Goal: Answer question/provide support: Share knowledge or assist other users

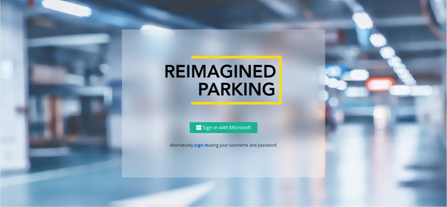
click at [196, 144] on link "sign in" at bounding box center [201, 145] width 14 height 6
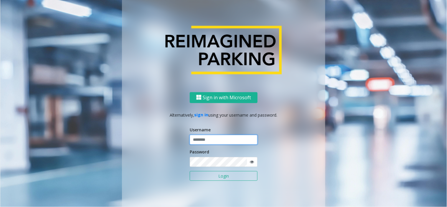
click at [212, 137] on input "text" at bounding box center [224, 140] width 68 height 10
type input "*******"
click at [218, 177] on button "Login" at bounding box center [224, 176] width 68 height 10
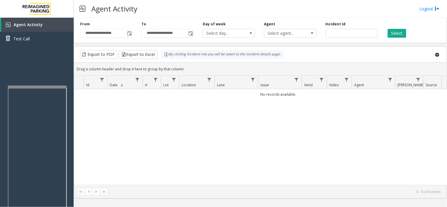
click at [10, 86] on div at bounding box center [37, 87] width 59 height 2
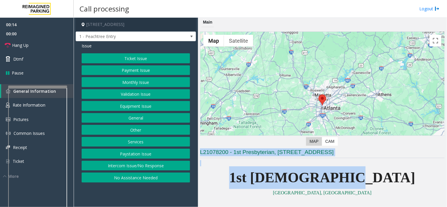
drag, startPoint x: 201, startPoint y: 152, endPoint x: 389, endPoint y: 170, distance: 189.0
click at [387, 170] on p "1st [DEMOGRAPHIC_DATA]" at bounding box center [322, 177] width 244 height 23
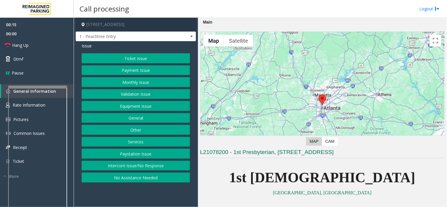
click at [386, 179] on p "1st [DEMOGRAPHIC_DATA]" at bounding box center [322, 177] width 244 height 23
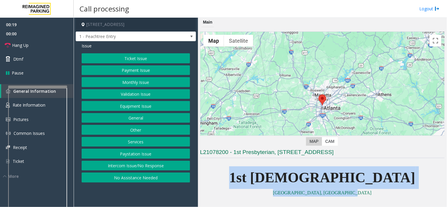
drag, startPoint x: 252, startPoint y: 181, endPoint x: 407, endPoint y: 191, distance: 154.9
click at [388, 192] on p "[GEOGRAPHIC_DATA], [GEOGRAPHIC_DATA]" at bounding box center [322, 193] width 244 height 8
click at [148, 177] on button "No Assistance Needed" at bounding box center [136, 178] width 108 height 10
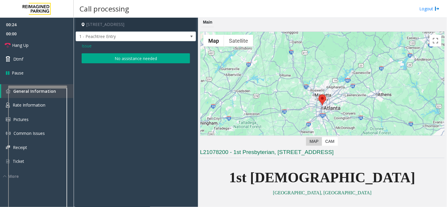
drag, startPoint x: 122, startPoint y: 52, endPoint x: 82, endPoint y: 52, distance: 40.4
click at [122, 52] on div "Issue No assistance needed" at bounding box center [136, 53] width 120 height 25
click at [31, 44] on link "Hang Up" at bounding box center [37, 45] width 74 height 14
click at [139, 58] on button "No assistance needed" at bounding box center [136, 58] width 108 height 10
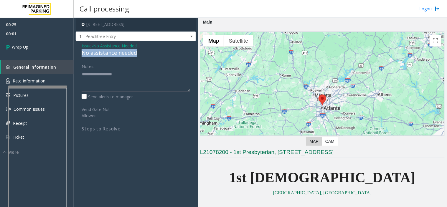
drag, startPoint x: 136, startPoint y: 49, endPoint x: 79, endPoint y: 56, distance: 57.8
click at [79, 56] on div "Issue - No Assistance Needed No assistance needed Notes: Send alerts to manager…" at bounding box center [136, 89] width 120 height 96
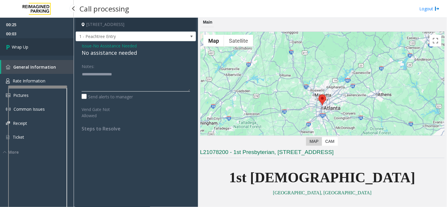
type textarea "**********"
click at [27, 39] on link "Wrap Up" at bounding box center [37, 46] width 74 height 17
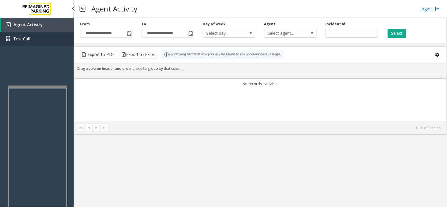
click at [30, 45] on link "Test Call" at bounding box center [37, 39] width 74 height 14
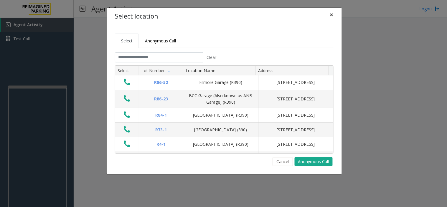
click at [336, 15] on button "×" at bounding box center [332, 15] width 12 height 14
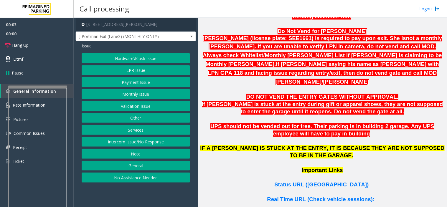
scroll to position [360, 0]
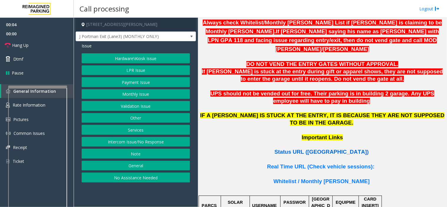
click at [308, 149] on span "Status URL (Vend Gate)" at bounding box center [321, 152] width 94 height 6
click at [137, 97] on button "Monthly Issue" at bounding box center [136, 94] width 108 height 10
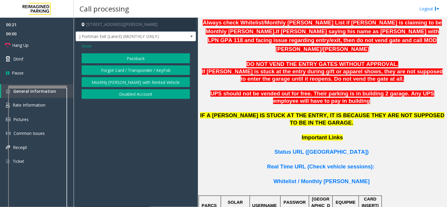
click at [86, 44] on span "Issue" at bounding box center [87, 46] width 10 height 6
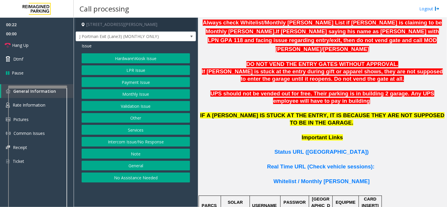
click at [121, 70] on button "LPR Issue" at bounding box center [136, 70] width 108 height 10
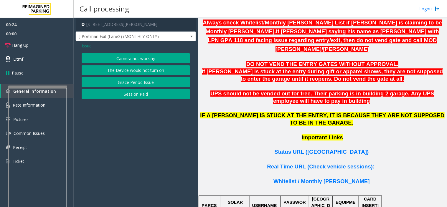
click at [87, 44] on span "Issue" at bounding box center [87, 46] width 10 height 6
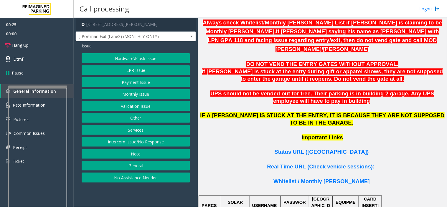
click at [118, 58] on button "Hardware\Kiosk Issue" at bounding box center [136, 58] width 108 height 10
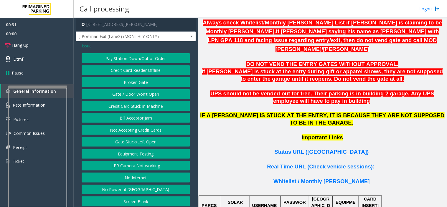
click at [86, 46] on span "Issue" at bounding box center [87, 46] width 10 height 6
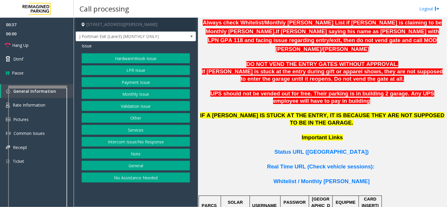
click at [130, 95] on button "Monthly Issue" at bounding box center [136, 94] width 108 height 10
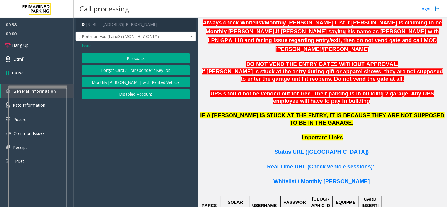
click at [89, 44] on span "Issue" at bounding box center [87, 46] width 10 height 6
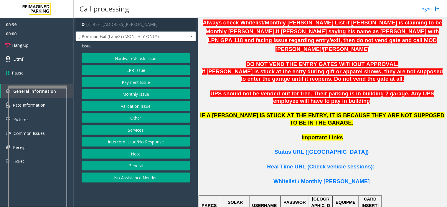
click at [136, 68] on button "LPR Issue" at bounding box center [136, 70] width 108 height 10
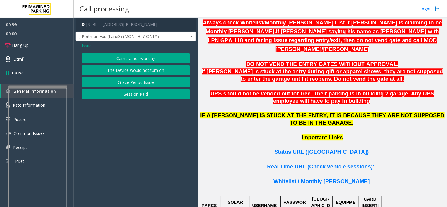
click at [136, 58] on button "Camera not working" at bounding box center [136, 58] width 108 height 10
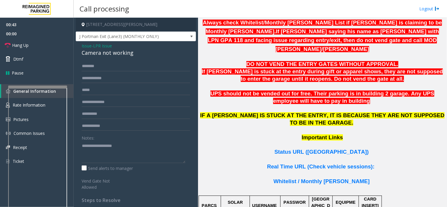
click at [103, 83] on form "Notes: Send alerts to manager Vend Gate Not Allowed" at bounding box center [136, 125] width 108 height 129
click at [103, 77] on input "text" at bounding box center [136, 78] width 108 height 10
type input "*"
click at [84, 78] on input "*******" at bounding box center [136, 78] width 108 height 10
click at [85, 80] on input "*******" at bounding box center [136, 78] width 108 height 10
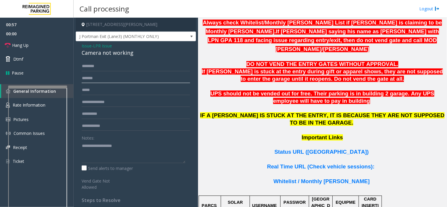
click at [87, 80] on input "*******" at bounding box center [136, 78] width 108 height 10
click at [90, 80] on input "*******" at bounding box center [136, 78] width 108 height 10
click at [94, 79] on input "*******" at bounding box center [136, 78] width 108 height 10
click at [95, 79] on input "*******" at bounding box center [136, 78] width 108 height 10
click at [99, 79] on input "*******" at bounding box center [136, 78] width 108 height 10
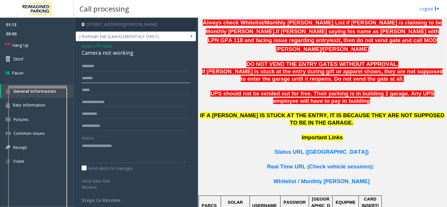
click at [88, 78] on input "*******" at bounding box center [136, 78] width 108 height 10
type input "*******"
click at [96, 65] on input "text" at bounding box center [136, 66] width 108 height 10
type input "*****"
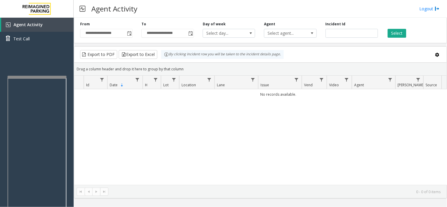
click at [9, 77] on div at bounding box center [37, 77] width 59 height 2
click at [32, 28] on link "Agent Activity" at bounding box center [37, 25] width 72 height 14
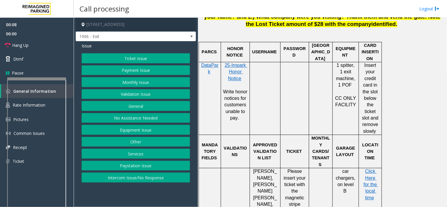
scroll to position [360, 0]
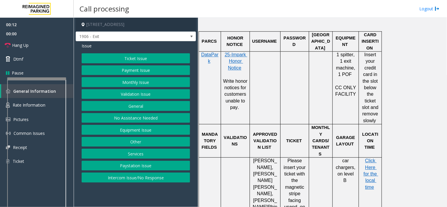
click at [133, 58] on button "Ticket Issue" at bounding box center [136, 58] width 108 height 10
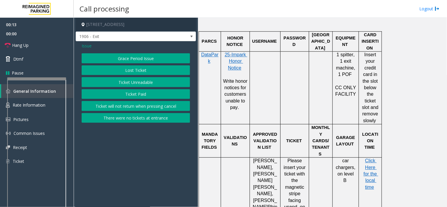
click at [137, 82] on button "Ticket Unreadable" at bounding box center [136, 82] width 108 height 10
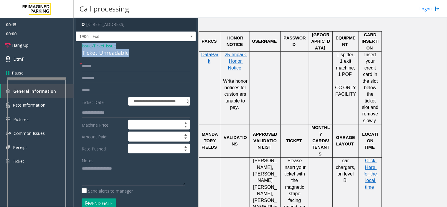
drag, startPoint x: 120, startPoint y: 48, endPoint x: 75, endPoint y: 45, distance: 44.6
click at [76, 45] on div "**********" at bounding box center [136, 197] width 120 height 312
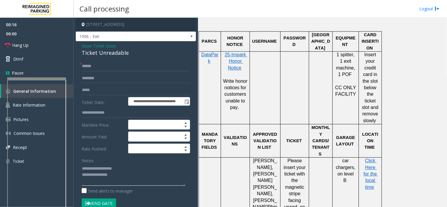
click at [149, 181] on textarea at bounding box center [134, 175] width 104 height 22
type textarea "**********"
click at [95, 63] on input "text" at bounding box center [136, 66] width 108 height 10
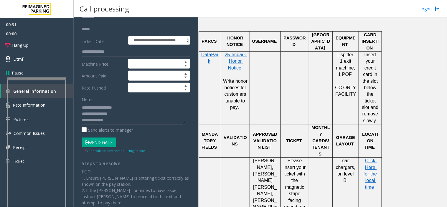
scroll to position [65, 0]
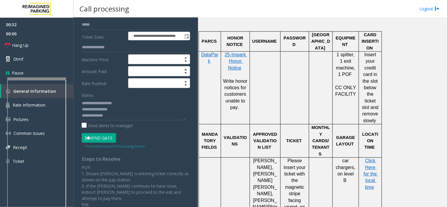
type input "******"
click at [105, 139] on button "Vend Gate" at bounding box center [99, 138] width 34 height 10
click at [120, 119] on textarea at bounding box center [134, 109] width 104 height 22
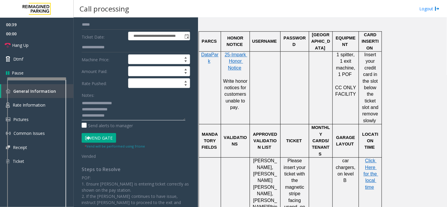
click at [131, 117] on textarea at bounding box center [134, 109] width 104 height 22
click at [117, 116] on textarea at bounding box center [134, 109] width 104 height 22
drag, startPoint x: 105, startPoint y: 117, endPoint x: 117, endPoint y: 117, distance: 11.8
click at [117, 117] on textarea at bounding box center [134, 109] width 104 height 22
paste textarea "**********"
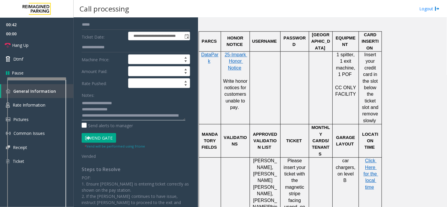
scroll to position [10, 0]
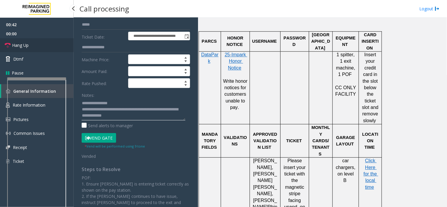
type textarea "**********"
click at [33, 42] on link "Hang Up" at bounding box center [37, 45] width 74 height 14
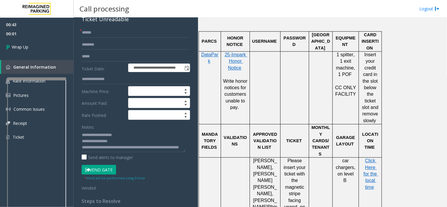
scroll to position [0, 0]
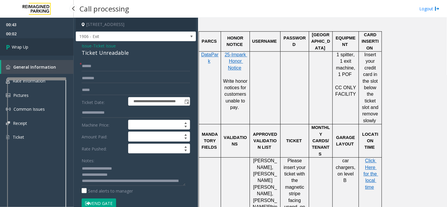
click at [38, 42] on link "Wrap Up" at bounding box center [37, 46] width 74 height 17
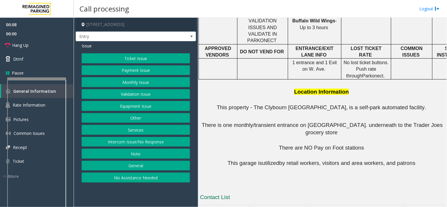
scroll to position [381, 0]
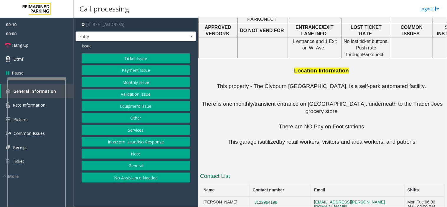
click at [117, 128] on button "Services" at bounding box center [136, 130] width 108 height 10
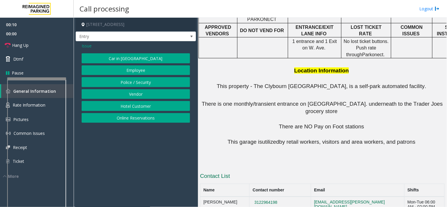
click at [136, 117] on button "Online Reservations" at bounding box center [136, 118] width 108 height 10
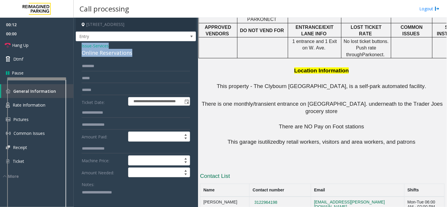
drag, startPoint x: 136, startPoint y: 53, endPoint x: 77, endPoint y: 46, distance: 59.4
copy div "Issue - Services Online Reservations"
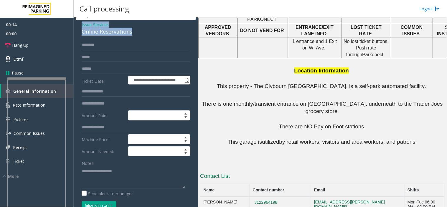
scroll to position [33, 0]
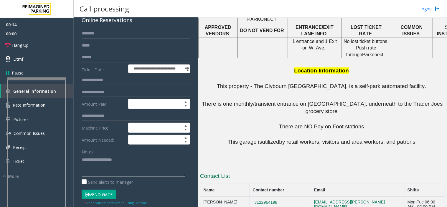
click at [88, 160] on textarea at bounding box center [134, 166] width 104 height 22
paste textarea "**********"
click at [135, 165] on textarea at bounding box center [134, 166] width 104 height 22
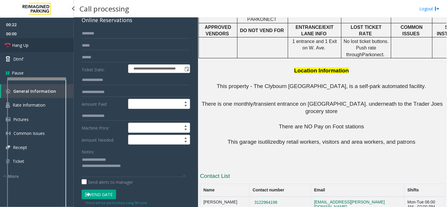
click at [37, 51] on link "Hang Up" at bounding box center [37, 45] width 74 height 14
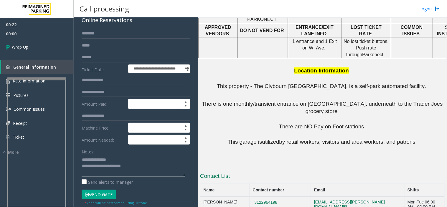
drag, startPoint x: 107, startPoint y: 160, endPoint x: 114, endPoint y: 161, distance: 7.4
click at [114, 161] on textarea at bounding box center [134, 166] width 104 height 22
click at [81, 168] on div "**********" at bounding box center [135, 193] width 117 height 328
click at [82, 166] on textarea at bounding box center [134, 166] width 104 height 22
click at [148, 160] on textarea at bounding box center [134, 166] width 104 height 22
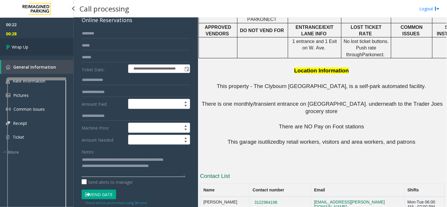
type textarea "**********"
click at [35, 54] on link "Wrap Up" at bounding box center [37, 46] width 74 height 17
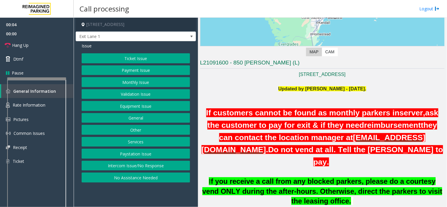
scroll to position [98, 0]
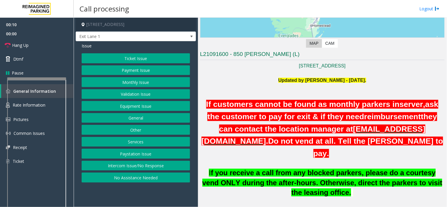
click at [135, 107] on button "Equipment Issue" at bounding box center [136, 106] width 108 height 10
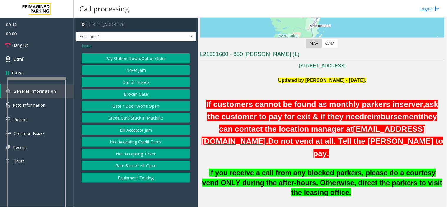
click at [86, 45] on span "Issue" at bounding box center [87, 46] width 10 height 6
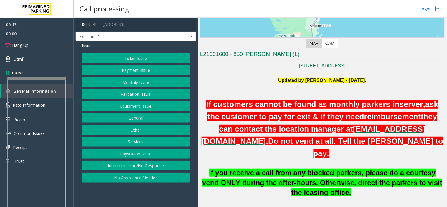
click at [131, 83] on button "Monthly Issue" at bounding box center [136, 82] width 108 height 10
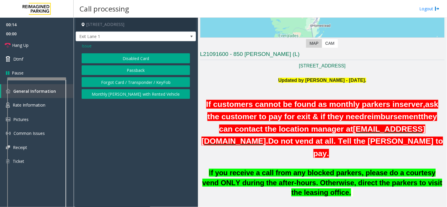
click at [131, 59] on button "Disabled Card" at bounding box center [136, 58] width 108 height 10
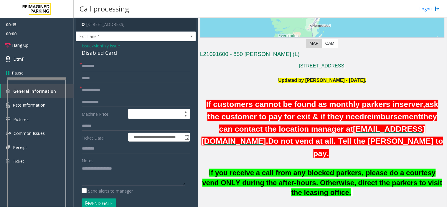
click at [87, 46] on span "Issue" at bounding box center [87, 46] width 10 height 6
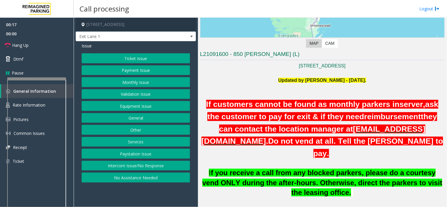
click at [124, 80] on button "Monthly Issue" at bounding box center [136, 82] width 108 height 10
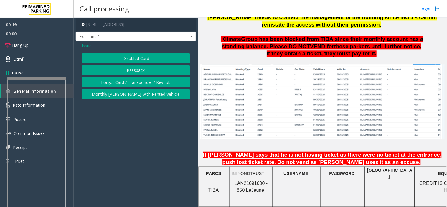
scroll to position [425, 0]
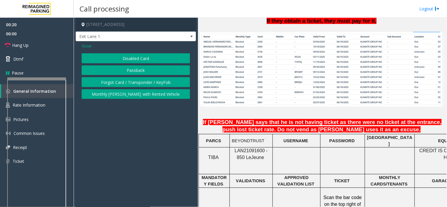
click at [247, 148] on span "LAN21091600 - 850 Le" at bounding box center [250, 153] width 33 height 11
copy span "LAN21091600"
click at [99, 71] on button "Passback" at bounding box center [136, 70] width 108 height 10
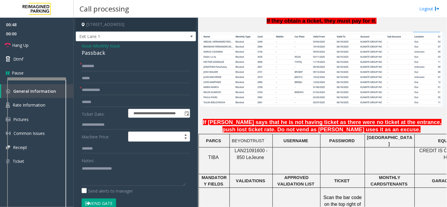
click at [86, 47] on span "Issue" at bounding box center [87, 46] width 10 height 6
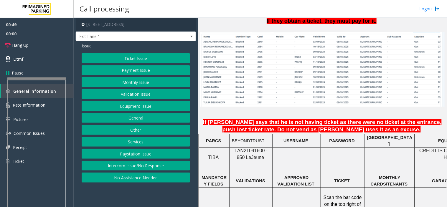
click at [127, 58] on button "Ticket Issue" at bounding box center [136, 58] width 108 height 10
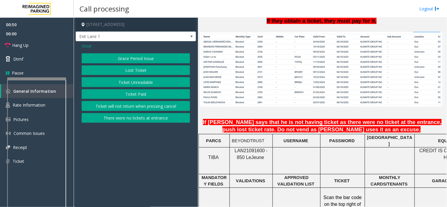
click at [142, 117] on button "There were no tickets at entrance" at bounding box center [136, 118] width 108 height 10
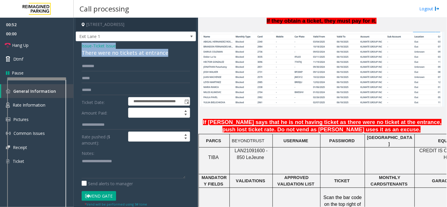
drag, startPoint x: 168, startPoint y: 53, endPoint x: 75, endPoint y: 43, distance: 93.3
click at [75, 43] on app-call-processing-form "**********" at bounding box center [136, 112] width 124 height 189
copy div "Issue - Ticket Issue There were no tickets at entrance"
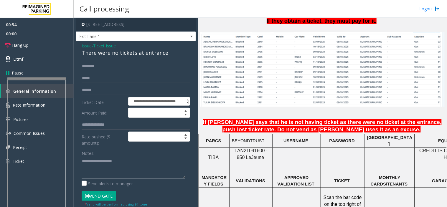
click at [89, 163] on textarea at bounding box center [134, 167] width 104 height 22
paste textarea "**********"
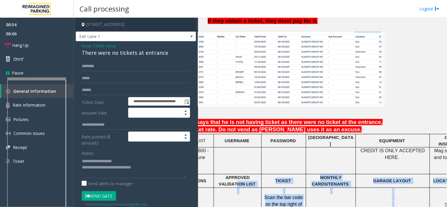
scroll to position [425, 89]
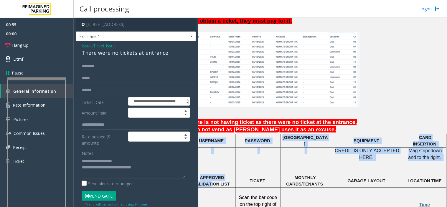
drag, startPoint x: 319, startPoint y: 170, endPoint x: 446, endPoint y: 167, distance: 127.5
click at [446, 167] on div "Main ← Move left → Move right ↑ Move up ↓ Move down + Zoom in - Zoom out Home J…" at bounding box center [322, 112] width 249 height 189
click at [387, 188] on p at bounding box center [366, 194] width 69 height 13
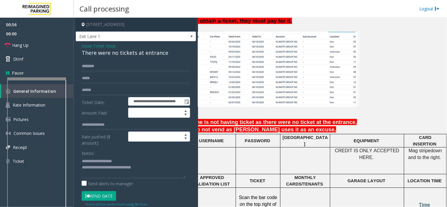
click at [419, 202] on span "Time" at bounding box center [424, 204] width 11 height 5
click at [69, 102] on link "Rate Information" at bounding box center [37, 105] width 74 height 14
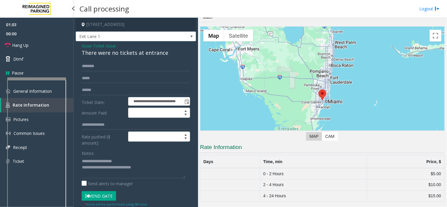
scroll to position [5, 0]
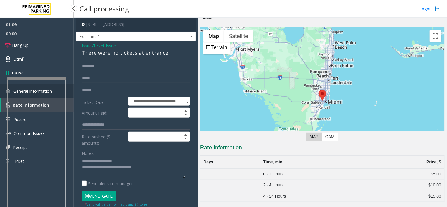
click at [72, 93] on link "General Information" at bounding box center [37, 91] width 74 height 14
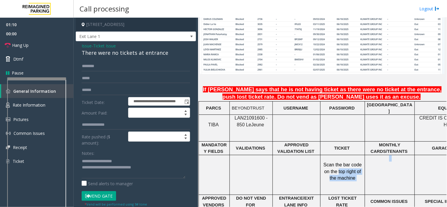
scroll to position [458, 89]
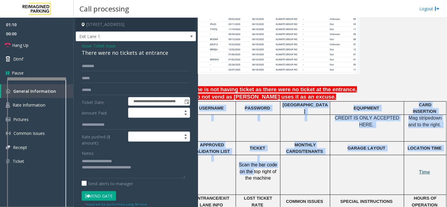
drag, startPoint x: 349, startPoint y: 153, endPoint x: 446, endPoint y: 152, distance: 97.5
click at [446, 152] on div "Main ← Move left → Move right ↑ Move up ↓ Move down + Zoom in - Zoom out Home J…" at bounding box center [322, 112] width 249 height 189
click at [419, 170] on span "Time" at bounding box center [424, 172] width 11 height 5
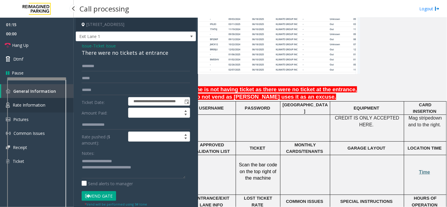
click at [71, 102] on link "Rate Information" at bounding box center [37, 105] width 74 height 14
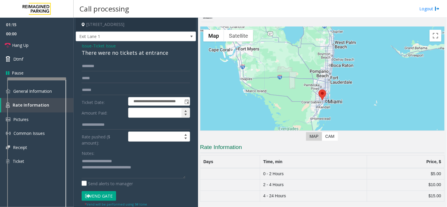
scroll to position [5, 0]
click at [155, 170] on textarea at bounding box center [134, 167] width 104 height 22
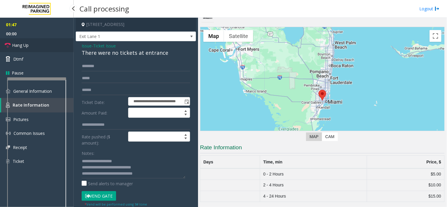
click at [44, 49] on link "Hang Up" at bounding box center [37, 45] width 74 height 14
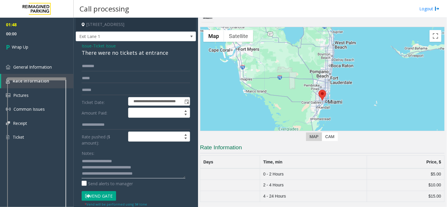
click at [155, 176] on textarea at bounding box center [134, 167] width 104 height 22
type textarea "**********"
click at [31, 49] on link "Wrap Up" at bounding box center [37, 46] width 74 height 17
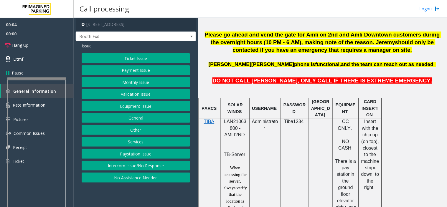
scroll to position [261, 0]
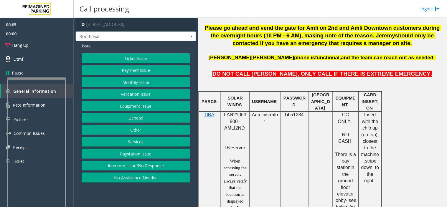
click at [232, 117] on span "LAN21063800 - AMLI2ND" at bounding box center [235, 121] width 22 height 18
copy span "LAN21063800"
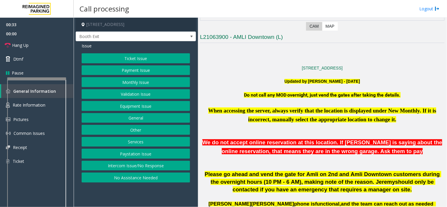
scroll to position [33, 0]
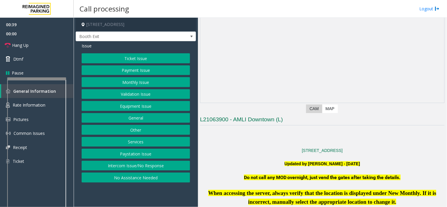
click at [134, 93] on button "Validation Issue" at bounding box center [136, 94] width 108 height 10
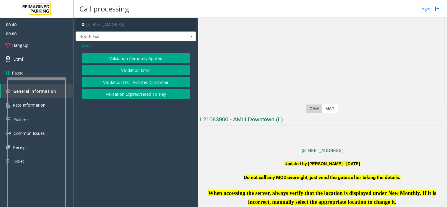
click at [132, 69] on button "Validation Error" at bounding box center [136, 70] width 108 height 10
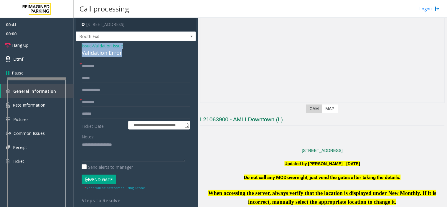
drag, startPoint x: 121, startPoint y: 50, endPoint x: 79, endPoint y: 45, distance: 43.0
click at [78, 45] on div "**********" at bounding box center [136, 160] width 120 height 238
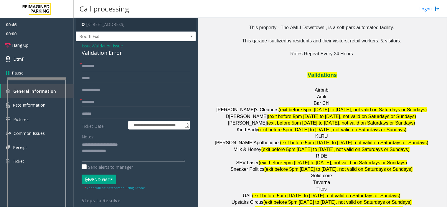
scroll to position [720, 0]
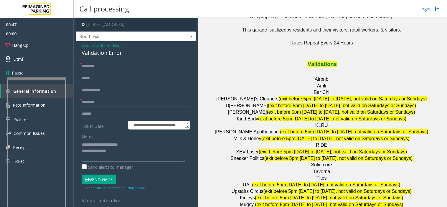
type textarea "**********"
drag, startPoint x: 335, startPoint y: 135, endPoint x: 309, endPoint y: 138, distance: 26.3
click at [309, 162] on p "Solid core" at bounding box center [322, 165] width 244 height 6
click at [109, 102] on input "**********" at bounding box center [136, 102] width 108 height 10
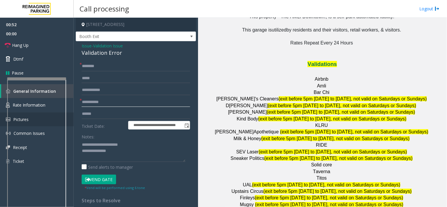
type input "**********"
click at [97, 67] on input "text" at bounding box center [136, 66] width 108 height 10
click at [121, 65] on input "text" at bounding box center [136, 66] width 108 height 10
click at [92, 69] on input "*****" at bounding box center [136, 66] width 108 height 10
click at [95, 68] on input "*****" at bounding box center [136, 66] width 108 height 10
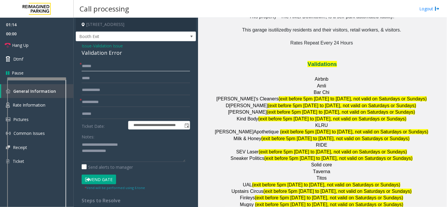
click at [94, 68] on input "*****" at bounding box center [136, 66] width 108 height 10
click at [85, 66] on input "******" at bounding box center [136, 66] width 108 height 10
click at [87, 66] on input "******" at bounding box center [136, 66] width 108 height 10
click at [95, 86] on form "**********" at bounding box center [136, 125] width 108 height 129
click at [93, 103] on input "**********" at bounding box center [136, 102] width 108 height 10
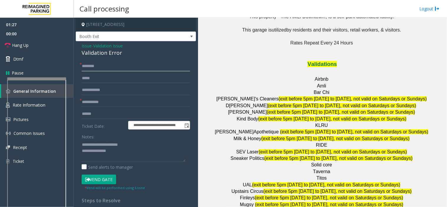
click at [84, 66] on input "******" at bounding box center [136, 66] width 108 height 10
drag, startPoint x: 89, startPoint y: 66, endPoint x: 84, endPoint y: 69, distance: 6.1
click at [84, 69] on input "******" at bounding box center [136, 66] width 108 height 10
click at [87, 66] on input "******" at bounding box center [136, 66] width 108 height 10
click at [90, 65] on input "******" at bounding box center [136, 66] width 108 height 10
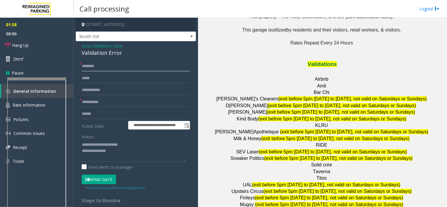
click at [91, 68] on input "******" at bounding box center [136, 66] width 108 height 10
click at [93, 69] on input "******" at bounding box center [136, 66] width 108 height 10
click at [96, 67] on input "******" at bounding box center [136, 66] width 108 height 10
type input "******"
click at [92, 76] on input "text" at bounding box center [136, 78] width 108 height 10
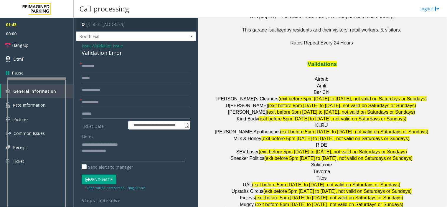
click at [97, 111] on input "text" at bounding box center [136, 114] width 108 height 10
click at [93, 114] on input "text" at bounding box center [136, 114] width 108 height 10
type input "*******"
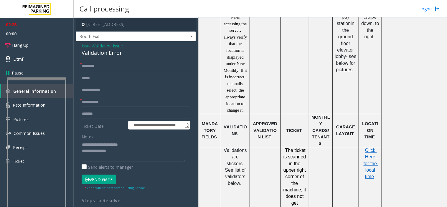
scroll to position [393, 0]
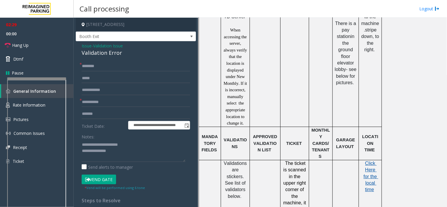
click at [368, 170] on span "Click Here for the local time" at bounding box center [370, 177] width 15 height 32
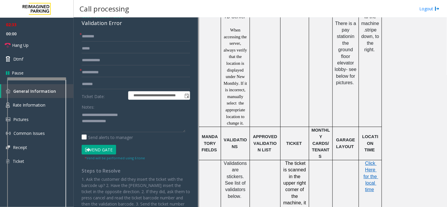
scroll to position [65, 0]
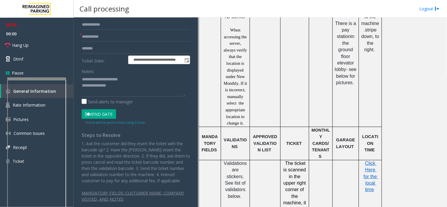
click at [98, 115] on button "Vend Gate" at bounding box center [99, 114] width 34 height 10
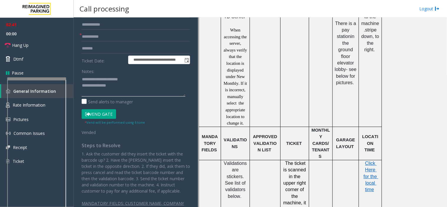
click at [118, 86] on textarea at bounding box center [134, 86] width 104 height 22
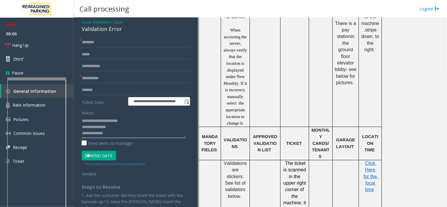
scroll to position [0, 0]
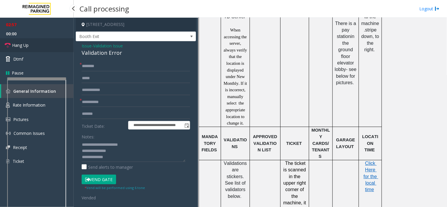
click at [51, 48] on link "Hang Up" at bounding box center [37, 45] width 74 height 14
click at [117, 155] on textarea at bounding box center [134, 151] width 104 height 22
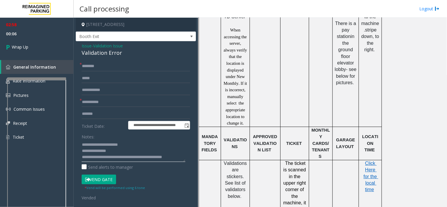
scroll to position [4, 0]
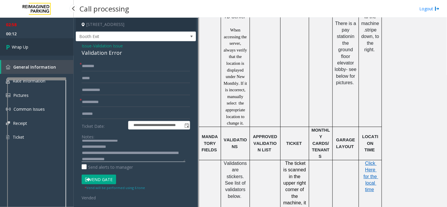
type textarea "**********"
click at [36, 47] on link "Wrap Up" at bounding box center [37, 46] width 74 height 17
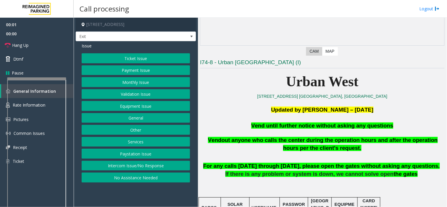
scroll to position [98, 0]
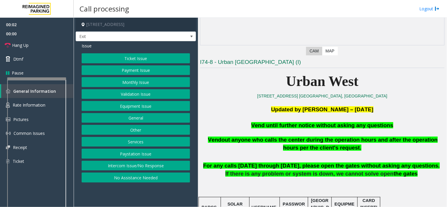
click at [134, 105] on button "Equipment Issue" at bounding box center [136, 106] width 108 height 10
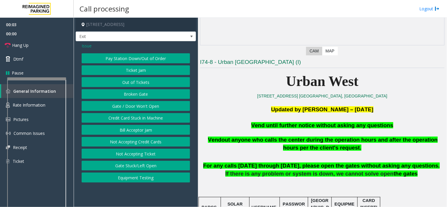
click at [134, 105] on button "Gate / Door Won't Open" at bounding box center [136, 106] width 108 height 10
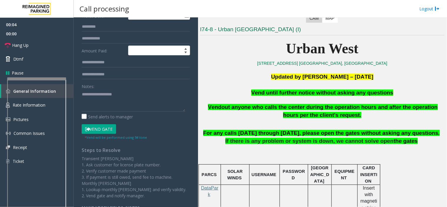
click at [100, 130] on button "Vend Gate" at bounding box center [99, 129] width 34 height 10
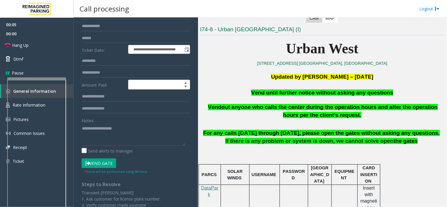
scroll to position [0, 0]
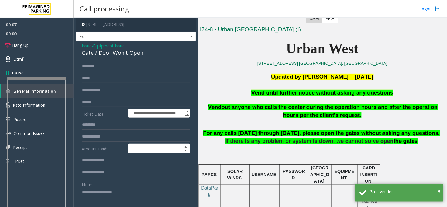
click at [142, 53] on div "Gate / Door Won't Open" at bounding box center [136, 53] width 108 height 8
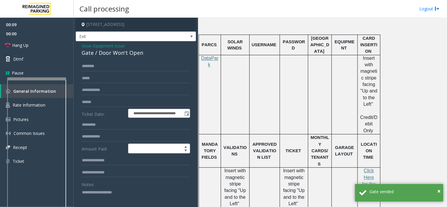
scroll to position [261, 0]
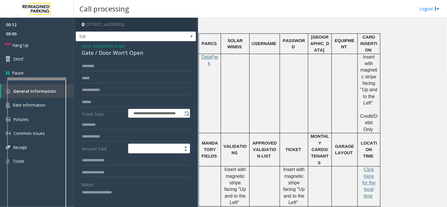
click at [90, 46] on span "Issue" at bounding box center [87, 46] width 10 height 6
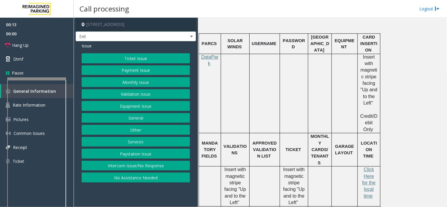
click at [133, 69] on button "Payment Issue" at bounding box center [136, 70] width 108 height 10
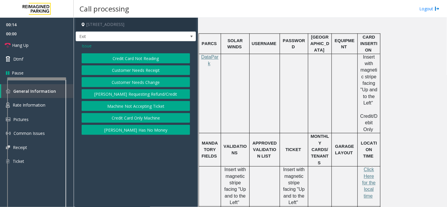
click at [140, 118] on button "Credit Card Only Machine" at bounding box center [136, 118] width 108 height 10
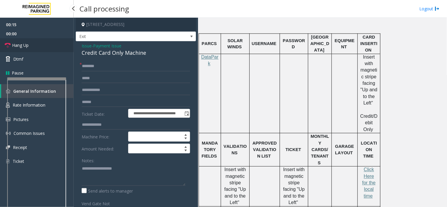
drag, startPoint x: 34, startPoint y: 43, endPoint x: 45, endPoint y: 45, distance: 10.6
click at [34, 43] on link "Hang Up" at bounding box center [37, 45] width 74 height 14
click at [95, 63] on input "text" at bounding box center [136, 66] width 108 height 10
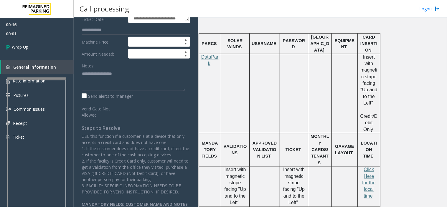
scroll to position [98, 0]
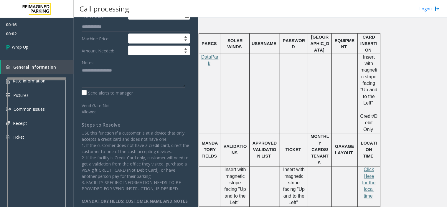
type input "**"
click at [84, 70] on textarea at bounding box center [134, 77] width 104 height 22
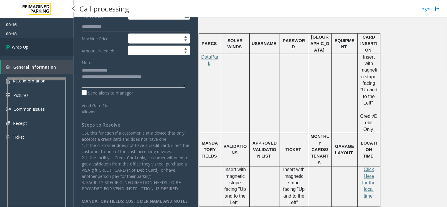
type textarea "**********"
click at [36, 43] on link "Wrap Up" at bounding box center [37, 46] width 74 height 17
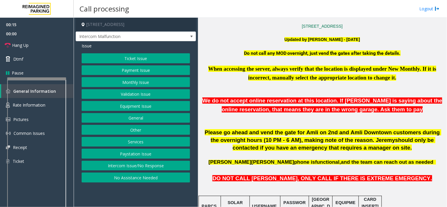
scroll to position [163, 0]
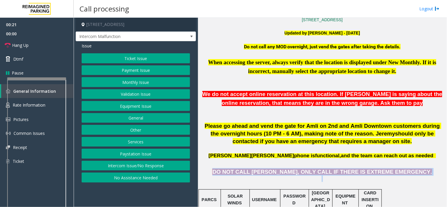
drag, startPoint x: 239, startPoint y: 172, endPoint x: 378, endPoint y: 179, distance: 139.7
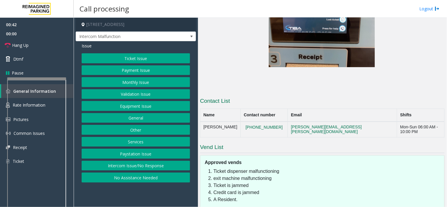
scroll to position [1102, 0]
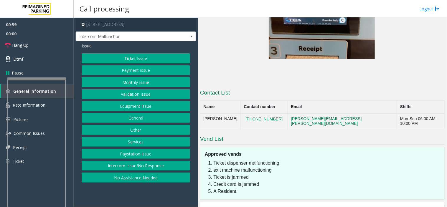
drag, startPoint x: 212, startPoint y: 184, endPoint x: 388, endPoint y: 203, distance: 176.5
click at [388, 204] on div "Main ← Move left → Move right ↑ Move up ↓ Move down + Zoom in - Zoom out Home J…" at bounding box center [322, 112] width 249 height 189
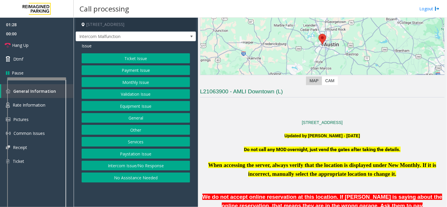
scroll to position [55, 0]
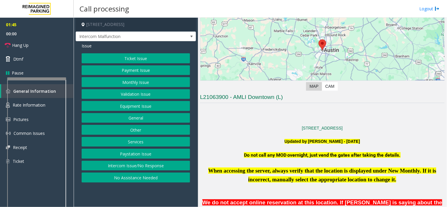
click at [135, 83] on button "Monthly Issue" at bounding box center [136, 82] width 108 height 10
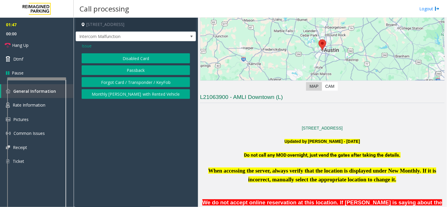
click at [116, 60] on button "Disabled Card" at bounding box center [136, 58] width 108 height 10
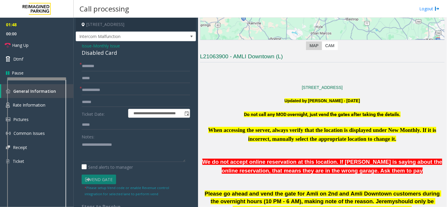
scroll to position [121, 0]
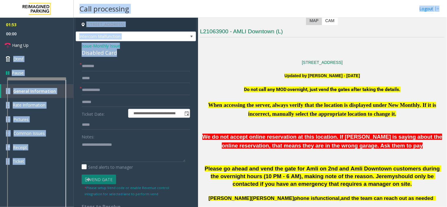
drag, startPoint x: 113, startPoint y: 51, endPoint x: 92, endPoint y: 51, distance: 20.9
click at [74, 44] on div "**********" at bounding box center [260, 112] width 373 height 189
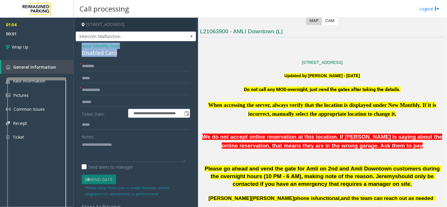
click at [82, 43] on span "Issue" at bounding box center [87, 46] width 10 height 6
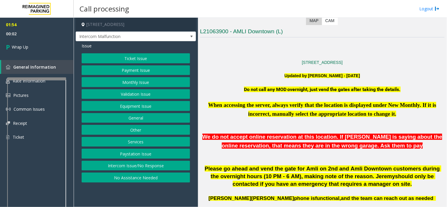
click at [128, 109] on button "Equipment Issue" at bounding box center [136, 106] width 108 height 10
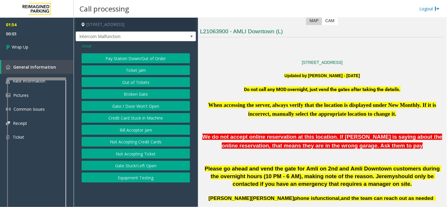
click at [128, 105] on button "Gate / Door Won't Open" at bounding box center [136, 106] width 108 height 10
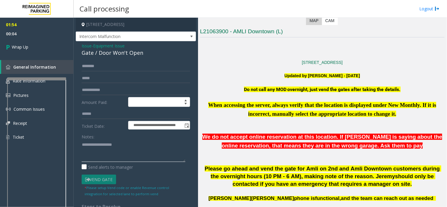
click at [97, 146] on textarea at bounding box center [134, 151] width 104 height 22
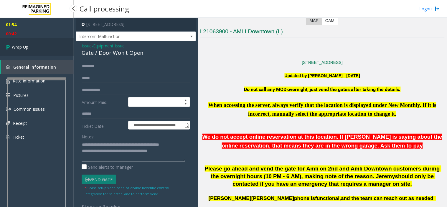
type textarea "**********"
click at [42, 42] on link "Wrap Up" at bounding box center [37, 46] width 74 height 17
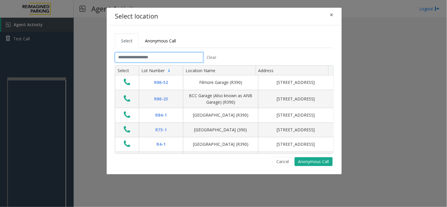
click at [160, 55] on input "text" at bounding box center [159, 57] width 88 height 10
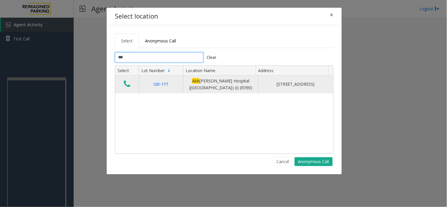
type input "***"
click at [127, 83] on icon "Data table" at bounding box center [127, 84] width 6 height 8
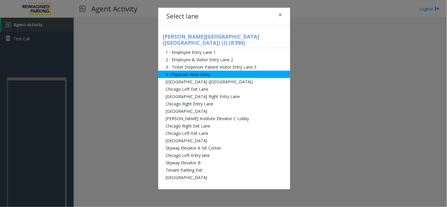
click at [188, 71] on li "4 -Physician West Entry" at bounding box center [224, 74] width 132 height 7
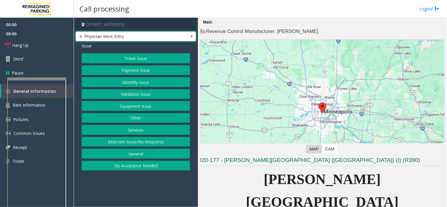
click at [128, 39] on span "4 -Physician West Entry" at bounding box center [124, 36] width 96 height 9
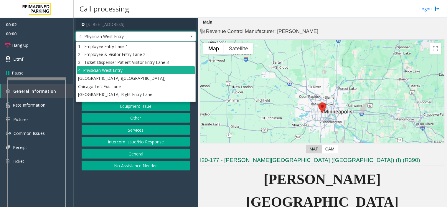
click at [117, 77] on li "[GEOGRAPHIC_DATA] ([GEOGRAPHIC_DATA])" at bounding box center [136, 78] width 118 height 8
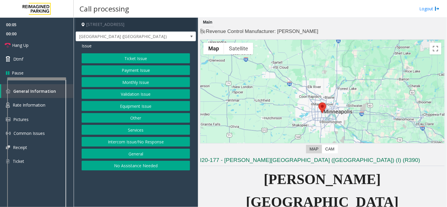
click at [122, 85] on button "Monthly Issue" at bounding box center [136, 82] width 108 height 10
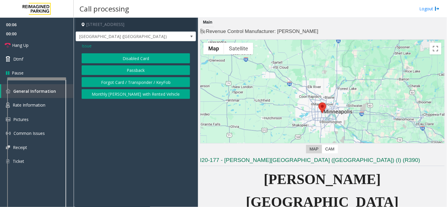
click at [121, 57] on button "Disabled Card" at bounding box center [136, 58] width 108 height 10
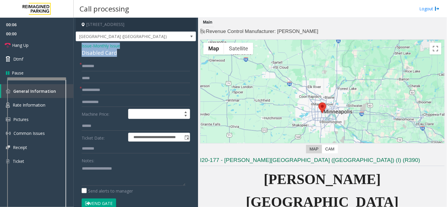
drag, startPoint x: 121, startPoint y: 52, endPoint x: 81, endPoint y: 47, distance: 40.4
click at [79, 46] on div "**********" at bounding box center [136, 193] width 120 height 305
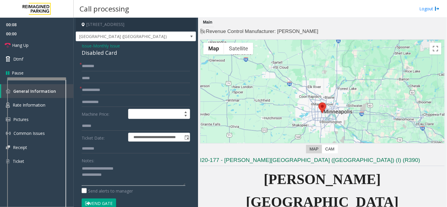
type textarea "**********"
click at [99, 65] on input "text" at bounding box center [136, 66] width 108 height 10
type input "**"
click at [121, 96] on form "**********" at bounding box center [136, 137] width 108 height 153
click at [116, 90] on input "text" at bounding box center [136, 90] width 108 height 10
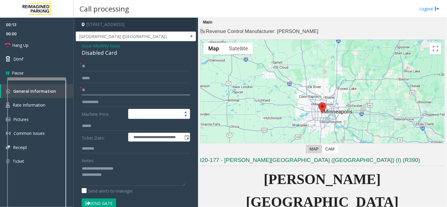
type input "**"
click at [116, 181] on textarea at bounding box center [134, 175] width 104 height 22
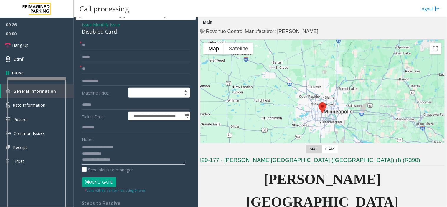
scroll to position [33, 0]
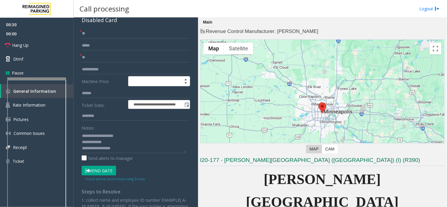
click at [104, 172] on button "Vend Gate" at bounding box center [99, 171] width 34 height 10
click at [129, 151] on textarea at bounding box center [134, 142] width 104 height 22
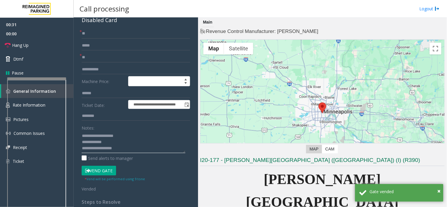
scroll to position [4, 0]
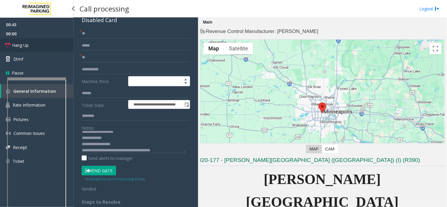
drag, startPoint x: 40, startPoint y: 43, endPoint x: 48, endPoint y: 44, distance: 7.9
click at [40, 43] on link "Hang Up" at bounding box center [37, 45] width 74 height 14
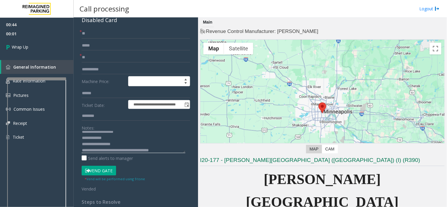
click at [156, 149] on textarea at bounding box center [134, 142] width 104 height 22
type textarea "**********"
drag, startPoint x: 48, startPoint y: 37, endPoint x: 44, endPoint y: 44, distance: 8.6
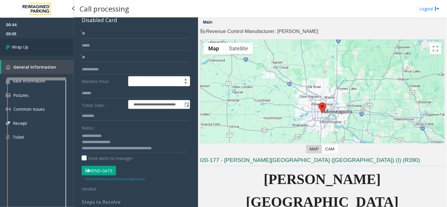
click at [47, 37] on span "00:05" at bounding box center [37, 33] width 74 height 9
click at [43, 45] on link "Wrap Up" at bounding box center [37, 46] width 74 height 17
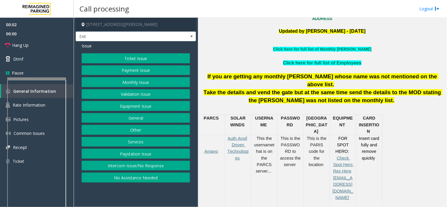
scroll to position [196, 0]
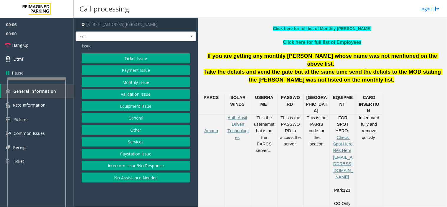
click at [126, 143] on button "Services" at bounding box center [136, 142] width 108 height 10
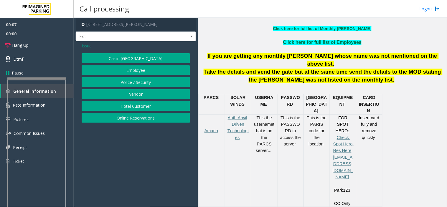
click at [136, 107] on button "Hotel Customer" at bounding box center [136, 106] width 108 height 10
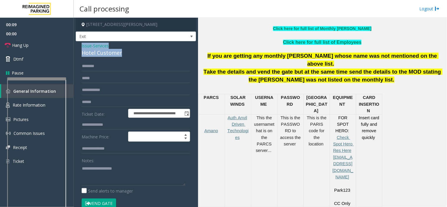
drag, startPoint x: 130, startPoint y: 54, endPoint x: 80, endPoint y: 45, distance: 50.5
click at [80, 45] on div "**********" at bounding box center [136, 150] width 120 height 219
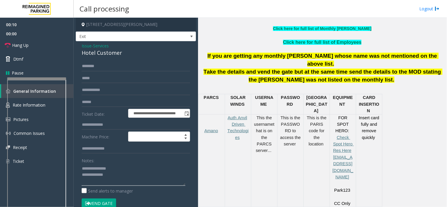
click at [139, 176] on textarea at bounding box center [134, 175] width 104 height 22
type textarea "**********"
click at [95, 124] on input "text" at bounding box center [136, 125] width 108 height 10
type input "****"
type textarea "**********"
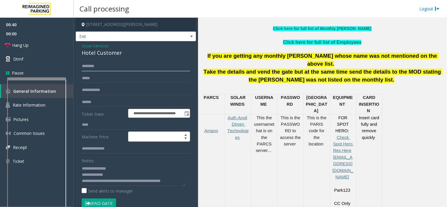
click at [93, 65] on input "text" at bounding box center [136, 66] width 108 height 10
click at [86, 65] on input "*****" at bounding box center [136, 66] width 108 height 10
click at [87, 67] on input "*****" at bounding box center [136, 66] width 108 height 10
click at [90, 68] on input "*****" at bounding box center [136, 66] width 108 height 10
click at [95, 68] on input "*****" at bounding box center [136, 66] width 108 height 10
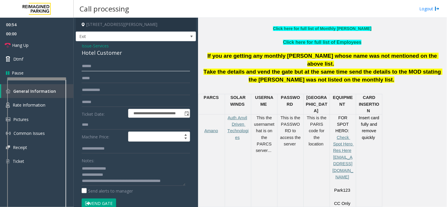
type input "*****"
click at [98, 82] on input "text" at bounding box center [136, 78] width 108 height 10
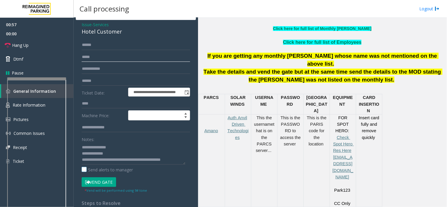
scroll to position [33, 0]
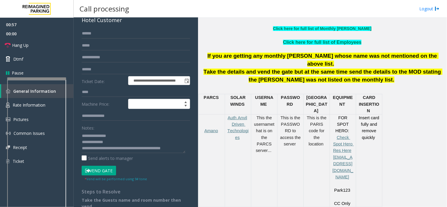
click at [101, 174] on button "Vend Gate" at bounding box center [99, 171] width 34 height 10
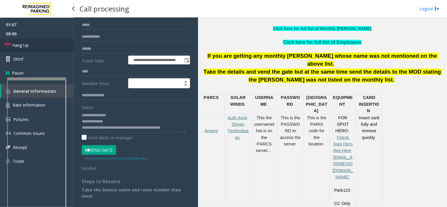
click at [36, 49] on link "Hang Up" at bounding box center [37, 45] width 74 height 14
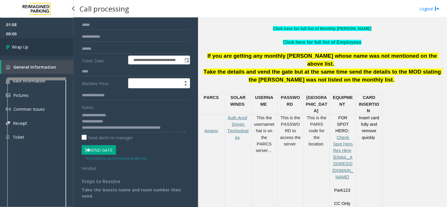
click at [36, 49] on link "Wrap Up" at bounding box center [37, 46] width 74 height 17
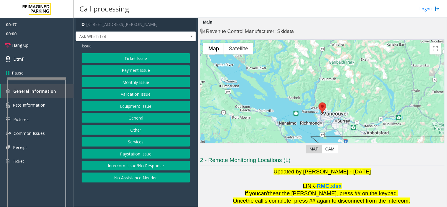
click at [127, 93] on button "Validation Issue" at bounding box center [136, 94] width 108 height 10
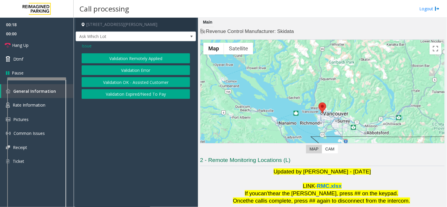
click at [132, 70] on button "Validation Error" at bounding box center [136, 70] width 108 height 10
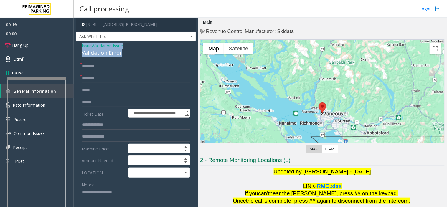
drag, startPoint x: 133, startPoint y: 53, endPoint x: 112, endPoint y: 49, distance: 21.1
click at [79, 44] on div "**********" at bounding box center [136, 209] width 120 height 336
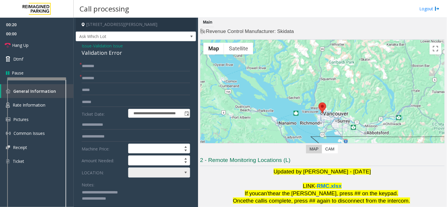
type textarea "**********"
click at [152, 171] on span at bounding box center [152, 172] width 49 height 9
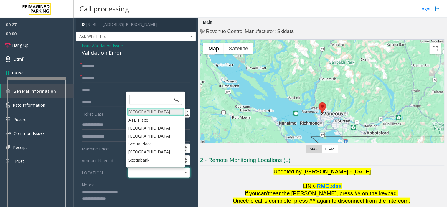
click at [145, 112] on Village "[GEOGRAPHIC_DATA]" at bounding box center [155, 112] width 57 height 8
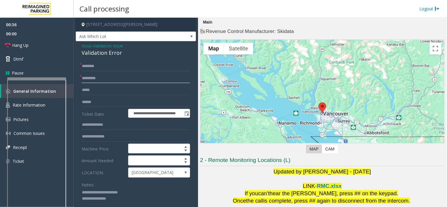
click at [101, 80] on input "*********" at bounding box center [136, 78] width 108 height 10
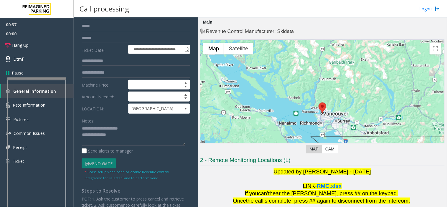
scroll to position [65, 0]
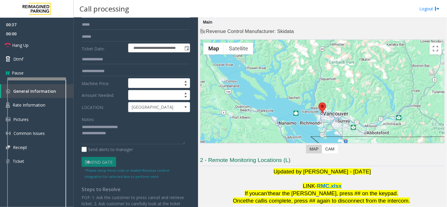
type input "*********"
click at [125, 135] on textarea at bounding box center [134, 133] width 104 height 22
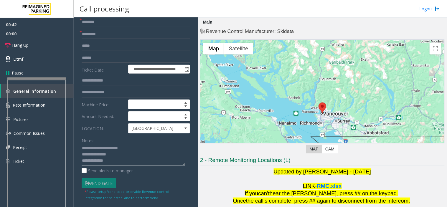
scroll to position [33, 0]
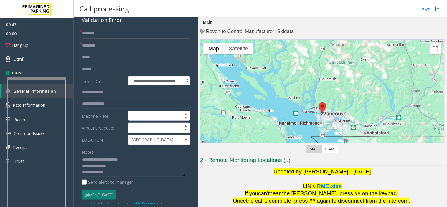
click at [90, 72] on input "text" at bounding box center [136, 69] width 108 height 10
click at [115, 174] on textarea at bounding box center [134, 166] width 104 height 22
type textarea "**********"
click at [100, 71] on input "text" at bounding box center [136, 69] width 108 height 10
click at [171, 173] on textarea at bounding box center [134, 166] width 104 height 22
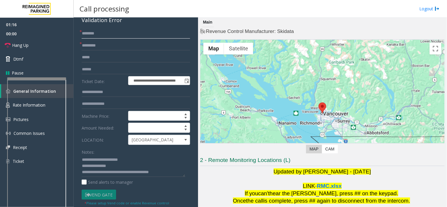
click at [92, 33] on input "text" at bounding box center [136, 34] width 108 height 10
click at [107, 30] on input "text" at bounding box center [136, 34] width 108 height 10
click at [98, 33] on input "***" at bounding box center [136, 34] width 108 height 10
drag, startPoint x: 83, startPoint y: 39, endPoint x: 78, endPoint y: 56, distance: 18.4
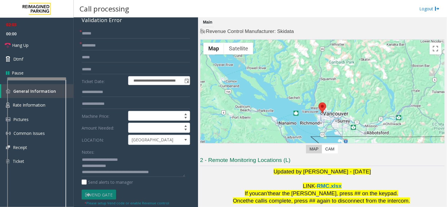
click at [78, 56] on div "**********" at bounding box center [135, 184] width 117 height 310
click at [95, 34] on input "*****" at bounding box center [136, 34] width 108 height 10
drag, startPoint x: 87, startPoint y: 34, endPoint x: 82, endPoint y: 48, distance: 15.0
click at [82, 48] on input "*********" at bounding box center [136, 46] width 108 height 10
click at [84, 33] on input "******" at bounding box center [136, 34] width 108 height 10
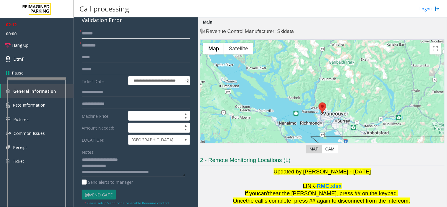
click at [87, 35] on input "******" at bounding box center [136, 34] width 108 height 10
click at [90, 35] on input "******" at bounding box center [136, 34] width 108 height 10
click at [92, 34] on input "******" at bounding box center [136, 34] width 108 height 10
click at [93, 34] on input "******" at bounding box center [136, 34] width 108 height 10
click at [94, 34] on input "******" at bounding box center [136, 34] width 108 height 10
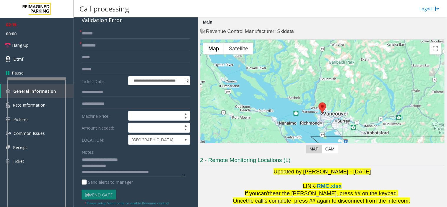
click at [102, 64] on form "**********" at bounding box center [136, 120] width 108 height 183
click at [87, 65] on input "text" at bounding box center [136, 69] width 108 height 10
click at [83, 32] on input "******" at bounding box center [136, 34] width 108 height 10
type input "******"
click at [101, 81] on label "Ticket Date:" at bounding box center [103, 80] width 47 height 9
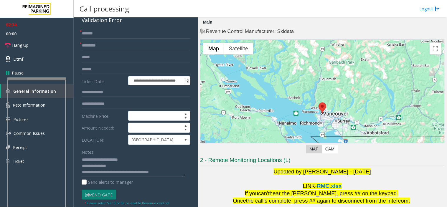
click at [94, 71] on input "text" at bounding box center [136, 69] width 108 height 10
click at [93, 66] on input "text" at bounding box center [136, 69] width 108 height 10
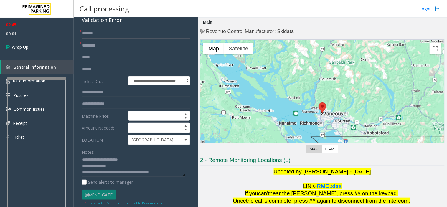
type input "******"
drag, startPoint x: 107, startPoint y: 173, endPoint x: 174, endPoint y: 169, distance: 67.5
click at [174, 169] on textarea at bounding box center [134, 166] width 104 height 22
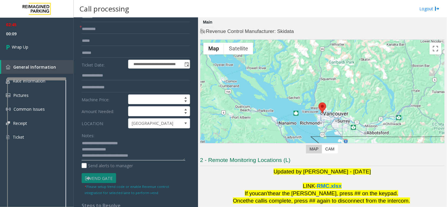
scroll to position [65, 0]
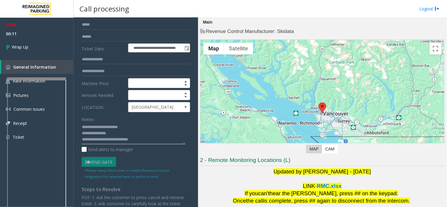
drag, startPoint x: 81, startPoint y: 139, endPoint x: 153, endPoint y: 138, distance: 71.9
click at [153, 138] on textarea at bounding box center [134, 133] width 104 height 22
type textarea "**********"
click at [13, 38] on link "Wrap Up" at bounding box center [37, 46] width 74 height 17
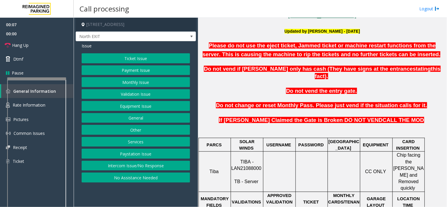
scroll to position [196, 0]
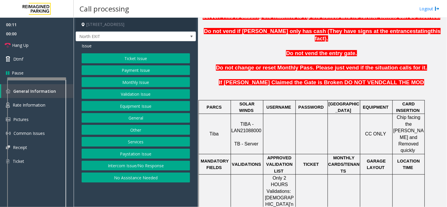
click at [249, 122] on span "TIBA - LAN21088000" at bounding box center [246, 127] width 30 height 11
copy p "LAN21088000"
click at [112, 63] on button "Ticket Issue" at bounding box center [136, 58] width 108 height 10
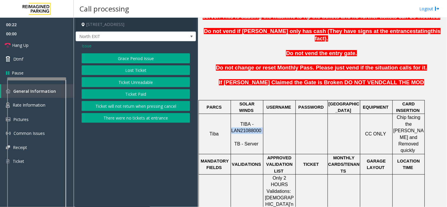
click at [135, 84] on button "Ticket Unreadable" at bounding box center [136, 82] width 108 height 10
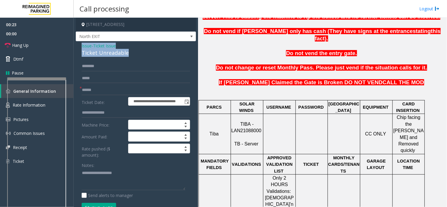
drag, startPoint x: 121, startPoint y: 49, endPoint x: 96, endPoint y: 46, distance: 25.3
click at [80, 45] on div "**********" at bounding box center [136, 165] width 120 height 248
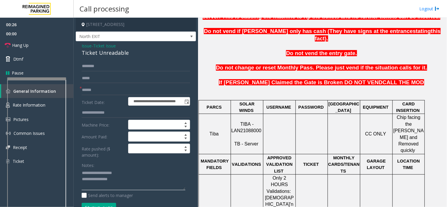
type textarea "**********"
click at [92, 90] on input "text" at bounding box center [136, 90] width 108 height 10
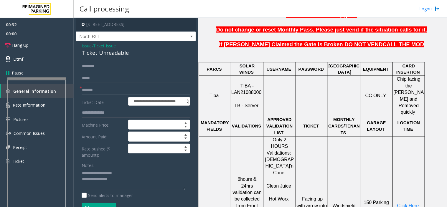
scroll to position [294, 0]
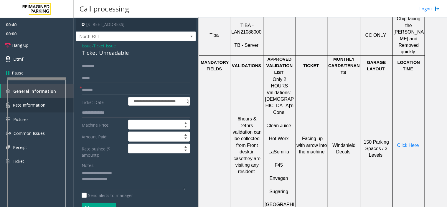
type input "*******"
click at [408, 143] on span "Click Here" at bounding box center [408, 145] width 22 height 5
click at [70, 100] on link "Rate Information" at bounding box center [37, 105] width 74 height 14
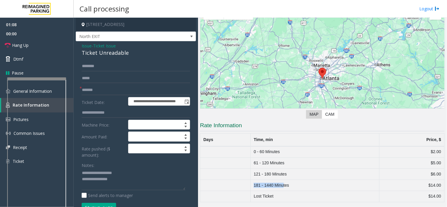
drag, startPoint x: 252, startPoint y: 186, endPoint x: 283, endPoint y: 188, distance: 30.4
click at [283, 188] on td "181 - 1440 Minutes" at bounding box center [314, 185] width 129 height 11
drag, startPoint x: 255, startPoint y: 172, endPoint x: 291, endPoint y: 175, distance: 36.4
click at [291, 175] on td "121 - 180 Minutes" at bounding box center [314, 174] width 129 height 11
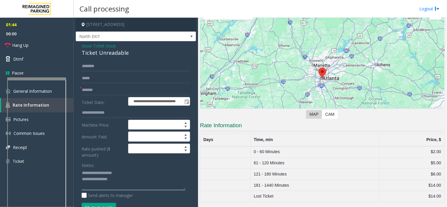
click at [129, 175] on textarea at bounding box center [134, 179] width 104 height 22
click at [127, 184] on textarea at bounding box center [134, 179] width 104 height 22
click at [120, 182] on textarea at bounding box center [134, 179] width 104 height 22
click at [120, 185] on textarea at bounding box center [134, 179] width 104 height 22
click at [30, 44] on link "Hang Up" at bounding box center [37, 45] width 74 height 14
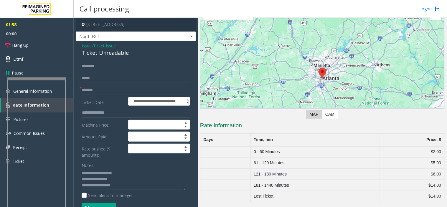
click at [130, 186] on textarea at bounding box center [134, 179] width 104 height 22
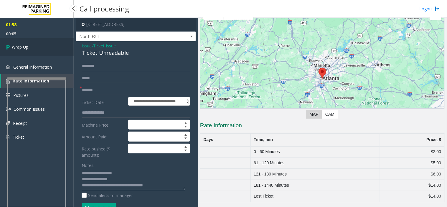
type textarea "**********"
click at [25, 42] on link "Wrap Up" at bounding box center [37, 46] width 74 height 17
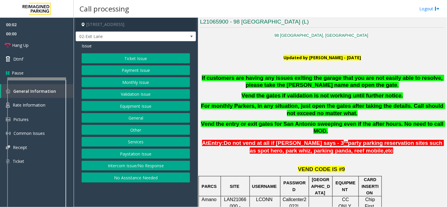
scroll to position [131, 0]
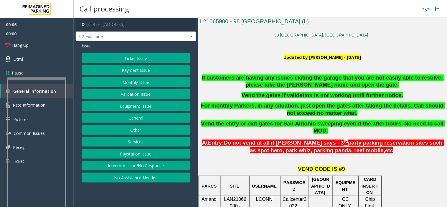
click at [147, 84] on button "Monthly Issue" at bounding box center [136, 82] width 108 height 10
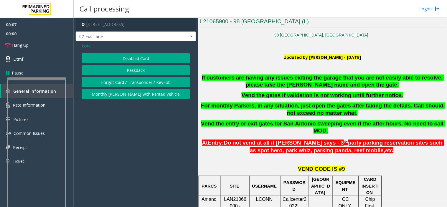
click at [138, 59] on button "Disabled Card" at bounding box center [136, 58] width 108 height 10
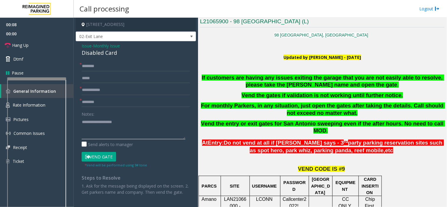
click at [104, 126] on textarea at bounding box center [134, 128] width 104 height 22
type textarea "**********"
click at [92, 90] on input "text" at bounding box center [136, 90] width 108 height 10
type input "********"
click at [140, 121] on textarea at bounding box center [134, 128] width 104 height 22
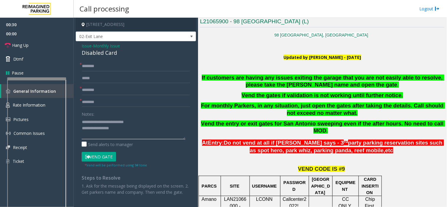
type textarea "**********"
click at [92, 65] on input "text" at bounding box center [136, 66] width 108 height 10
type input "*****"
click at [105, 130] on textarea at bounding box center [134, 128] width 104 height 22
click at [125, 130] on textarea at bounding box center [134, 128] width 104 height 22
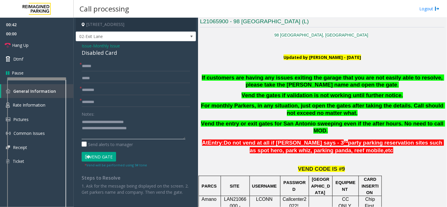
type textarea "**********"
click at [102, 101] on input "text" at bounding box center [136, 102] width 108 height 10
type input "*******"
click at [122, 124] on textarea at bounding box center [134, 128] width 104 height 22
click at [100, 159] on button "Vend Gate" at bounding box center [99, 157] width 34 height 10
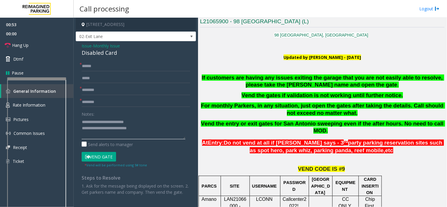
click at [148, 133] on textarea at bounding box center [134, 128] width 104 height 22
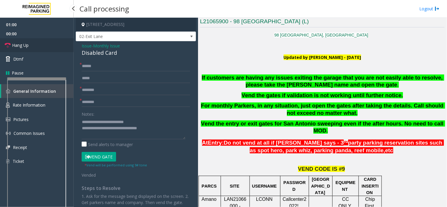
click at [21, 47] on span "Hang Up" at bounding box center [20, 45] width 16 height 6
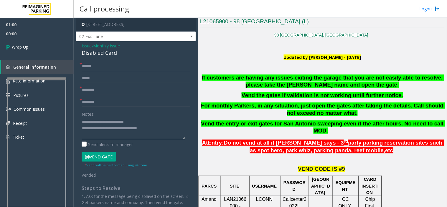
click at [157, 130] on textarea at bounding box center [134, 128] width 104 height 22
type textarea "**********"
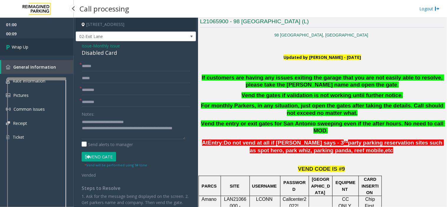
click at [30, 45] on link "Wrap Up" at bounding box center [37, 46] width 74 height 17
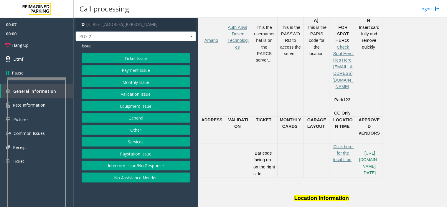
scroll to position [327, 0]
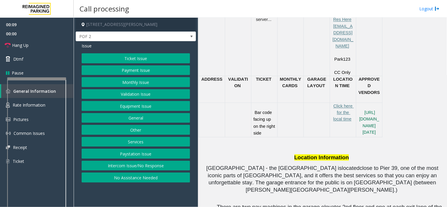
click at [143, 165] on button "Intercom Issue/No Response" at bounding box center [136, 166] width 108 height 10
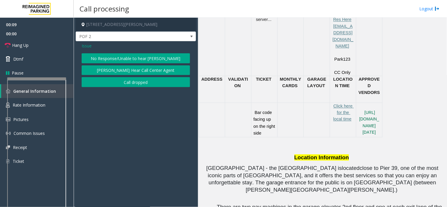
click at [106, 58] on button "No Response/Unable to hear [PERSON_NAME]" at bounding box center [136, 58] width 108 height 10
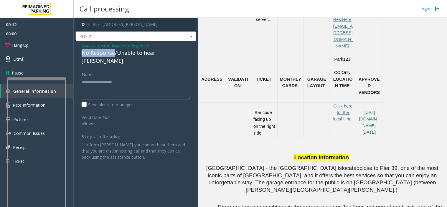
drag, startPoint x: 114, startPoint y: 52, endPoint x: 78, endPoint y: 51, distance: 36.0
click at [78, 51] on div "Issue - Intercom Issue/No Response No Response/Unable to hear [PERSON_NAME] Not…" at bounding box center [136, 103] width 120 height 125
click at [120, 81] on textarea at bounding box center [136, 88] width 108 height 22
type textarea "**********"
click at [48, 47] on link "Hang Up" at bounding box center [37, 45] width 74 height 14
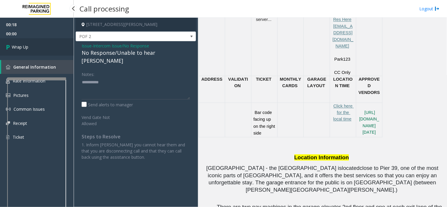
click at [31, 47] on link "Wrap Up" at bounding box center [37, 46] width 74 height 17
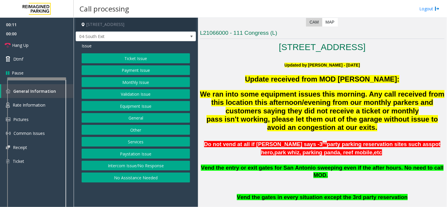
scroll to position [131, 0]
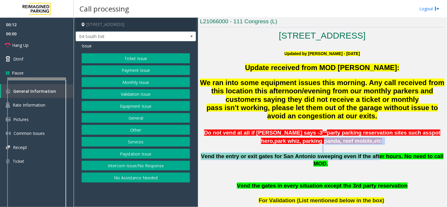
drag, startPoint x: 348, startPoint y: 155, endPoint x: 363, endPoint y: 157, distance: 15.2
click at [363, 157] on div "Do not vend at all if [PERSON_NAME] says - 3 rd party parking reservation sites…" at bounding box center [322, 191] width 244 height 127
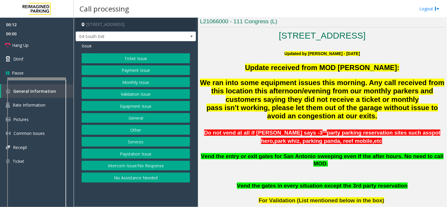
drag, startPoint x: 352, startPoint y: 168, endPoint x: 355, endPoint y: 163, distance: 5.5
click at [352, 168] on p at bounding box center [322, 172] width 244 height 8
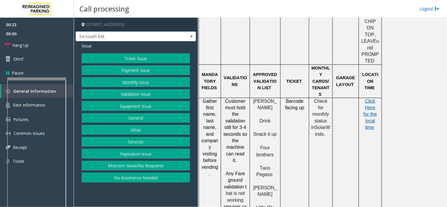
scroll to position [622, 0]
click at [129, 94] on button "Validation Issue" at bounding box center [136, 94] width 108 height 10
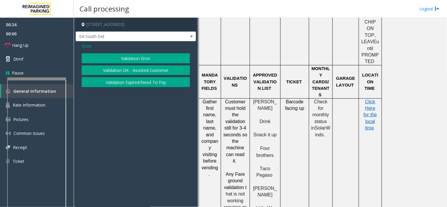
click at [128, 57] on button "Validation Error" at bounding box center [136, 58] width 108 height 10
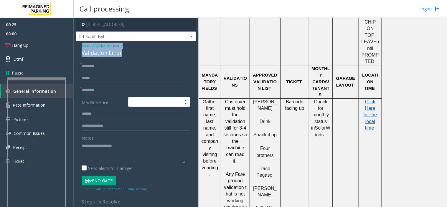
drag, startPoint x: 128, startPoint y: 52, endPoint x: 77, endPoint y: 45, distance: 51.4
click at [77, 45] on div "Issue - Validation Issue Validation Error * * Machine Price: Notes: Send alerts…" at bounding box center [136, 151] width 120 height 221
click at [125, 150] on textarea at bounding box center [134, 152] width 104 height 22
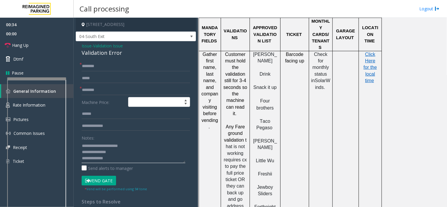
scroll to position [654, 0]
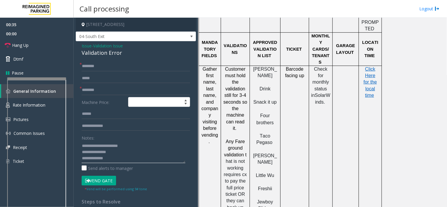
type textarea "**********"
drag, startPoint x: 274, startPoint y: 90, endPoint x: 260, endPoint y: 85, distance: 14.7
click at [260, 99] on div "Snack it up Four brothers" at bounding box center [265, 116] width 26 height 34
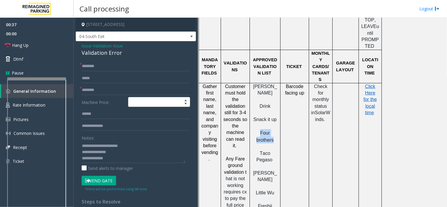
scroll to position [622, 0]
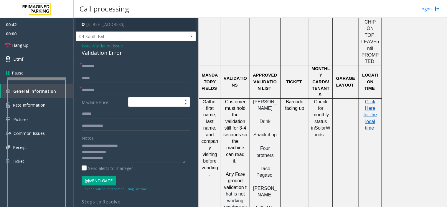
click at [266, 179] on p at bounding box center [265, 182] width 26 height 6
drag, startPoint x: 236, startPoint y: 137, endPoint x: 240, endPoint y: 145, distance: 9.1
click at [240, 172] on span "Fare ground validation" at bounding box center [234, 181] width 21 height 18
click at [241, 172] on span "Fare ground validation" at bounding box center [234, 181] width 21 height 18
drag, startPoint x: 236, startPoint y: 137, endPoint x: 246, endPoint y: 146, distance: 14.0
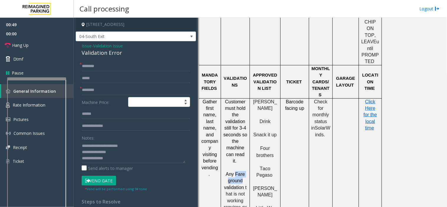
click at [108, 90] on input "**********" at bounding box center [136, 90] width 108 height 10
type input "**********"
click at [120, 160] on textarea at bounding box center [134, 152] width 104 height 22
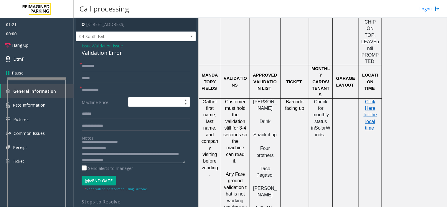
type textarea "**********"
click at [99, 68] on input "text" at bounding box center [136, 66] width 108 height 10
type input "*******"
click at [131, 158] on textarea at bounding box center [134, 152] width 104 height 22
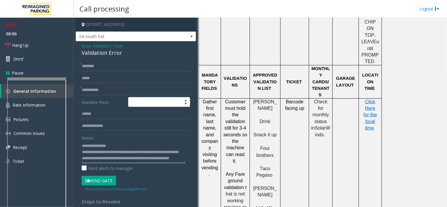
type textarea "**********"
click at [95, 113] on input "text" at bounding box center [136, 114] width 108 height 10
type input "******"
click at [107, 181] on button "Vend Gate" at bounding box center [99, 181] width 34 height 10
click at [128, 162] on textarea at bounding box center [134, 152] width 104 height 22
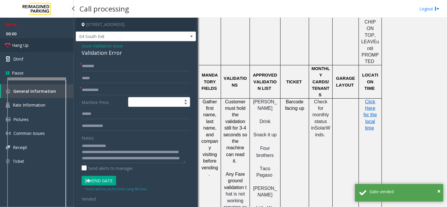
click at [14, 43] on span "Hang Up" at bounding box center [20, 45] width 16 height 6
click at [153, 162] on textarea at bounding box center [134, 152] width 104 height 22
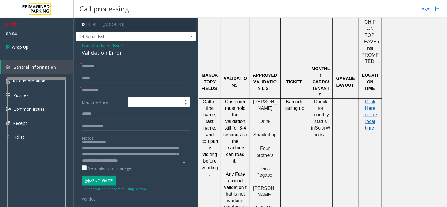
scroll to position [16, 0]
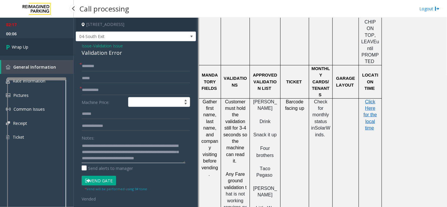
type textarea "**********"
click at [38, 48] on link "Wrap Up" at bounding box center [37, 46] width 74 height 17
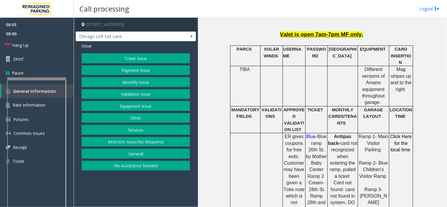
scroll to position [327, 0]
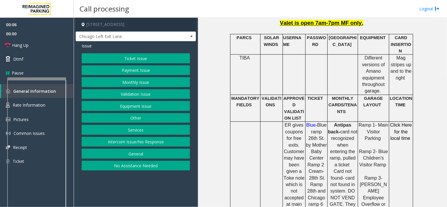
click at [140, 82] on button "Monthly Issue" at bounding box center [136, 82] width 108 height 10
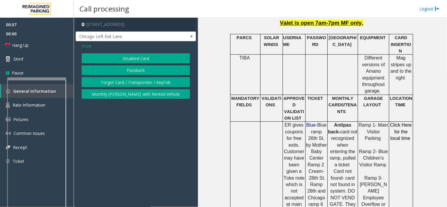
click at [134, 57] on button "Disabled Card" at bounding box center [136, 58] width 108 height 10
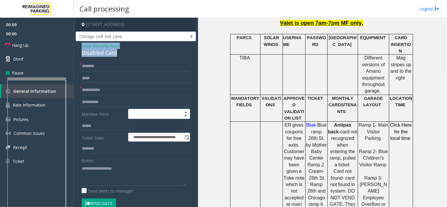
drag, startPoint x: 129, startPoint y: 52, endPoint x: 82, endPoint y: 48, distance: 47.2
click at [82, 48] on div "Issue - Monthly Issue Disabled Card" at bounding box center [136, 50] width 108 height 14
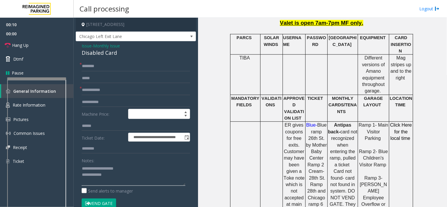
click at [131, 177] on textarea at bounding box center [134, 175] width 104 height 22
type textarea "**********"
click at [87, 88] on input "text" at bounding box center [136, 90] width 108 height 10
type input "**"
click at [99, 59] on div "**********" at bounding box center [136, 193] width 120 height 305
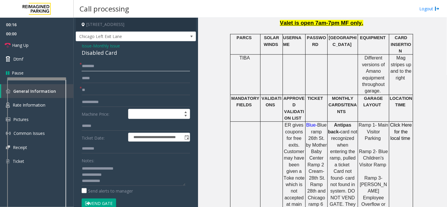
click at [98, 66] on input "text" at bounding box center [136, 66] width 108 height 10
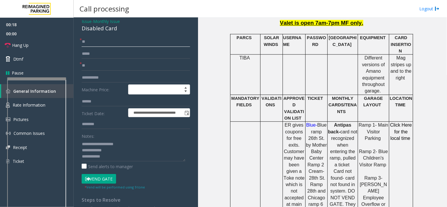
scroll to position [65, 0]
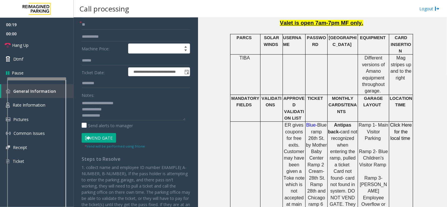
type input "**"
click at [110, 114] on textarea at bounding box center [134, 109] width 104 height 22
click at [105, 135] on button "Vend Gate" at bounding box center [99, 138] width 34 height 10
click at [91, 118] on textarea at bounding box center [134, 109] width 104 height 22
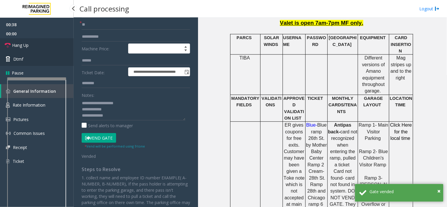
drag, startPoint x: 48, startPoint y: 47, endPoint x: 72, endPoint y: 57, distance: 25.9
click at [48, 47] on link "Hang Up" at bounding box center [37, 45] width 74 height 14
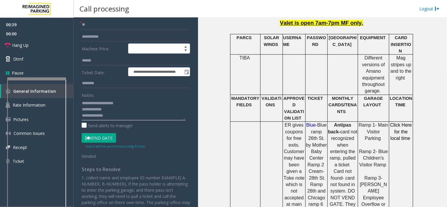
click at [115, 120] on textarea at bounding box center [134, 109] width 104 height 22
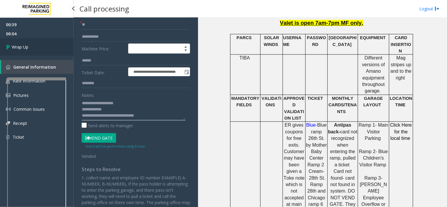
type textarea "**********"
click at [26, 48] on span "Wrap Up" at bounding box center [20, 47] width 16 height 6
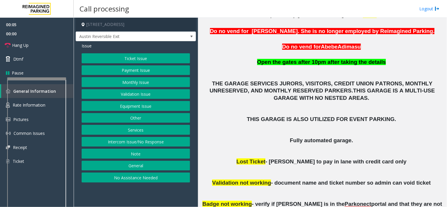
scroll to position [196, 0]
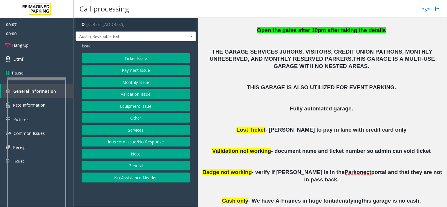
drag, startPoint x: 160, startPoint y: 21, endPoint x: 130, endPoint y: 22, distance: 30.1
click at [130, 22] on h4 "[STREET_ADDRESS]" at bounding box center [136, 25] width 120 height 14
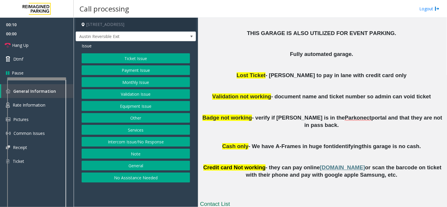
scroll to position [261, 0]
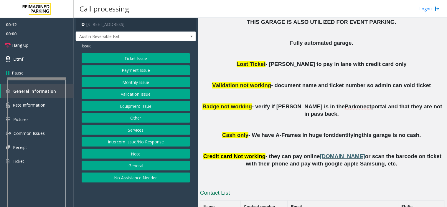
copy h4 "[GEOGRAPHIC_DATA], [GEOGRAPHIC_DATA]"
click at [261, 139] on p at bounding box center [322, 146] width 244 height 14
drag, startPoint x: 156, startPoint y: 23, endPoint x: 131, endPoint y: 24, distance: 25.0
click at [131, 24] on h4 "[STREET_ADDRESS]" at bounding box center [136, 25] width 120 height 14
copy h4 "[GEOGRAPHIC_DATA], [GEOGRAPHIC_DATA]"
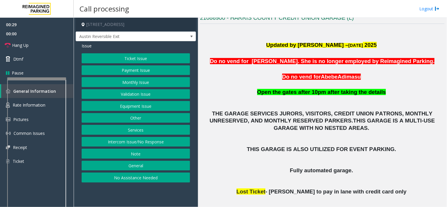
scroll to position [98, 0]
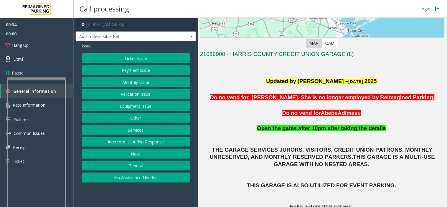
click at [124, 72] on button "Payment Issue" at bounding box center [136, 70] width 108 height 10
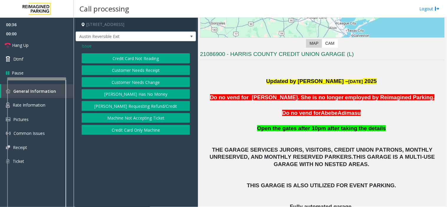
click at [139, 134] on button "Credit Card Only Machine" at bounding box center [136, 130] width 108 height 10
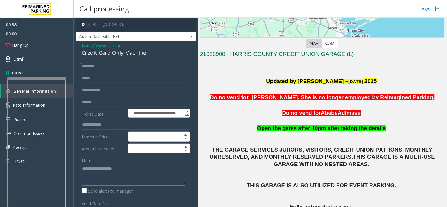
click at [93, 169] on textarea at bounding box center [134, 175] width 104 height 22
type textarea "********"
click at [100, 63] on input "text" at bounding box center [136, 66] width 108 height 10
click at [85, 65] on input "*********" at bounding box center [136, 66] width 108 height 10
click at [88, 67] on input "*********" at bounding box center [136, 66] width 108 height 10
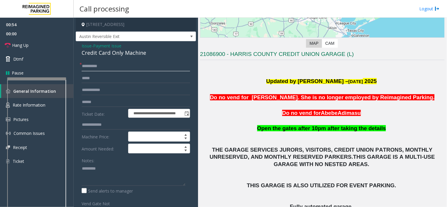
click at [92, 67] on input "*********" at bounding box center [136, 66] width 108 height 10
click at [93, 65] on input "*********" at bounding box center [136, 66] width 108 height 10
type input "*********"
drag, startPoint x: 95, startPoint y: 66, endPoint x: 90, endPoint y: 72, distance: 6.9
click at [90, 72] on form "**********" at bounding box center [136, 137] width 108 height 152
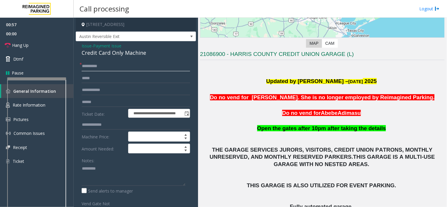
click at [99, 67] on input "*********" at bounding box center [136, 66] width 108 height 10
click at [95, 83] on input "text" at bounding box center [136, 78] width 108 height 10
click at [108, 170] on textarea at bounding box center [134, 175] width 104 height 22
click at [134, 164] on textarea at bounding box center [134, 175] width 104 height 22
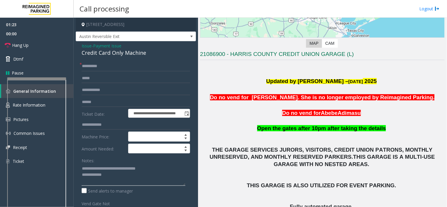
type textarea "**********"
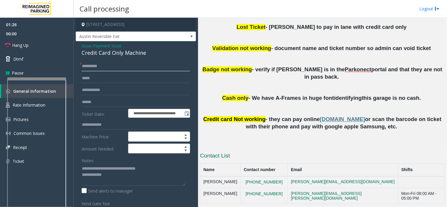
click at [95, 65] on input "*********" at bounding box center [136, 66] width 108 height 10
click at [98, 102] on input "text" at bounding box center [136, 102] width 108 height 10
type input "*"
click at [88, 45] on span "Issue" at bounding box center [87, 46] width 10 height 6
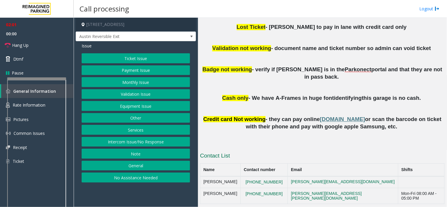
click at [128, 70] on button "Payment Issue" at bounding box center [136, 70] width 108 height 10
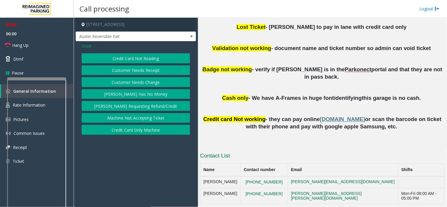
click at [130, 93] on button "[PERSON_NAME] Has No Money" at bounding box center [136, 94] width 108 height 10
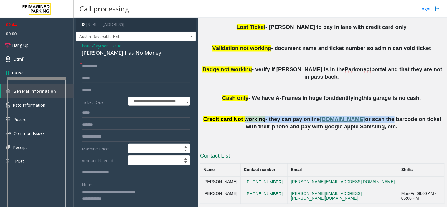
drag, startPoint x: 242, startPoint y: 104, endPoint x: 392, endPoint y: 104, distance: 149.6
click at [392, 116] on p "Credit card Not working - they can pay online [DOMAIN_NAME] or scan the barcode…" at bounding box center [322, 123] width 244 height 15
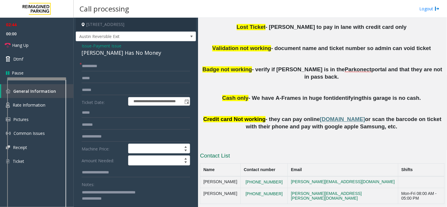
click at [390, 131] on p at bounding box center [322, 135] width 244 height 8
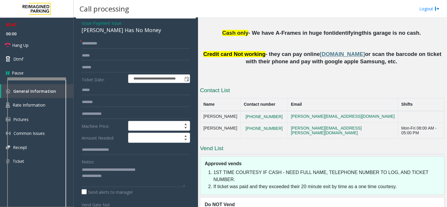
scroll to position [0, 0]
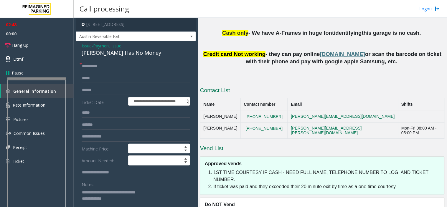
click at [87, 46] on span "Issue" at bounding box center [87, 46] width 10 height 6
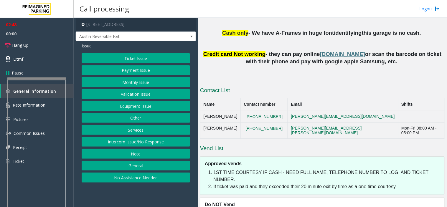
click at [115, 56] on button "Ticket Issue" at bounding box center [136, 58] width 108 height 10
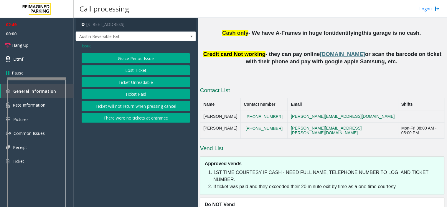
click at [122, 83] on button "Ticket Unreadable" at bounding box center [136, 82] width 108 height 10
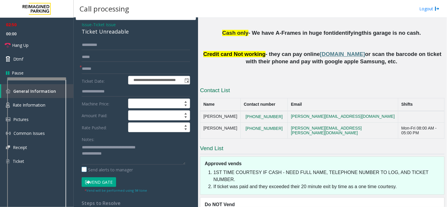
scroll to position [33, 0]
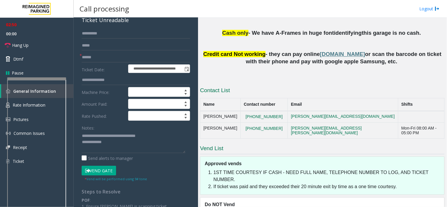
click at [98, 172] on button "Vend Gate" at bounding box center [99, 171] width 34 height 10
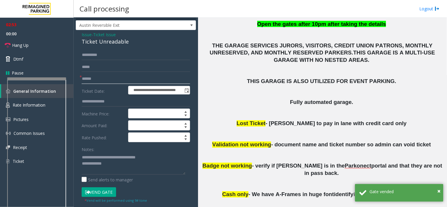
scroll to position [0, 0]
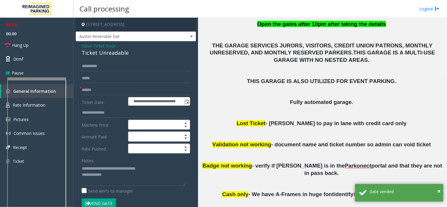
click at [84, 45] on span "Issue" at bounding box center [87, 46] width 10 height 6
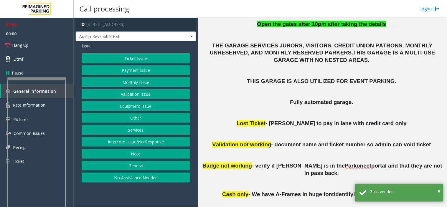
click at [132, 69] on button "Payment Issue" at bounding box center [136, 70] width 108 height 10
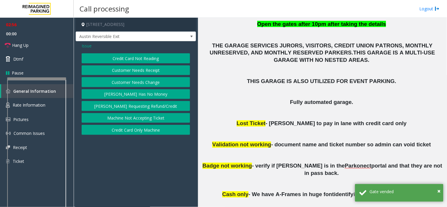
click at [148, 131] on button "Credit Card Only Machine" at bounding box center [136, 130] width 108 height 10
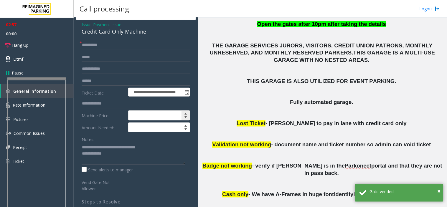
scroll to position [33, 0]
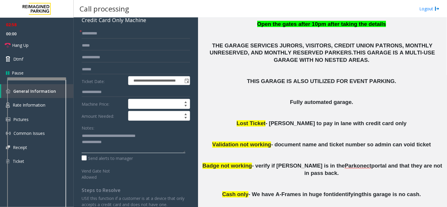
click at [117, 143] on textarea at bounding box center [134, 142] width 104 height 22
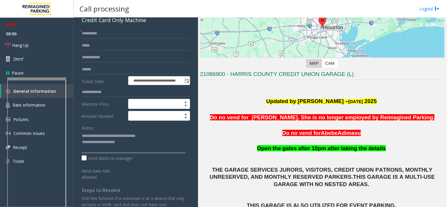
scroll to position [72, 0]
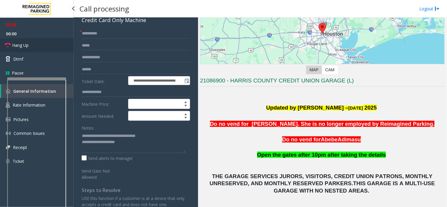
click at [32, 48] on link "Hang Up" at bounding box center [37, 45] width 74 height 14
click at [128, 142] on textarea at bounding box center [134, 142] width 104 height 22
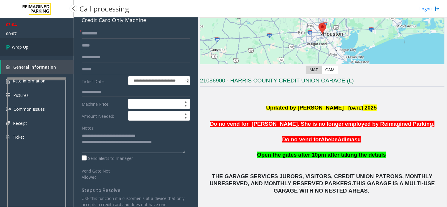
type textarea "**********"
click at [26, 47] on span "Wrap Up" at bounding box center [20, 47] width 16 height 6
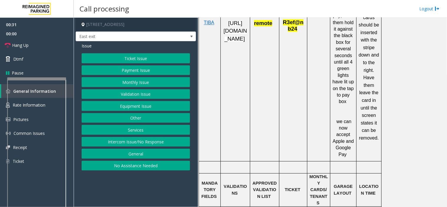
scroll to position [360, 0]
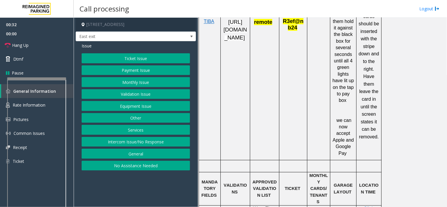
click at [113, 70] on button "Payment Issue" at bounding box center [136, 70] width 108 height 10
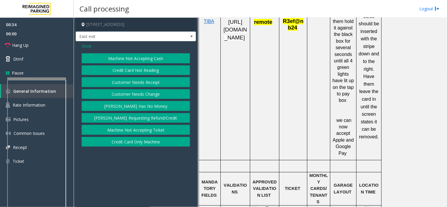
click at [131, 71] on button "Credit Card Not Reading" at bounding box center [136, 70] width 108 height 10
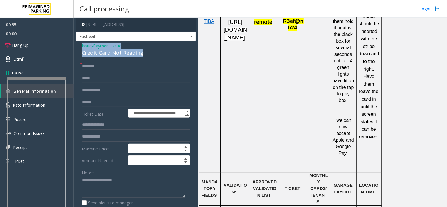
drag, startPoint x: 153, startPoint y: 53, endPoint x: 80, endPoint y: 46, distance: 72.8
click at [80, 46] on div "**********" at bounding box center [136, 165] width 120 height 249
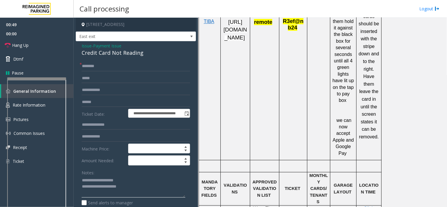
click at [148, 186] on textarea at bounding box center [134, 187] width 104 height 22
click at [143, 192] on textarea at bounding box center [134, 187] width 104 height 22
type textarea "**********"
click at [95, 64] on input "text" at bounding box center [136, 66] width 108 height 10
type input "****"
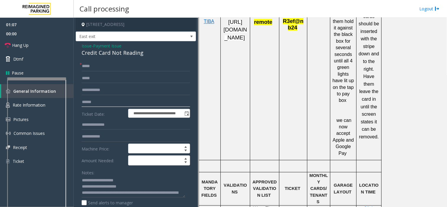
click at [92, 102] on input "text" at bounding box center [136, 102] width 108 height 10
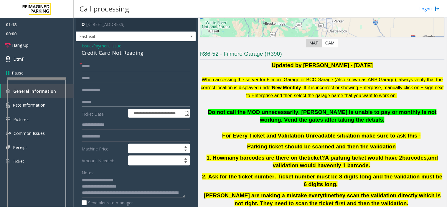
scroll to position [98, 0]
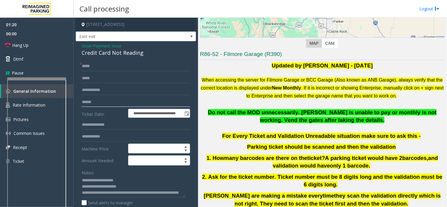
click at [100, 102] on input "text" at bounding box center [136, 102] width 108 height 10
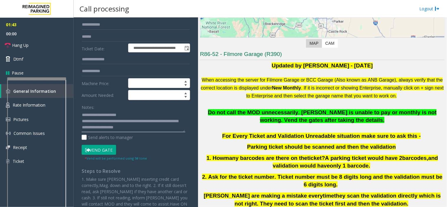
scroll to position [12, 0]
drag, startPoint x: 106, startPoint y: 116, endPoint x: 162, endPoint y: 124, distance: 56.6
click at [162, 124] on textarea at bounding box center [134, 121] width 104 height 22
click at [39, 47] on link "Hang Up" at bounding box center [37, 45] width 74 height 14
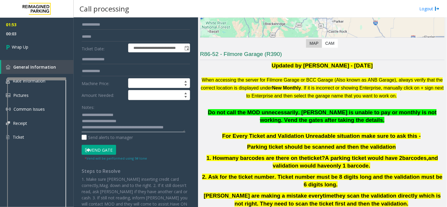
scroll to position [0, 0]
click at [140, 128] on textarea at bounding box center [134, 121] width 104 height 22
type textarea "**********"
click at [21, 49] on span "Wrap Up" at bounding box center [20, 47] width 16 height 6
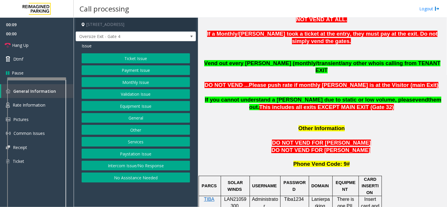
scroll to position [523, 0]
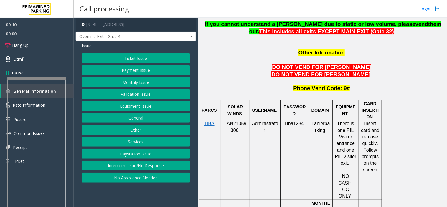
click at [235, 121] on span "LAN21059300" at bounding box center [235, 126] width 22 height 11
copy p "LAN21059300"
click at [128, 81] on button "Monthly Issue" at bounding box center [136, 82] width 108 height 10
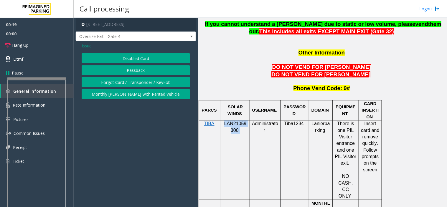
click at [117, 79] on button "Forgot Card / Transponder / KeyFob" at bounding box center [136, 82] width 108 height 10
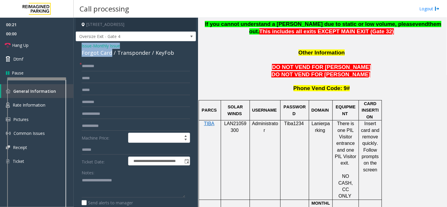
drag, startPoint x: 111, startPoint y: 52, endPoint x: 93, endPoint y: 48, distance: 18.2
click at [81, 47] on div "**********" at bounding box center [136, 172] width 120 height 262
type textarea "**********"
click at [96, 68] on input "text" at bounding box center [136, 66] width 108 height 10
click at [118, 69] on input "******" at bounding box center [136, 66] width 108 height 10
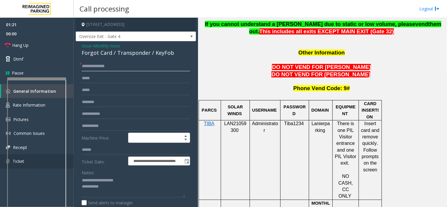
type input "**********"
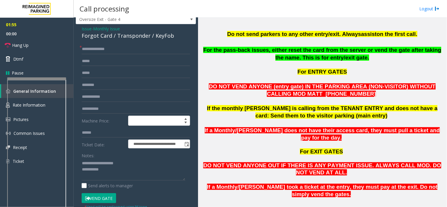
scroll to position [65, 0]
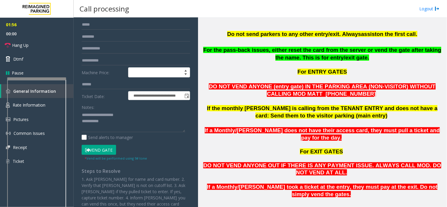
click at [103, 148] on button "Vend Gate" at bounding box center [99, 150] width 34 height 10
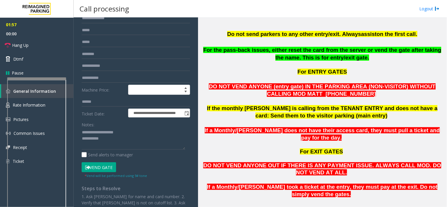
scroll to position [33, 0]
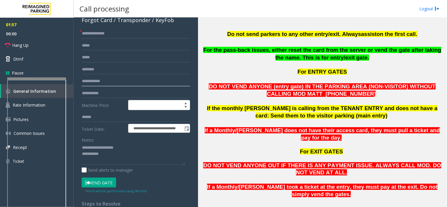
click at [93, 80] on input "text" at bounding box center [136, 81] width 108 height 10
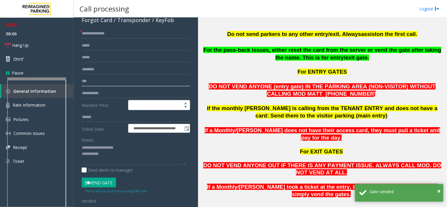
type input "***"
drag, startPoint x: 120, startPoint y: 160, endPoint x: 123, endPoint y: 156, distance: 4.8
click at [123, 156] on textarea at bounding box center [134, 154] width 104 height 22
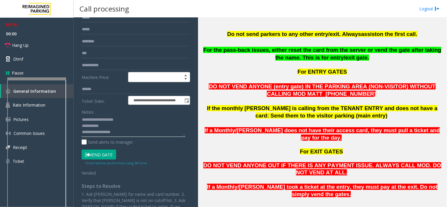
scroll to position [65, 0]
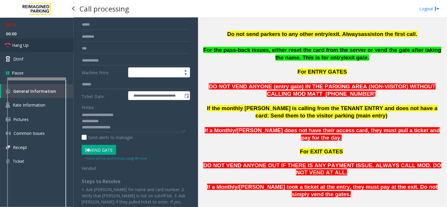
click at [25, 47] on span "Hang Up" at bounding box center [20, 45] width 16 height 6
click at [134, 125] on textarea at bounding box center [134, 121] width 104 height 22
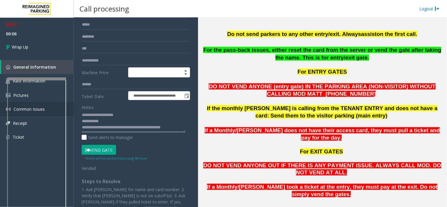
scroll to position [4, 0]
type textarea "**********"
click at [39, 47] on link "Wrap Up" at bounding box center [37, 46] width 74 height 17
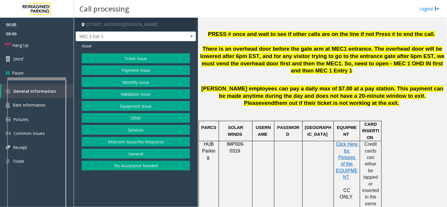
scroll to position [294, 0]
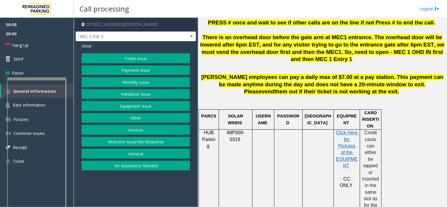
click at [120, 58] on button "Ticket Issue" at bounding box center [136, 58] width 108 height 10
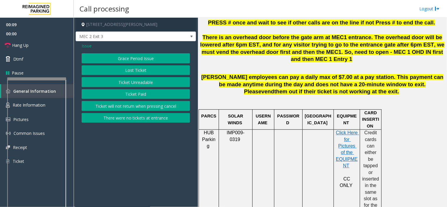
click at [131, 92] on button "Ticket Paid" at bounding box center [136, 94] width 108 height 10
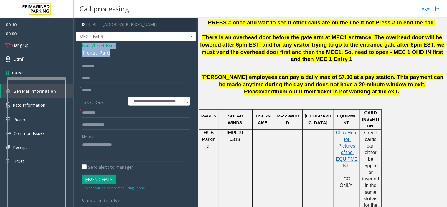
drag, startPoint x: 112, startPoint y: 51, endPoint x: 74, endPoint y: 44, distance: 38.9
click at [74, 44] on app-call-processing-form "**********" at bounding box center [136, 112] width 124 height 189
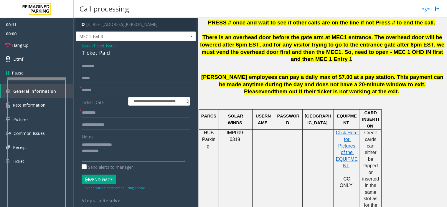
click at [113, 152] on textarea at bounding box center [134, 151] width 104 height 22
click at [92, 92] on input "text" at bounding box center [136, 90] width 108 height 10
click at [106, 161] on textarea at bounding box center [134, 151] width 104 height 22
click at [150, 155] on textarea at bounding box center [134, 151] width 104 height 22
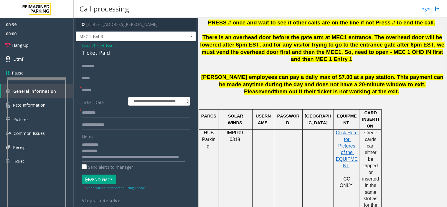
type textarea "**********"
click at [89, 86] on input "text" at bounding box center [136, 90] width 108 height 10
type input "******"
click at [96, 110] on input "text" at bounding box center [136, 113] width 108 height 10
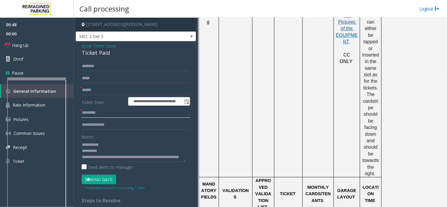
scroll to position [458, 0]
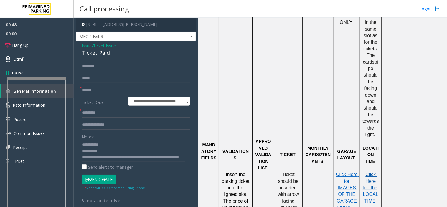
click at [369, 172] on span "Click Here for the" at bounding box center [369, 181] width 15 height 18
click at [92, 111] on input "text" at bounding box center [136, 113] width 108 height 10
click at [86, 114] on input "text" at bounding box center [136, 113] width 108 height 10
type input "*******"
click at [99, 128] on input "text" at bounding box center [136, 125] width 108 height 10
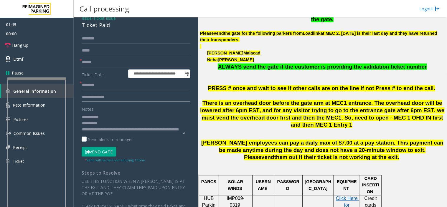
scroll to position [65, 0]
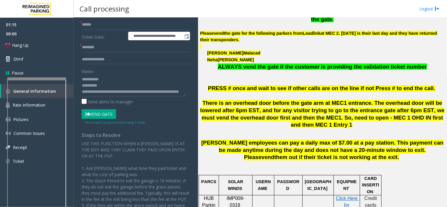
click at [97, 116] on button "Vend Gate" at bounding box center [99, 114] width 34 height 10
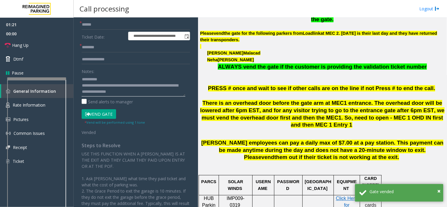
drag, startPoint x: 112, startPoint y: 83, endPoint x: 104, endPoint y: 82, distance: 8.8
click at [104, 82] on textarea at bounding box center [134, 86] width 104 height 22
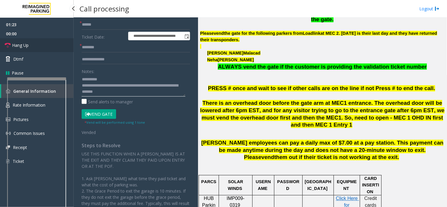
type textarea "**********"
click at [17, 43] on span "Hang Up" at bounding box center [20, 45] width 16 height 6
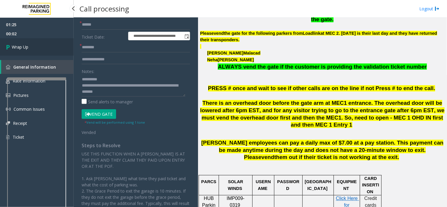
click at [19, 46] on span "Wrap Up" at bounding box center [20, 47] width 16 height 6
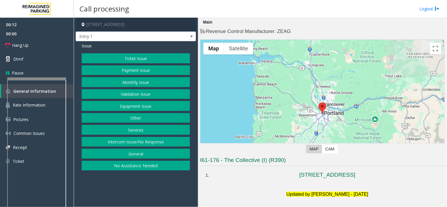
click at [119, 143] on button "Intercom Issue/No Response" at bounding box center [136, 142] width 108 height 10
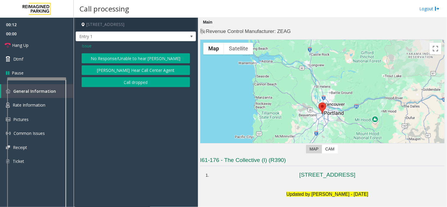
click at [110, 57] on button "No Response/Unable to hear [PERSON_NAME]" at bounding box center [136, 58] width 108 height 10
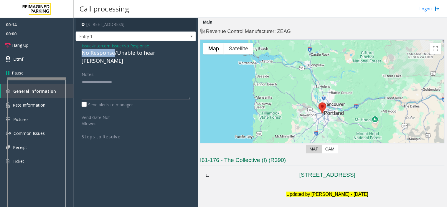
drag, startPoint x: 113, startPoint y: 54, endPoint x: 94, endPoint y: 52, distance: 19.5
click at [79, 51] on div "Issue - Intercom Issue/No Response No Response/Unable to hear [PERSON_NAME] Not…" at bounding box center [136, 93] width 120 height 104
click at [139, 82] on textarea at bounding box center [136, 88] width 108 height 22
type textarea "**********"
click at [39, 46] on link "Hang Up" at bounding box center [37, 45] width 74 height 14
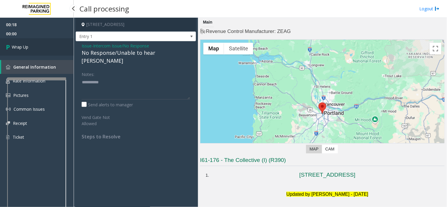
click at [18, 48] on span "Wrap Up" at bounding box center [20, 47] width 16 height 6
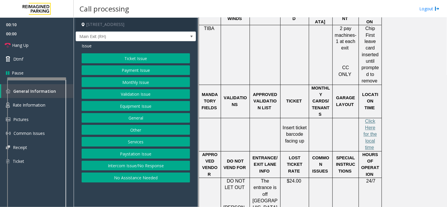
scroll to position [172, 0]
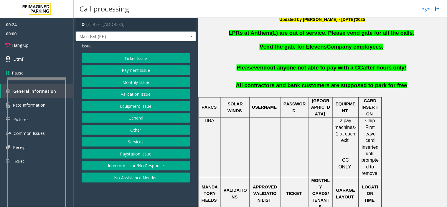
click at [129, 56] on button "Ticket Issue" at bounding box center [136, 58] width 108 height 10
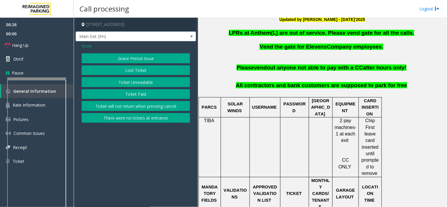
click at [140, 95] on button "Ticket Paid" at bounding box center [136, 94] width 108 height 10
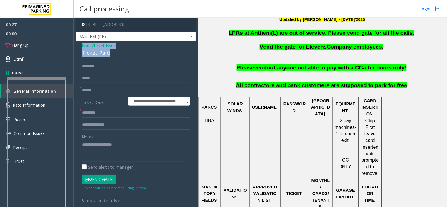
drag, startPoint x: 112, startPoint y: 52, endPoint x: 86, endPoint y: 50, distance: 26.6
click at [79, 47] on div "**********" at bounding box center [136, 178] width 120 height 275
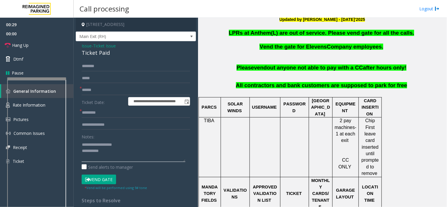
click at [107, 155] on textarea at bounding box center [134, 151] width 104 height 22
type textarea "**********"
click at [94, 92] on input "text" at bounding box center [136, 90] width 108 height 10
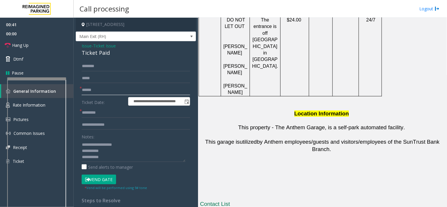
scroll to position [433, 0]
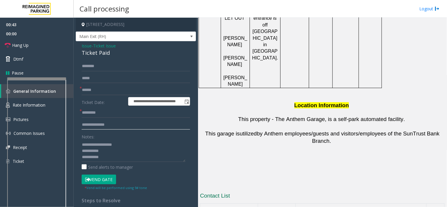
click at [98, 123] on input "text" at bounding box center [136, 125] width 108 height 10
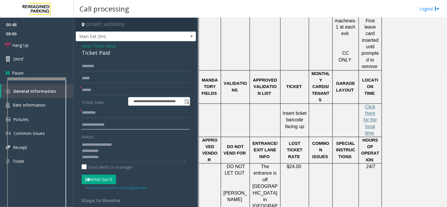
scroll to position [270, 0]
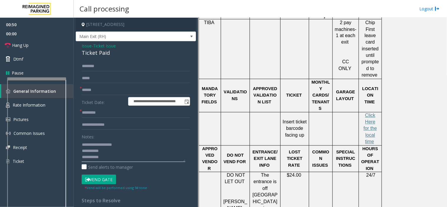
drag, startPoint x: 111, startPoint y: 155, endPoint x: 81, endPoint y: 140, distance: 33.8
click at [81, 140] on div "**********" at bounding box center [135, 185] width 117 height 249
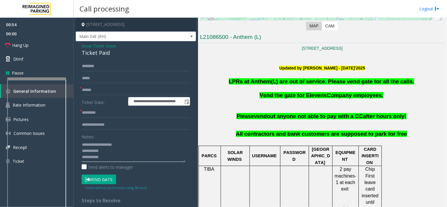
scroll to position [106, 0]
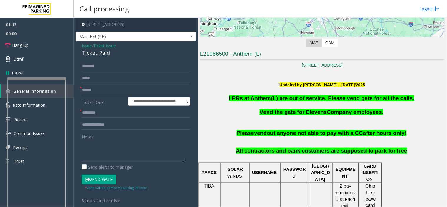
click at [82, 44] on span "Issue" at bounding box center [87, 46] width 10 height 6
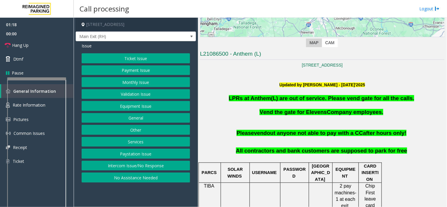
click at [124, 93] on button "Validation Issue" at bounding box center [136, 94] width 108 height 10
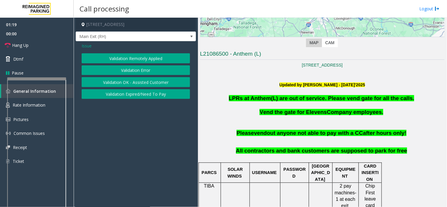
click at [119, 70] on button "Validation Error" at bounding box center [136, 70] width 108 height 10
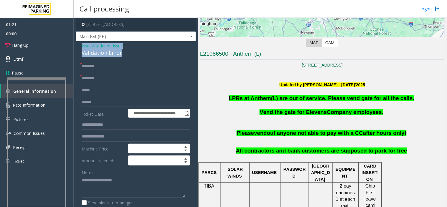
drag, startPoint x: 128, startPoint y: 54, endPoint x: 75, endPoint y: 43, distance: 53.4
click at [119, 186] on textarea at bounding box center [134, 187] width 104 height 22
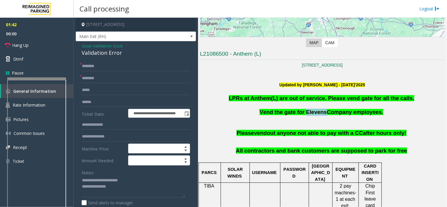
drag, startPoint x: 324, startPoint y: 112, endPoint x: 306, endPoint y: 113, distance: 18.3
click at [306, 113] on span "Vend the gate for Elevens Company employees." at bounding box center [321, 112] width 124 height 6
click at [306, 113] on span "Vend the gate for Elevens" at bounding box center [292, 112] width 67 height 6
drag, startPoint x: 95, startPoint y: 180, endPoint x: 121, endPoint y: 184, distance: 26.3
click at [122, 188] on textarea at bounding box center [134, 187] width 104 height 22
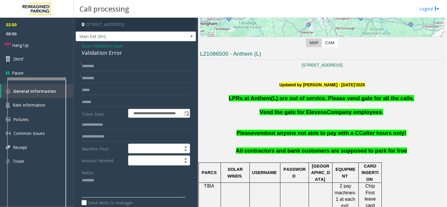
type textarea "*******"
click at [85, 44] on span "Issue" at bounding box center [87, 46] width 10 height 6
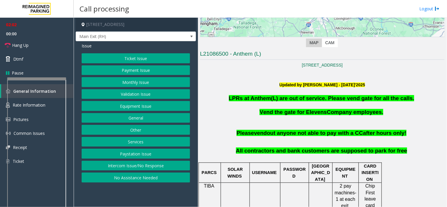
click at [111, 57] on button "Ticket Issue" at bounding box center [136, 58] width 108 height 10
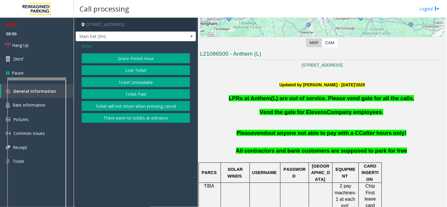
click at [139, 94] on button "Ticket Paid" at bounding box center [136, 94] width 108 height 10
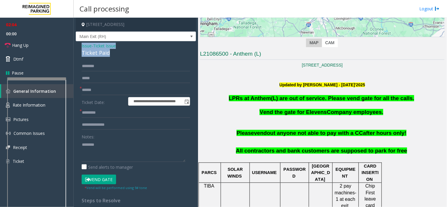
drag, startPoint x: 118, startPoint y: 54, endPoint x: 75, endPoint y: 45, distance: 44.0
click at [75, 45] on app-call-processing-form "**********" at bounding box center [136, 112] width 124 height 189
copy div "Issue - Ticket Issue Ticket Paid"
paste textarea "**********"
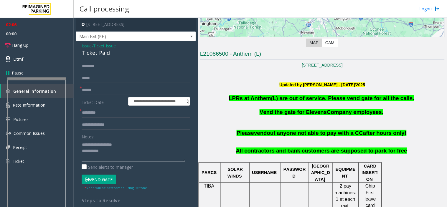
drag, startPoint x: 108, startPoint y: 148, endPoint x: 84, endPoint y: 143, distance: 24.9
click at [80, 142] on div "**********" at bounding box center [135, 185] width 117 height 249
click at [122, 158] on textarea at bounding box center [134, 151] width 104 height 22
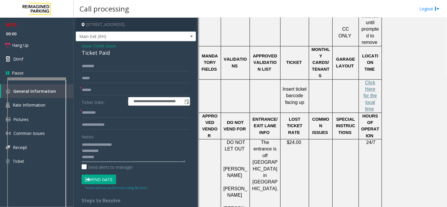
scroll to position [433, 0]
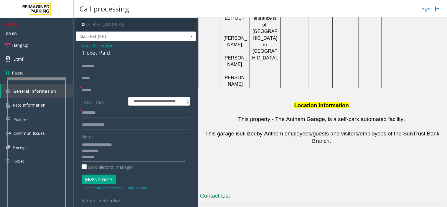
type textarea "**********"
drag, startPoint x: 298, startPoint y: 201, endPoint x: 268, endPoint y: 198, distance: 29.6
copy button "404.245.6366"
click at [87, 43] on span "Issue" at bounding box center [87, 46] width 10 height 6
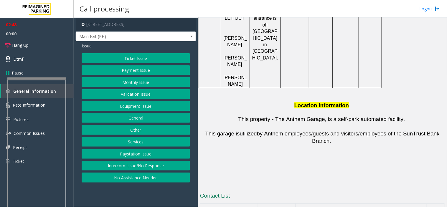
click at [122, 105] on button "Equipment Issue" at bounding box center [136, 106] width 108 height 10
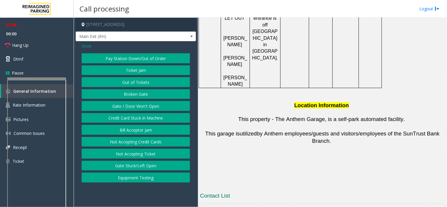
click at [124, 104] on button "Gate / Door Won't Open" at bounding box center [136, 106] width 108 height 10
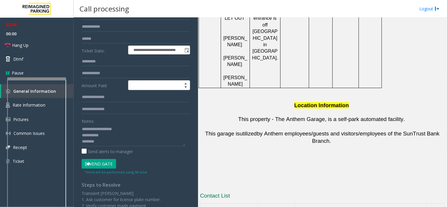
scroll to position [65, 0]
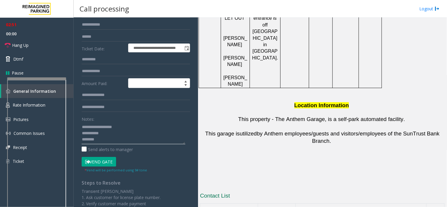
drag, startPoint x: 95, startPoint y: 126, endPoint x: 117, endPoint y: 132, distance: 22.9
click at [117, 132] on textarea at bounding box center [134, 133] width 104 height 22
drag, startPoint x: 92, startPoint y: 133, endPoint x: 77, endPoint y: 133, distance: 14.4
click at [77, 133] on div "**********" at bounding box center [135, 129] width 117 height 266
click at [100, 128] on textarea at bounding box center [134, 133] width 104 height 22
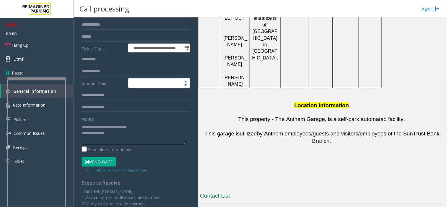
scroll to position [0, 0]
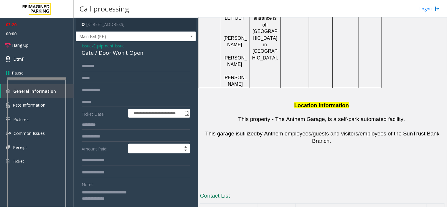
type textarea "**********"
click at [90, 65] on input "text" at bounding box center [136, 66] width 108 height 10
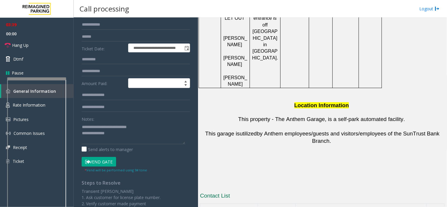
click at [100, 162] on button "Vend Gate" at bounding box center [99, 162] width 34 height 10
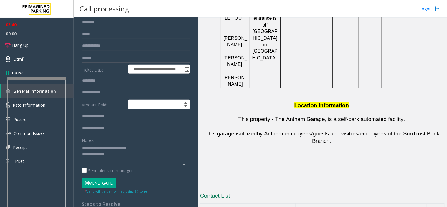
scroll to position [33, 0]
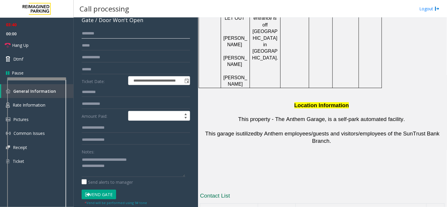
click at [95, 34] on input "text" at bounding box center [136, 34] width 108 height 10
paste input "*******"
type input "*******"
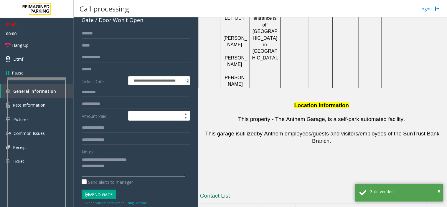
click at [114, 171] on textarea at bounding box center [134, 166] width 104 height 22
click at [110, 161] on textarea at bounding box center [134, 166] width 104 height 22
click at [112, 170] on textarea at bounding box center [134, 166] width 104 height 22
click at [150, 160] on textarea at bounding box center [134, 166] width 104 height 22
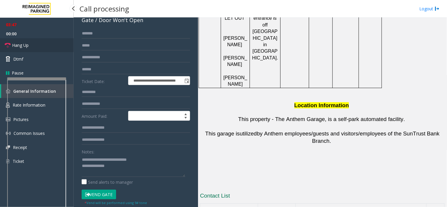
click at [34, 47] on link "Hang Up" at bounding box center [37, 45] width 74 height 14
click at [152, 160] on textarea at bounding box center [134, 166] width 104 height 22
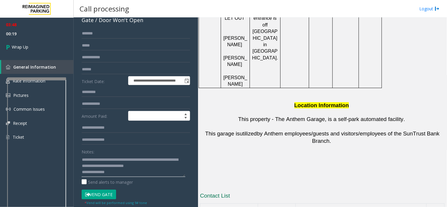
click at [111, 171] on textarea at bounding box center [134, 166] width 104 height 22
drag, startPoint x: 225, startPoint y: 195, endPoint x: 200, endPoint y: 194, distance: 24.4
click at [129, 173] on textarea at bounding box center [134, 166] width 104 height 22
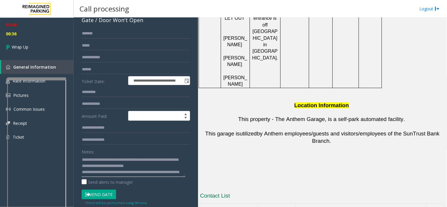
paste textarea "**********"
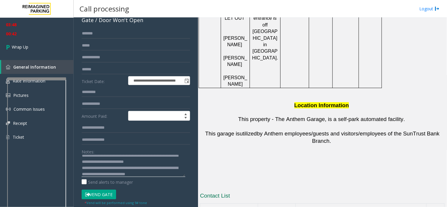
scroll to position [10, 0]
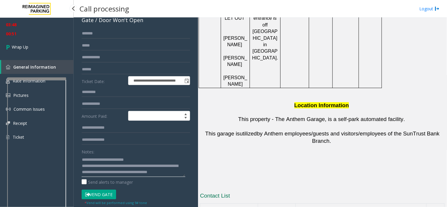
type textarea "**********"
click at [25, 30] on span "00:51" at bounding box center [37, 33] width 74 height 9
click at [15, 45] on span "Wrap Up" at bounding box center [20, 47] width 16 height 6
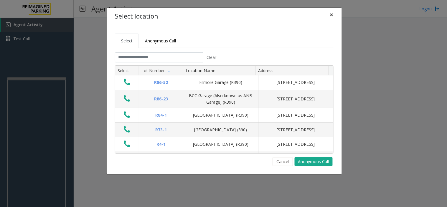
click at [331, 13] on span "×" at bounding box center [332, 15] width 4 height 8
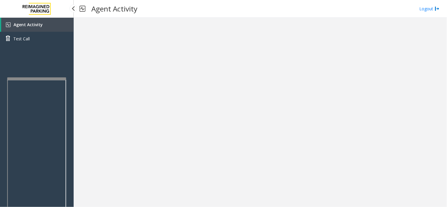
click at [36, 28] on link "Agent Activity" at bounding box center [37, 25] width 72 height 14
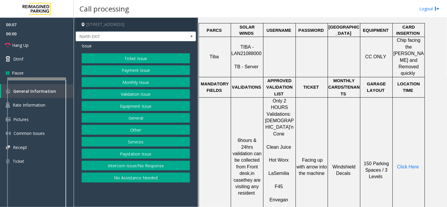
scroll to position [261, 0]
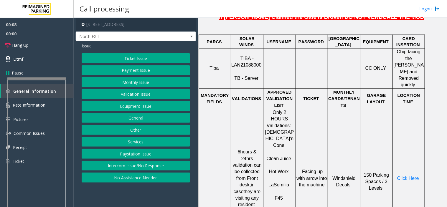
click at [251, 56] on span "TIBA - LAN21088000" at bounding box center [246, 61] width 30 height 11
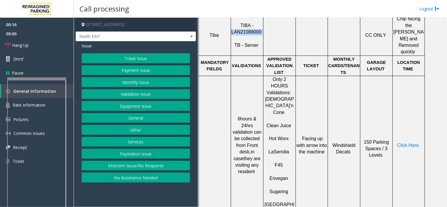
click at [130, 96] on button "Validation Issue" at bounding box center [136, 94] width 108 height 10
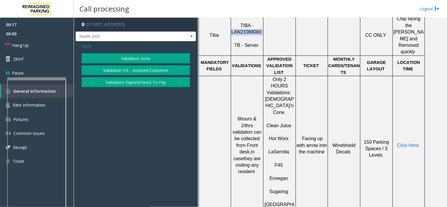
click at [127, 57] on button "Validation Error" at bounding box center [136, 58] width 108 height 10
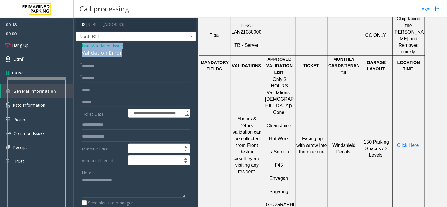
drag, startPoint x: 95, startPoint y: 51, endPoint x: 87, endPoint y: 48, distance: 8.9
click at [123, 196] on textarea at bounding box center [134, 187] width 104 height 22
click at [157, 196] on textarea at bounding box center [134, 187] width 104 height 22
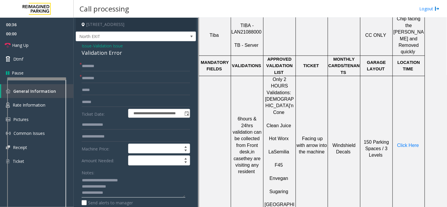
drag, startPoint x: 116, startPoint y: 185, endPoint x: 78, endPoint y: 178, distance: 38.7
type textarea "**********"
click at [85, 47] on span "Issue" at bounding box center [87, 46] width 10 height 6
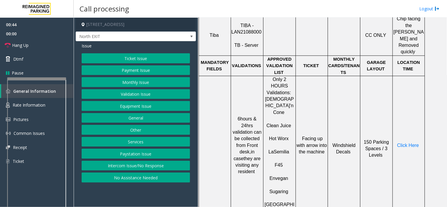
click at [122, 57] on button "Ticket Issue" at bounding box center [136, 58] width 108 height 10
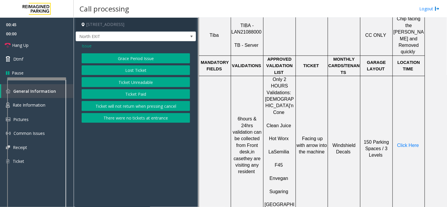
click at [130, 82] on button "Ticket Unreadable" at bounding box center [136, 82] width 108 height 10
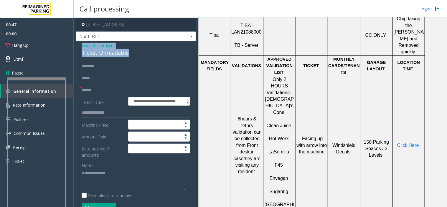
drag, startPoint x: 122, startPoint y: 51, endPoint x: 77, endPoint y: 45, distance: 45.9
click at [77, 45] on div "**********" at bounding box center [136, 165] width 120 height 248
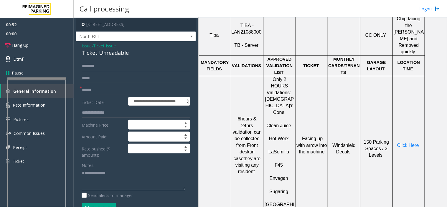
drag, startPoint x: 114, startPoint y: 180, endPoint x: 77, endPoint y: 161, distance: 40.8
click at [77, 161] on div "**********" at bounding box center [135, 172] width 117 height 222
paste textarea "**********"
type textarea "**********"
click at [97, 89] on input "text" at bounding box center [136, 90] width 108 height 10
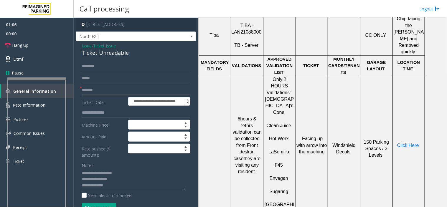
type input "*******"
click at [407, 143] on span "Click Here" at bounding box center [408, 145] width 22 height 5
click at [71, 102] on link "Rate Information" at bounding box center [37, 105] width 74 height 14
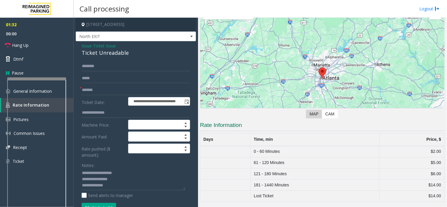
scroll to position [35, 0]
drag, startPoint x: 253, startPoint y: 175, endPoint x: 404, endPoint y: 180, distance: 151.4
click at [413, 180] on tbody "0 - 60 Minutes $2.00 61 - 120 Minutes $5.00 121 - 180 Minutes $6.00 181 - 1440 …" at bounding box center [322, 174] width 244 height 56
click at [360, 181] on td "181 - 1440 Minutes" at bounding box center [314, 185] width 129 height 11
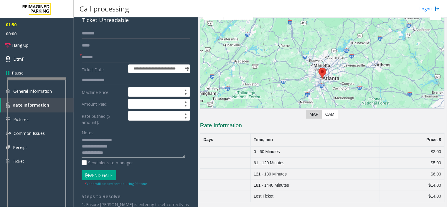
click at [116, 154] on textarea at bounding box center [134, 147] width 104 height 22
click at [45, 42] on link "Hang Up" at bounding box center [37, 45] width 74 height 14
click at [176, 154] on textarea at bounding box center [134, 147] width 104 height 22
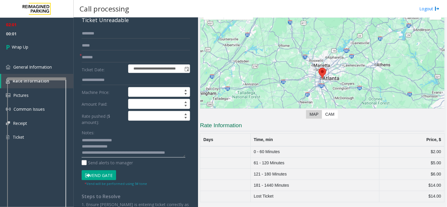
scroll to position [4, 0]
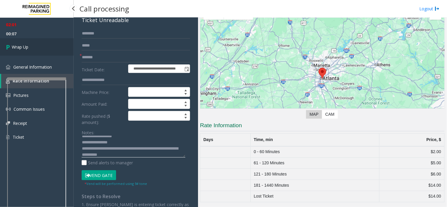
type textarea "**********"
click at [37, 43] on link "Wrap Up" at bounding box center [37, 46] width 74 height 17
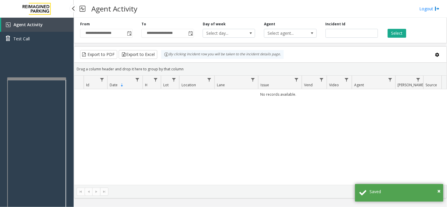
click at [36, 22] on span "Agent Activity" at bounding box center [28, 25] width 29 height 6
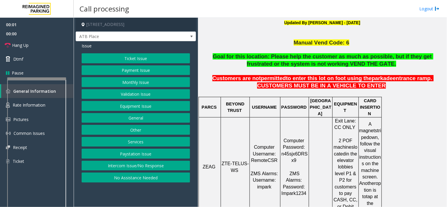
scroll to position [163, 0]
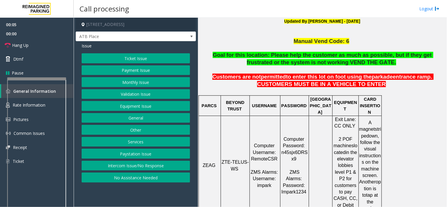
click at [131, 177] on button "No Assistance Needed" at bounding box center [136, 178] width 108 height 10
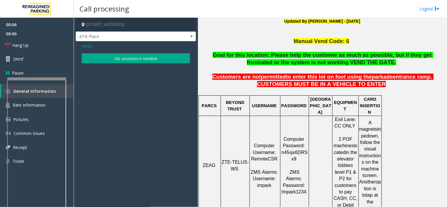
click at [115, 59] on button "No assistance needed" at bounding box center [136, 58] width 108 height 10
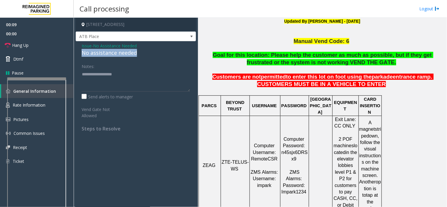
drag, startPoint x: 151, startPoint y: 53, endPoint x: 75, endPoint y: 52, distance: 76.3
click at [75, 52] on app-call-processing-form "[STREET_ADDRESS], AB ATB Place Issue - No Assistance Needed No assistance neede…" at bounding box center [136, 112] width 124 height 189
click at [116, 67] on div "Notes:" at bounding box center [136, 76] width 108 height 30
drag, startPoint x: 140, startPoint y: 53, endPoint x: 82, endPoint y: 52, distance: 57.1
click at [82, 52] on div "No assistance needed" at bounding box center [136, 53] width 108 height 8
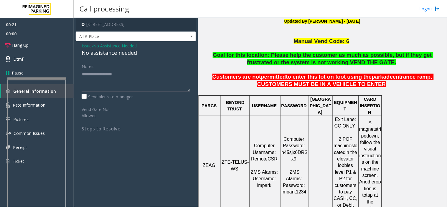
click at [86, 46] on span "Issue" at bounding box center [87, 46] width 10 height 6
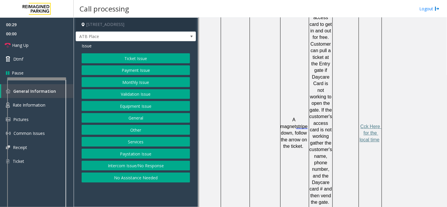
scroll to position [425, 0]
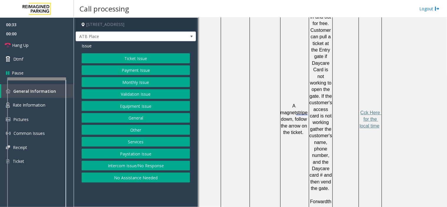
click at [121, 57] on button "Ticket Issue" at bounding box center [136, 58] width 108 height 10
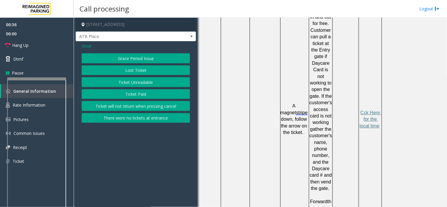
click at [122, 81] on button "Ticket Unreadable" at bounding box center [136, 82] width 108 height 10
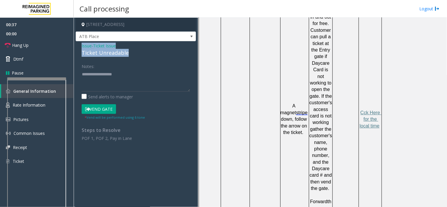
drag, startPoint x: 134, startPoint y: 52, endPoint x: 79, endPoint y: 43, distance: 55.5
click at [79, 43] on div "Issue - Ticket Issue Ticket Unreadable Notes: Send alerts to manager Vend Gate …" at bounding box center [136, 94] width 120 height 106
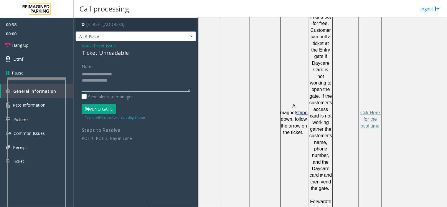
click at [121, 80] on textarea at bounding box center [136, 80] width 108 height 22
click at [112, 83] on textarea at bounding box center [136, 80] width 108 height 22
drag, startPoint x: 102, startPoint y: 112, endPoint x: 125, endPoint y: 91, distance: 30.6
click at [102, 112] on button "Vend Gate" at bounding box center [99, 109] width 34 height 10
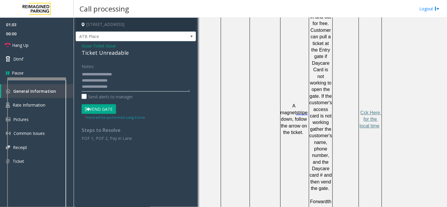
click at [125, 89] on textarea at bounding box center [136, 80] width 108 height 22
click at [107, 87] on textarea at bounding box center [136, 80] width 108 height 22
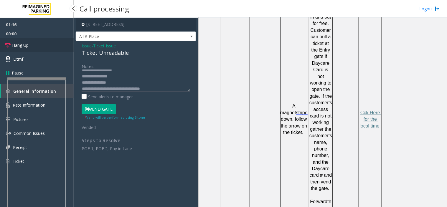
click at [24, 43] on span "Hang Up" at bounding box center [20, 45] width 16 height 6
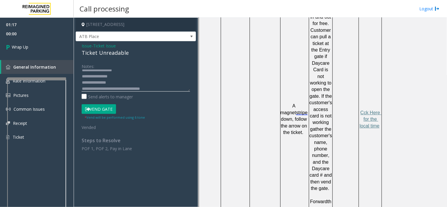
click at [157, 86] on textarea at bounding box center [136, 80] width 108 height 22
type textarea "**********"
click at [42, 49] on link "Wrap Up" at bounding box center [37, 46] width 74 height 17
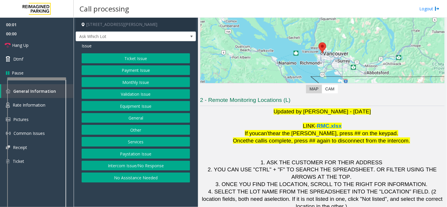
scroll to position [62, 0]
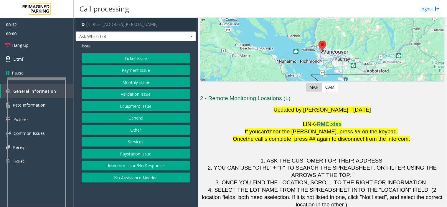
click at [140, 96] on button "Validation Issue" at bounding box center [136, 94] width 108 height 10
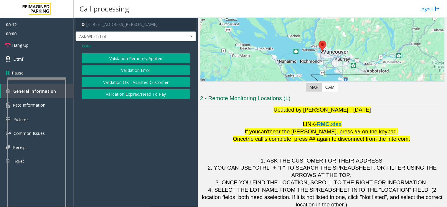
click at [128, 69] on button "Validation Error" at bounding box center [136, 70] width 108 height 10
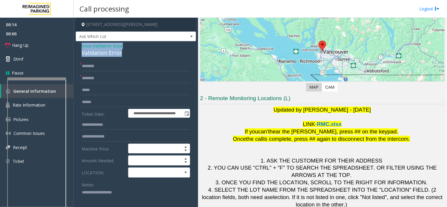
drag, startPoint x: 122, startPoint y: 52, endPoint x: 81, endPoint y: 45, distance: 41.3
click at [81, 45] on div "**********" at bounding box center [136, 209] width 120 height 336
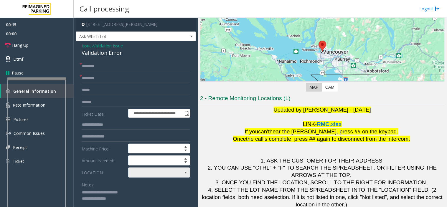
type textarea "**********"
click at [143, 175] on span at bounding box center [152, 172] width 49 height 9
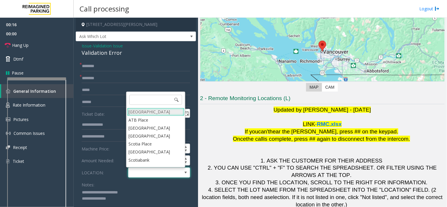
click at [145, 111] on Village "[GEOGRAPHIC_DATA]" at bounding box center [155, 112] width 57 height 8
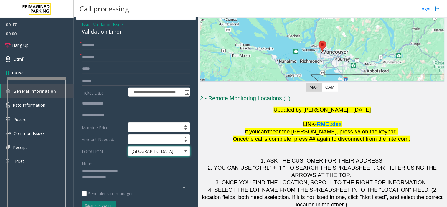
scroll to position [33, 0]
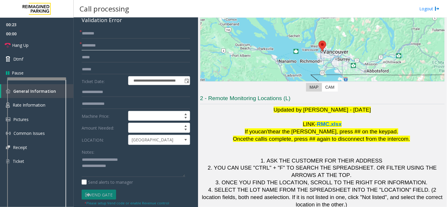
type input "*********"
click at [113, 52] on input "text" at bounding box center [136, 57] width 108 height 10
click at [124, 173] on textarea at bounding box center [134, 166] width 104 height 22
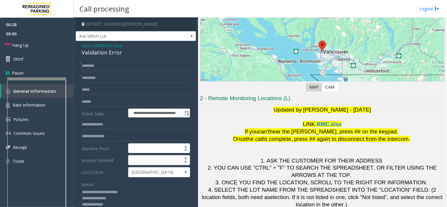
scroll to position [0, 0]
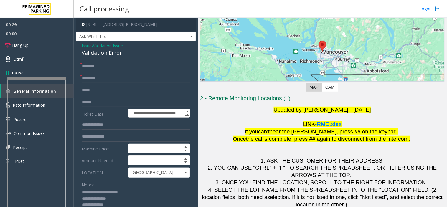
click at [117, 200] on textarea at bounding box center [134, 199] width 104 height 22
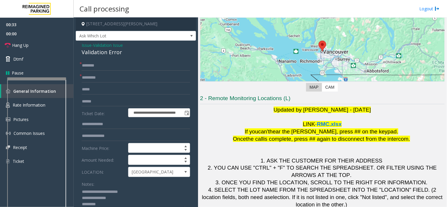
type textarea "**********"
click at [102, 63] on input "text" at bounding box center [136, 66] width 108 height 10
click at [100, 67] on input "text" at bounding box center [136, 66] width 108 height 10
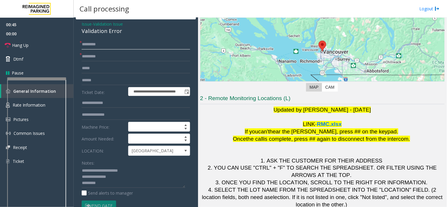
scroll to position [33, 0]
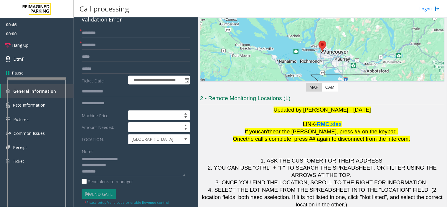
type input "********"
click at [87, 67] on input "text" at bounding box center [136, 69] width 108 height 10
type input "*"
click at [88, 64] on input "text" at bounding box center [136, 69] width 108 height 10
type input "*******"
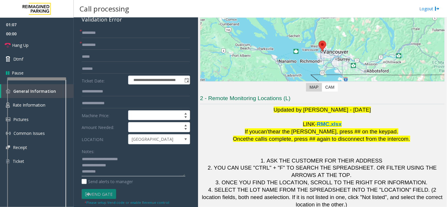
click at [102, 171] on textarea at bounding box center [134, 166] width 104 height 22
type textarea "**********"
click at [52, 56] on link "Dtmf" at bounding box center [37, 59] width 74 height 14
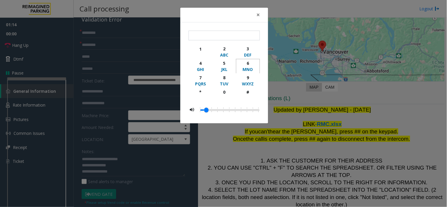
click at [248, 64] on div "6" at bounding box center [248, 63] width 16 height 6
type input "*"
click at [256, 13] on span "×" at bounding box center [258, 15] width 4 height 8
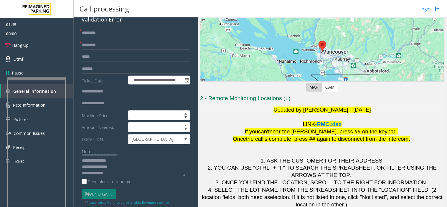
scroll to position [6, 0]
click at [113, 173] on textarea at bounding box center [134, 166] width 104 height 22
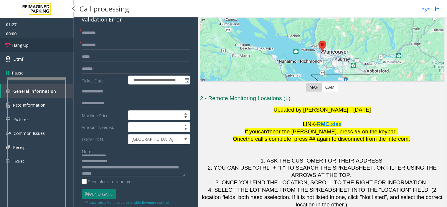
type textarea "**********"
click at [30, 45] on link "Hang Up" at bounding box center [37, 45] width 74 height 14
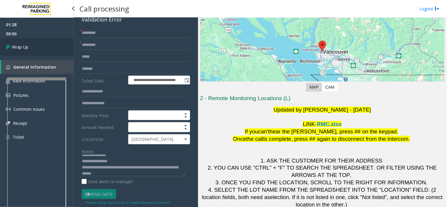
click at [30, 45] on link "Wrap Up" at bounding box center [37, 46] width 74 height 17
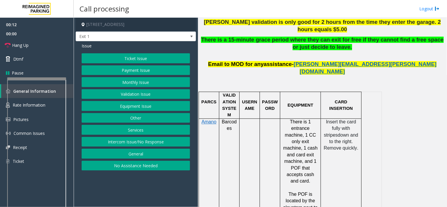
scroll to position [327, 0]
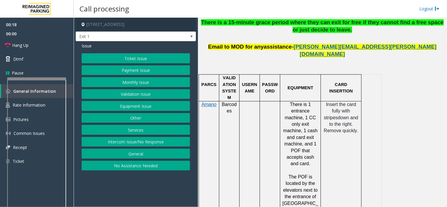
click at [122, 68] on button "Payment Issue" at bounding box center [136, 70] width 108 height 10
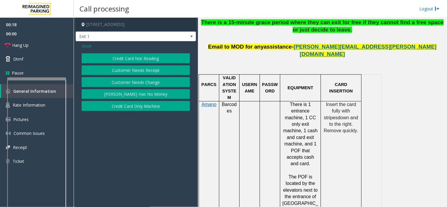
click at [131, 60] on button "Credit Card Not Reading" at bounding box center [136, 58] width 108 height 10
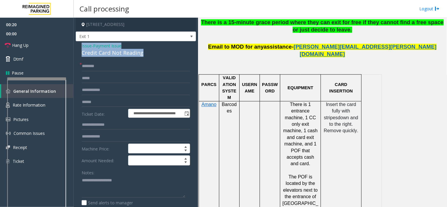
drag, startPoint x: 155, startPoint y: 55, endPoint x: 75, endPoint y: 47, distance: 79.9
click at [76, 47] on div "**********" at bounding box center [136, 181] width 120 height 280
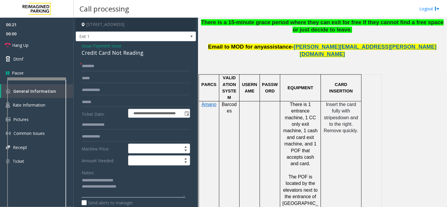
click at [149, 193] on textarea at bounding box center [134, 187] width 104 height 22
click at [162, 190] on textarea at bounding box center [134, 187] width 104 height 22
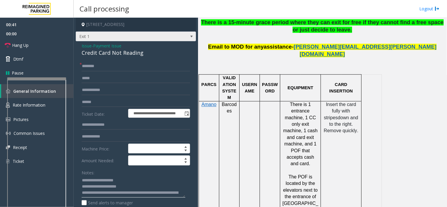
type textarea "**********"
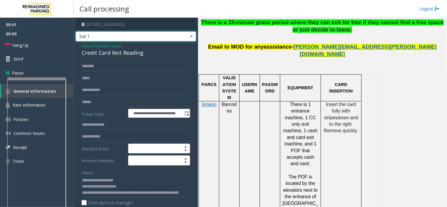
click at [122, 36] on span "Exit 1" at bounding box center [124, 36] width 96 height 9
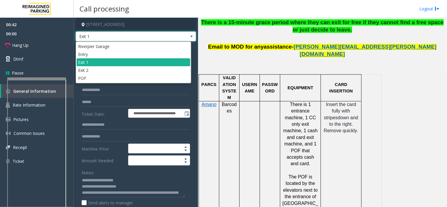
click at [122, 36] on span "Exit 1" at bounding box center [124, 36] width 96 height 9
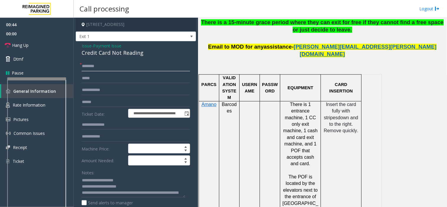
click at [99, 67] on input "text" at bounding box center [136, 66] width 108 height 10
click at [87, 66] on input "text" at bounding box center [136, 66] width 108 height 10
type input "****"
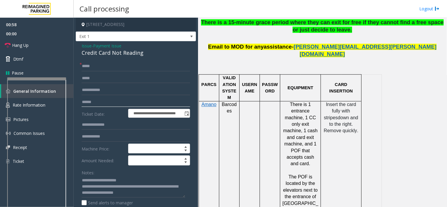
click at [94, 101] on input "text" at bounding box center [136, 102] width 108 height 10
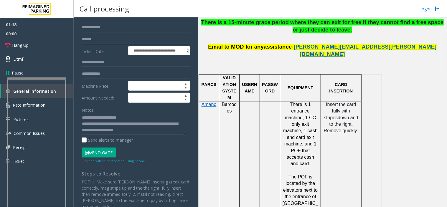
scroll to position [65, 0]
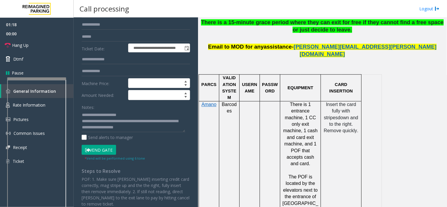
click at [101, 152] on button "Vend Gate" at bounding box center [99, 150] width 34 height 10
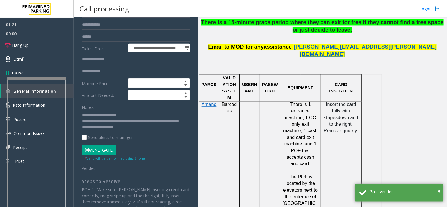
click at [112, 122] on textarea at bounding box center [134, 121] width 104 height 22
drag, startPoint x: 118, startPoint y: 123, endPoint x: 92, endPoint y: 122, distance: 25.6
click at [92, 122] on textarea at bounding box center [134, 121] width 104 height 22
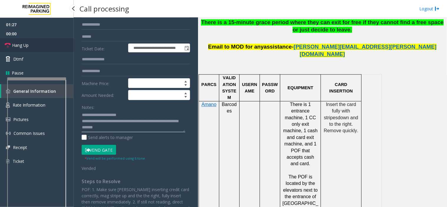
type textarea "**********"
click at [22, 42] on span "Hang Up" at bounding box center [20, 45] width 16 height 6
click at [24, 44] on span "Hang Up" at bounding box center [20, 45] width 16 height 6
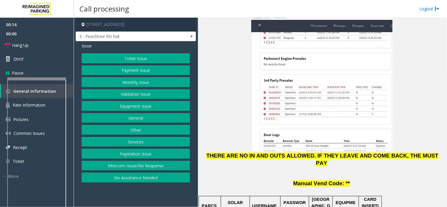
scroll to position [785, 0]
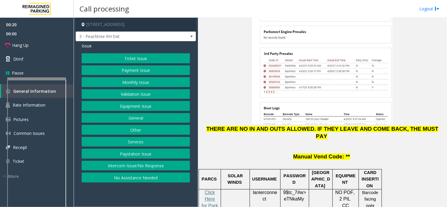
click at [128, 72] on button "Payment Issue" at bounding box center [136, 70] width 108 height 10
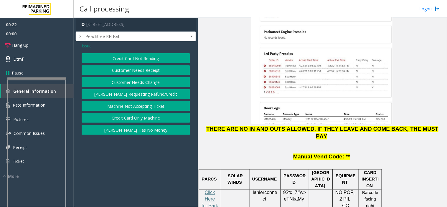
click at [130, 116] on button "Credit Card Only Machine" at bounding box center [136, 118] width 108 height 10
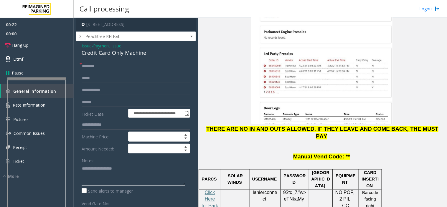
click at [98, 164] on textarea at bounding box center [134, 175] width 104 height 22
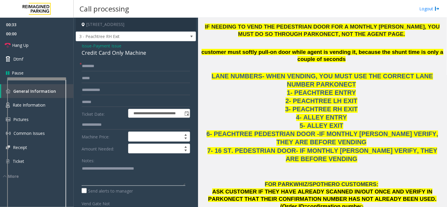
scroll to position [556, 0]
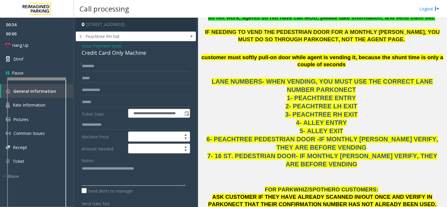
type textarea "**********"
click at [92, 68] on input "text" at bounding box center [136, 66] width 108 height 10
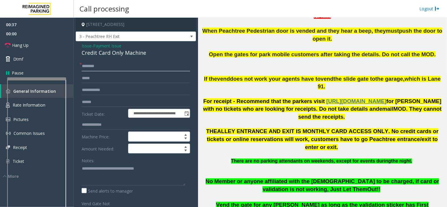
scroll to position [229, 0]
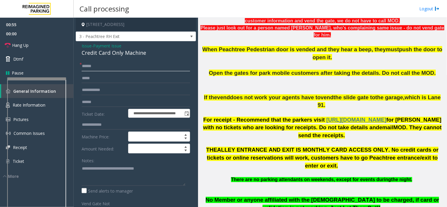
type input "*****"
click at [96, 104] on input "text" at bounding box center [136, 102] width 108 height 10
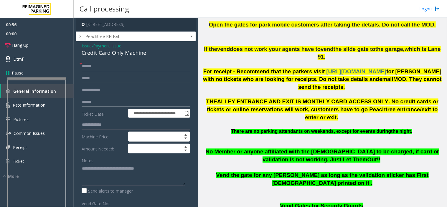
scroll to position [327, 0]
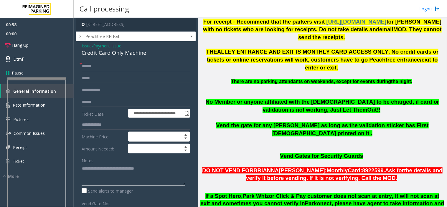
click at [130, 170] on textarea at bounding box center [134, 175] width 104 height 22
click at [97, 102] on input "text" at bounding box center [136, 102] width 108 height 10
type input "**********"
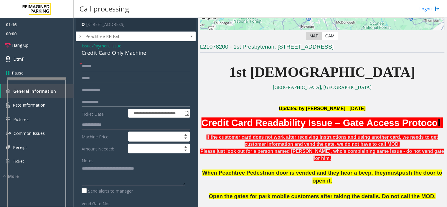
scroll to position [98, 0]
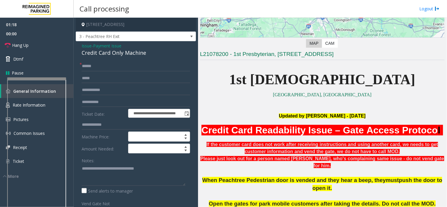
click at [82, 45] on span "Issue" at bounding box center [87, 46] width 10 height 6
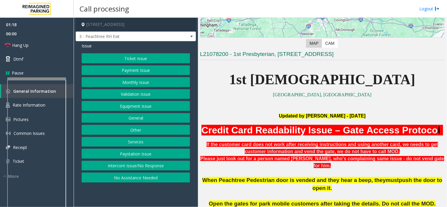
click at [106, 57] on button "Ticket Issue" at bounding box center [136, 58] width 108 height 10
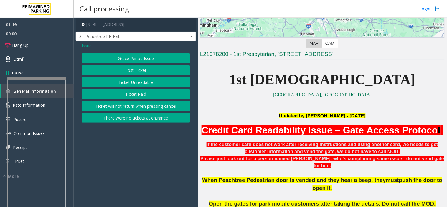
click at [138, 80] on button "Ticket Unreadable" at bounding box center [136, 82] width 108 height 10
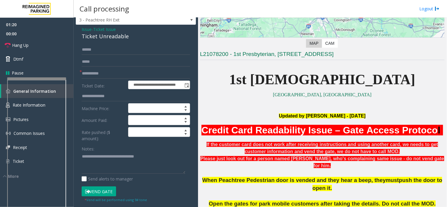
scroll to position [33, 0]
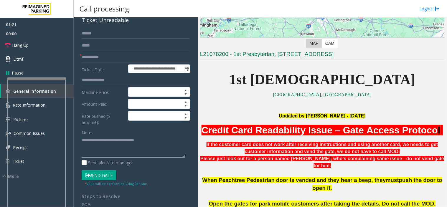
click at [150, 144] on textarea at bounding box center [134, 147] width 104 height 22
click at [99, 181] on div "* Vend will be performed using 9# tone" at bounding box center [116, 183] width 62 height 6
click at [100, 177] on button "Vend Gate" at bounding box center [99, 175] width 34 height 10
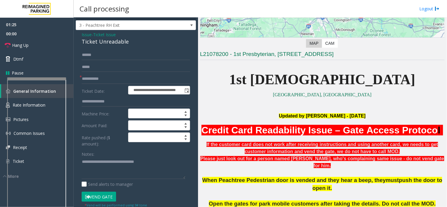
scroll to position [0, 0]
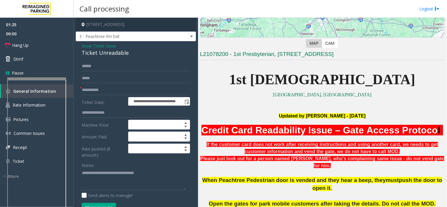
click at [86, 44] on span "Issue" at bounding box center [87, 46] width 10 height 6
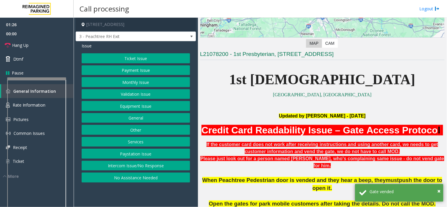
click at [134, 81] on button "Monthly Issue" at bounding box center [136, 82] width 108 height 10
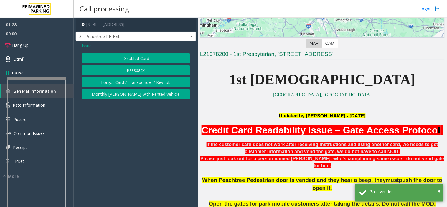
click at [87, 46] on span "Issue" at bounding box center [87, 46] width 10 height 6
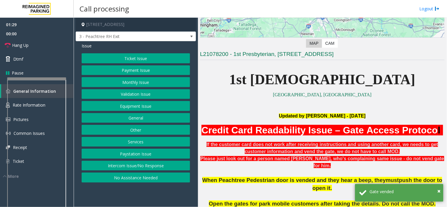
click at [122, 73] on button "Payment Issue" at bounding box center [136, 70] width 108 height 10
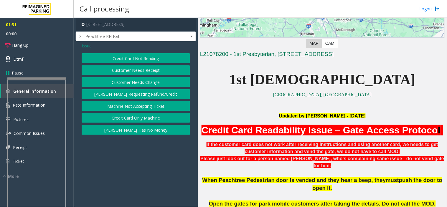
click at [130, 118] on button "Credit Card Only Machine" at bounding box center [136, 118] width 108 height 10
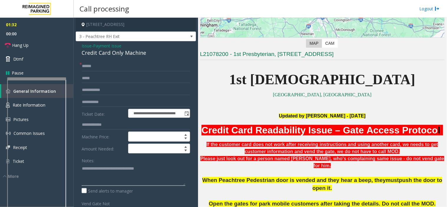
click at [165, 176] on textarea at bounding box center [134, 175] width 104 height 22
click at [33, 44] on link "Hang Up" at bounding box center [37, 45] width 74 height 14
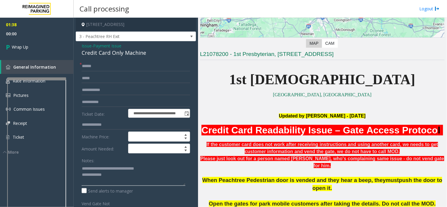
click at [120, 177] on textarea at bounding box center [134, 175] width 104 height 22
type textarea "**********"
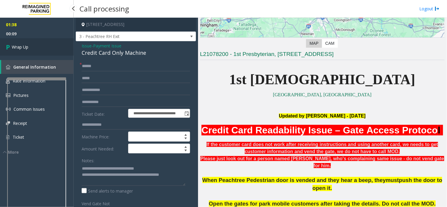
click at [30, 52] on link "Wrap Up" at bounding box center [37, 46] width 74 height 17
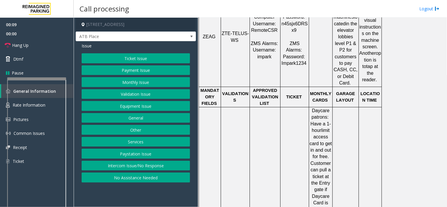
scroll to position [294, 0]
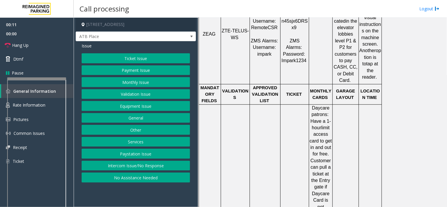
click at [141, 143] on button "Services" at bounding box center [136, 142] width 108 height 10
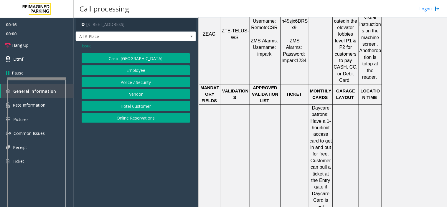
click at [130, 84] on button "Police / Security" at bounding box center [136, 82] width 108 height 10
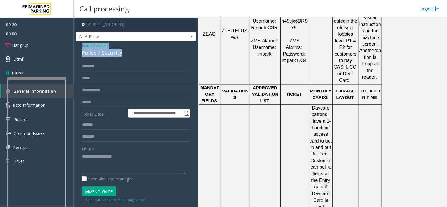
drag, startPoint x: 129, startPoint y: 52, endPoint x: 80, endPoint y: 45, distance: 49.7
click at [80, 45] on div "**********" at bounding box center [136, 147] width 120 height 213
click at [95, 164] on textarea at bounding box center [134, 163] width 104 height 22
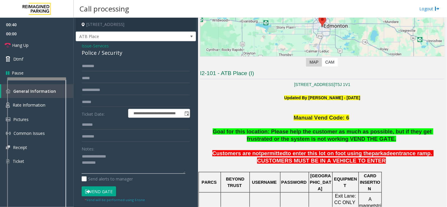
scroll to position [72, 0]
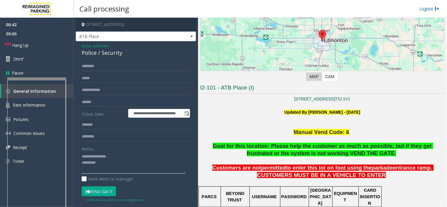
click at [113, 165] on textarea at bounding box center [134, 163] width 104 height 22
click at [47, 46] on link "Hang Up" at bounding box center [37, 45] width 74 height 14
click at [122, 169] on textarea at bounding box center [134, 163] width 104 height 22
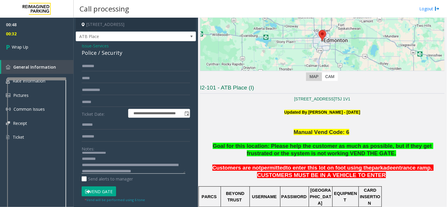
scroll to position [10, 0]
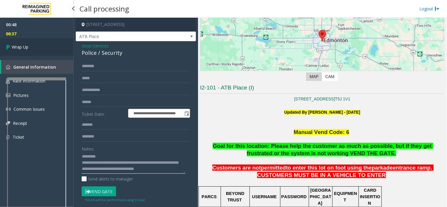
type textarea "**********"
click at [43, 53] on link "Wrap Up" at bounding box center [37, 46] width 74 height 17
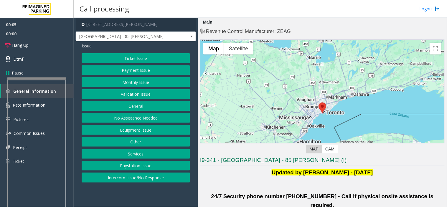
scroll to position [98, 0]
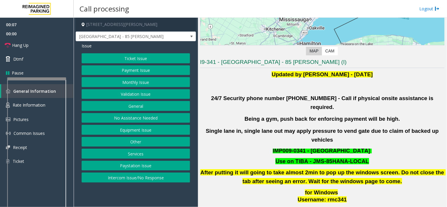
click at [134, 95] on button "Validation Issue" at bounding box center [136, 94] width 108 height 10
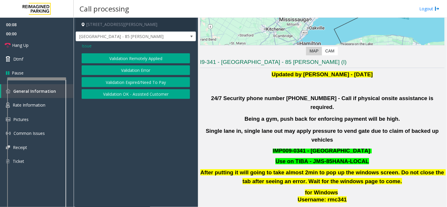
click at [138, 71] on button "Validation Error" at bounding box center [136, 70] width 108 height 10
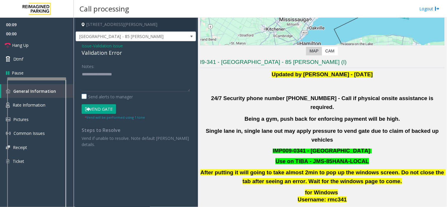
click at [95, 97] on label "Send alerts to manager" at bounding box center [107, 97] width 51 height 6
click at [88, 76] on textarea at bounding box center [136, 80] width 108 height 22
drag, startPoint x: 132, startPoint y: 74, endPoint x: 169, endPoint y: 72, distance: 37.2
click at [169, 72] on textarea at bounding box center [136, 80] width 108 height 22
click at [133, 83] on textarea at bounding box center [136, 80] width 108 height 22
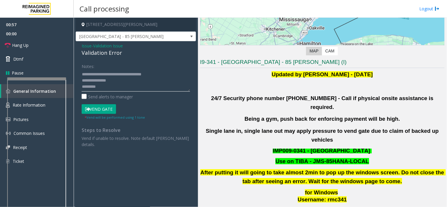
click at [162, 75] on textarea at bounding box center [136, 80] width 108 height 22
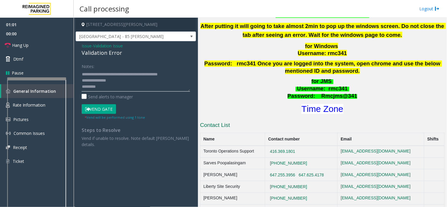
scroll to position [261, 0]
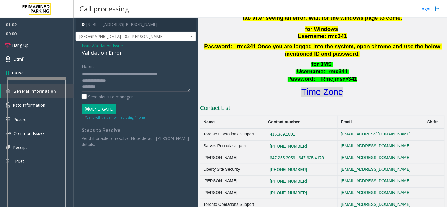
click at [316, 87] on font "Time Zone" at bounding box center [322, 92] width 42 height 10
click at [101, 88] on textarea at bounding box center [136, 80] width 108 height 22
click at [102, 88] on textarea at bounding box center [136, 80] width 108 height 22
click at [120, 87] on textarea at bounding box center [136, 80] width 108 height 22
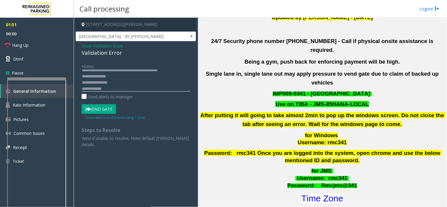
scroll to position [163, 0]
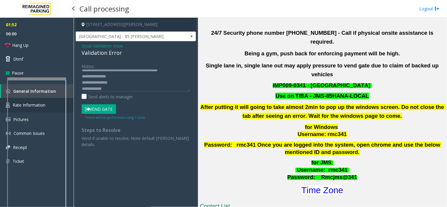
click at [71, 102] on link "Rate Information" at bounding box center [37, 105] width 74 height 14
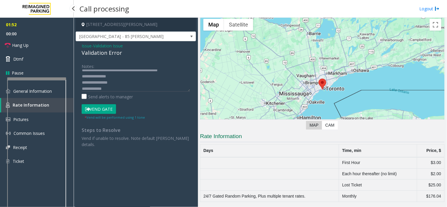
scroll to position [24, 0]
click at [69, 92] on link "General Information" at bounding box center [37, 91] width 74 height 14
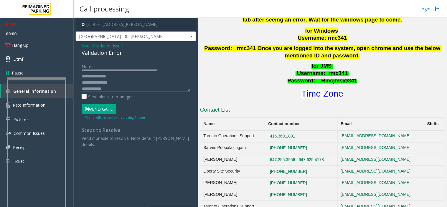
scroll to position [372, 0]
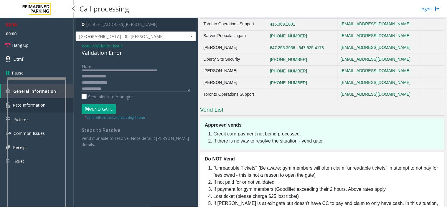
click at [68, 101] on link "Rate Information" at bounding box center [37, 105] width 74 height 14
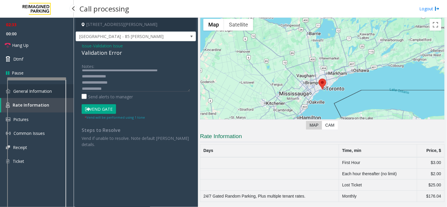
click at [69, 93] on link "General Information" at bounding box center [37, 91] width 74 height 14
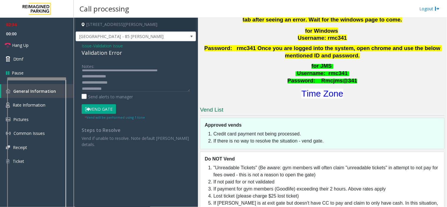
scroll to position [372, 0]
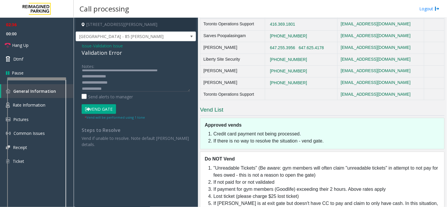
click at [102, 112] on button "Vend Gate" at bounding box center [99, 109] width 34 height 10
click at [115, 87] on textarea at bounding box center [136, 80] width 108 height 22
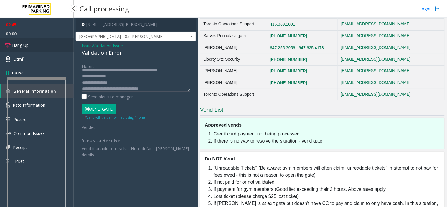
click at [37, 43] on link "Hang Up" at bounding box center [37, 45] width 74 height 14
click at [169, 89] on textarea at bounding box center [136, 80] width 108 height 22
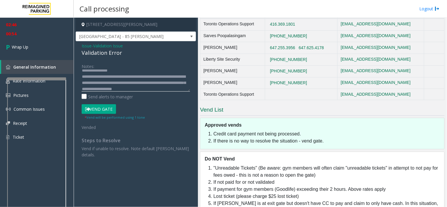
scroll to position [22, 0]
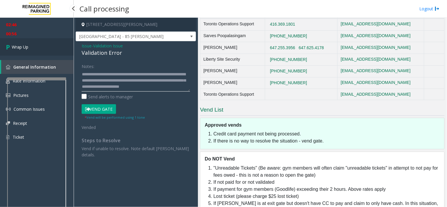
type textarea "**********"
click at [16, 42] on link "Wrap Up" at bounding box center [37, 46] width 74 height 17
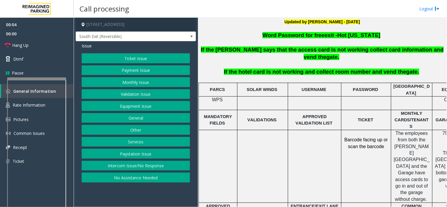
scroll to position [196, 0]
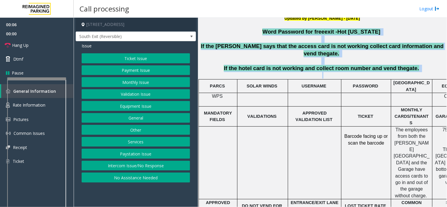
drag, startPoint x: 276, startPoint y: 32, endPoint x: 428, endPoint y: 65, distance: 155.6
click at [428, 65] on div "2351Performance Dr. Richardson, [GEOGRAPHIC_DATA] Updated by [PERSON_NAME] - [D…" at bounding box center [322, 190] width 244 height 436
click at [428, 72] on p at bounding box center [322, 75] width 244 height 6
drag, startPoint x: 428, startPoint y: 65, endPoint x: 252, endPoint y: 29, distance: 179.6
click at [252, 29] on div "2351Performance Dr. Richardson, [GEOGRAPHIC_DATA] Updated by [PERSON_NAME] - [D…" at bounding box center [322, 190] width 244 height 436
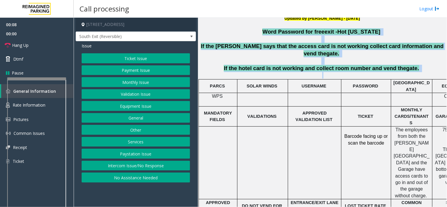
click at [252, 29] on p "Word Password for free exit - Hot [US_STATE]" at bounding box center [322, 31] width 246 height 7
drag, startPoint x: 271, startPoint y: 30, endPoint x: 431, endPoint y: 64, distance: 162.9
click at [431, 64] on div "2351Performance Dr. Richardson, [GEOGRAPHIC_DATA] Updated by [PERSON_NAME] - [D…" at bounding box center [322, 190] width 244 height 436
click at [430, 65] on p "If the hotel card is not working and collect room number and vend the gate." at bounding box center [322, 68] width 246 height 7
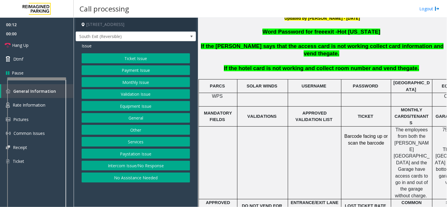
click at [135, 168] on button "Intercom Issue/No Response" at bounding box center [136, 166] width 108 height 10
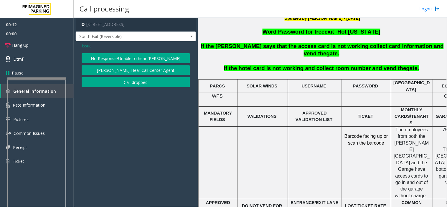
click at [115, 57] on button "No Response/Unable to hear [PERSON_NAME]" at bounding box center [136, 58] width 108 height 10
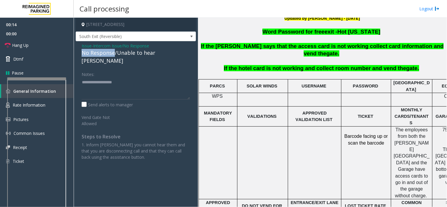
drag, startPoint x: 114, startPoint y: 51, endPoint x: 82, endPoint y: 52, distance: 32.1
click at [82, 52] on div "No Response/Unable to hear [PERSON_NAME]" at bounding box center [136, 57] width 108 height 16
type textarea "**********"
click at [36, 43] on link "Hang Up" at bounding box center [37, 45] width 74 height 14
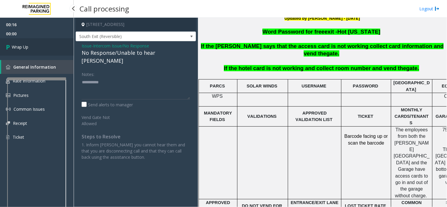
click at [24, 46] on span "Wrap Up" at bounding box center [20, 47] width 16 height 6
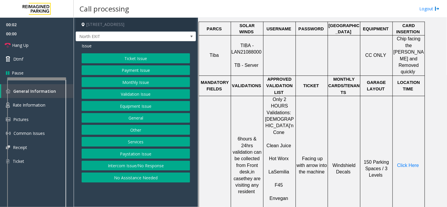
scroll to position [261, 0]
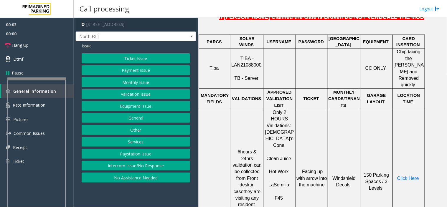
click at [246, 56] on span "TIBA - LAN21088000" at bounding box center [246, 61] width 30 height 11
click at [124, 57] on button "Ticket Issue" at bounding box center [136, 58] width 108 height 10
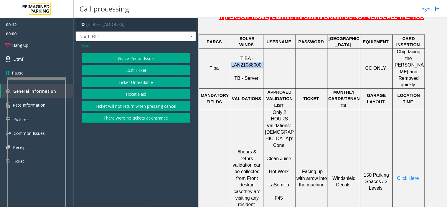
click at [126, 81] on button "Ticket Unreadable" at bounding box center [136, 82] width 108 height 10
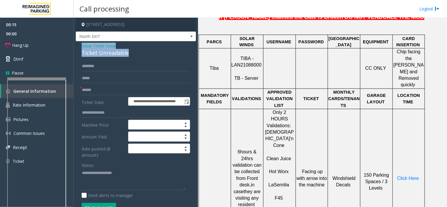
drag, startPoint x: 137, startPoint y: 52, endPoint x: 80, endPoint y: 45, distance: 58.1
click at [80, 45] on div "**********" at bounding box center [136, 165] width 120 height 248
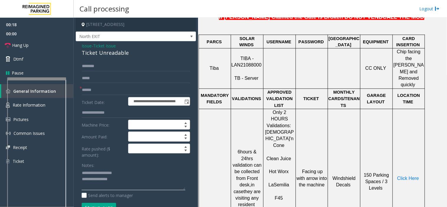
click at [124, 182] on textarea at bounding box center [134, 179] width 104 height 22
type textarea "**********"
click at [91, 89] on input "text" at bounding box center [136, 90] width 108 height 10
type input "*******"
click at [410, 176] on span "Click Here" at bounding box center [408, 178] width 22 height 5
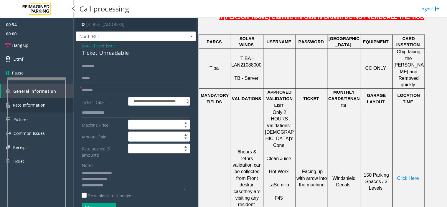
click at [71, 102] on link "Rate Information" at bounding box center [37, 105] width 74 height 14
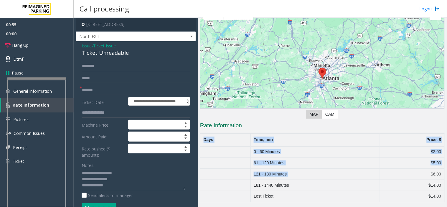
drag, startPoint x: 420, startPoint y: 174, endPoint x: 442, endPoint y: 172, distance: 22.2
click at [442, 172] on div "Main Revenue Control Manufacturer: TIBA ← Move left → Move right ↑ Move up ↓ Mo…" at bounding box center [322, 112] width 249 height 189
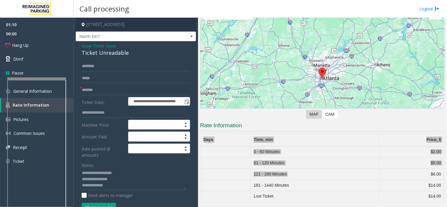
scroll to position [33, 0]
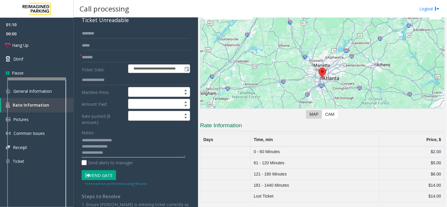
click at [126, 153] on textarea at bounding box center [134, 147] width 104 height 22
type textarea "**********"
click at [40, 44] on link "Hang Up" at bounding box center [37, 45] width 74 height 14
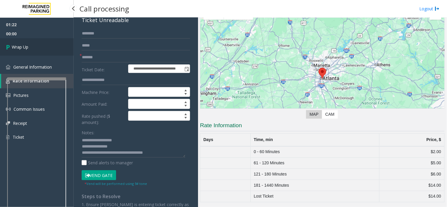
drag, startPoint x: 34, startPoint y: 51, endPoint x: 51, endPoint y: 43, distance: 18.6
click at [33, 51] on link "Wrap Up" at bounding box center [37, 46] width 74 height 17
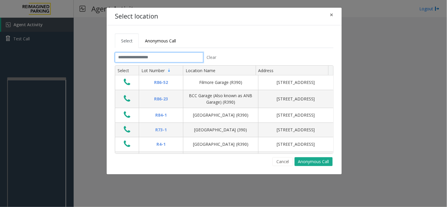
click at [138, 58] on input "text" at bounding box center [159, 57] width 88 height 10
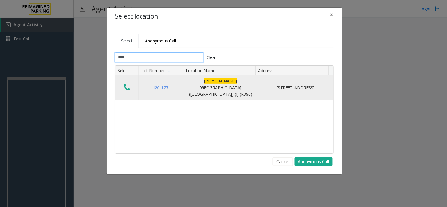
type input "****"
click at [125, 84] on icon "Data table" at bounding box center [127, 87] width 6 height 8
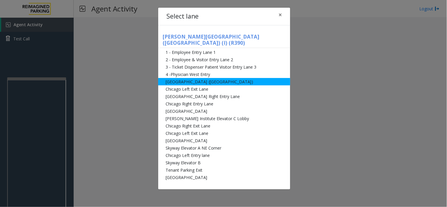
click at [170, 78] on li "[GEOGRAPHIC_DATA] ([GEOGRAPHIC_DATA])" at bounding box center [224, 81] width 132 height 7
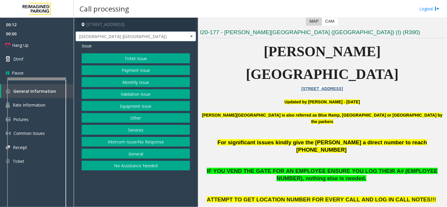
scroll to position [131, 0]
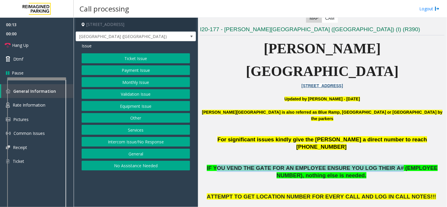
drag, startPoint x: 212, startPoint y: 131, endPoint x: 364, endPoint y: 130, distance: 151.7
click at [364, 165] on span "IF YOU VEND THE GATE FOR AN EMPLOYEE ENSURE YOU LOG THEIR A# (EMPLOYEE NUMBER),…" at bounding box center [322, 172] width 231 height 14
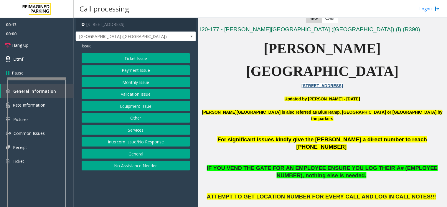
click at [364, 165] on p "IF YOU VEND THE GATE FOR AN EMPLOYEE ENSURE YOU LOG THEIR A# (EMPLOYEE NUMBER),…" at bounding box center [322, 172] width 244 height 15
click at [133, 108] on button "Equipment Issue" at bounding box center [136, 106] width 108 height 10
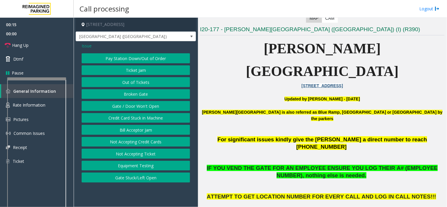
click at [133, 108] on button "Gate / Door Won't Open" at bounding box center [136, 106] width 108 height 10
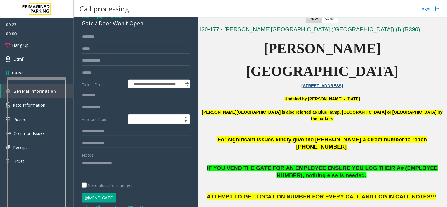
scroll to position [65, 0]
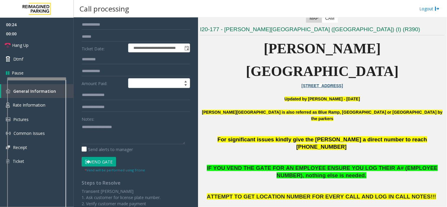
click at [99, 160] on button "Vend Gate" at bounding box center [99, 162] width 34 height 10
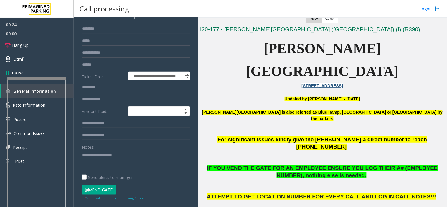
scroll to position [0, 0]
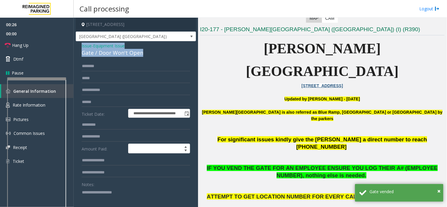
drag, startPoint x: 143, startPoint y: 54, endPoint x: 80, endPoint y: 46, distance: 64.4
click at [80, 46] on div "**********" at bounding box center [136, 195] width 120 height 309
click at [93, 190] on textarea at bounding box center [134, 199] width 104 height 22
paste textarea "**********"
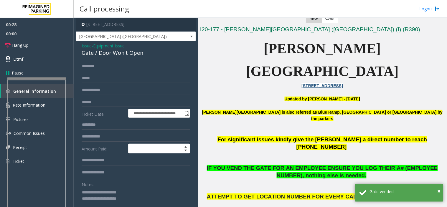
scroll to position [0, 0]
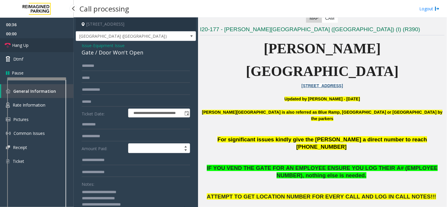
click at [43, 47] on link "Hang Up" at bounding box center [37, 45] width 74 height 14
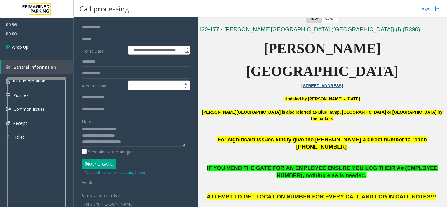
scroll to position [66, 0]
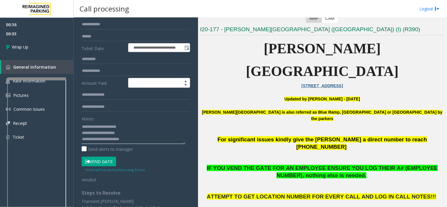
click at [138, 137] on textarea at bounding box center [134, 133] width 104 height 22
type textarea "**********"
click at [25, 44] on span "Wrap Up" at bounding box center [20, 47] width 16 height 6
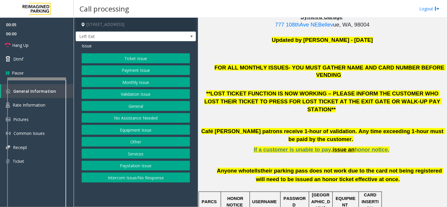
scroll to position [163, 0]
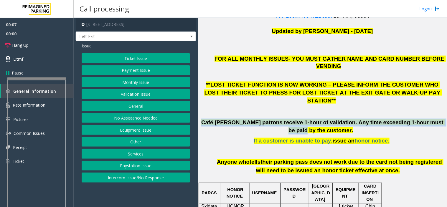
drag, startPoint x: 208, startPoint y: 109, endPoint x: 240, endPoint y: 112, distance: 32.8
click at [240, 119] on p "Café [PERSON_NAME] patrons receive 1-hour of validation. Any time exceeding 1-h…" at bounding box center [322, 127] width 244 height 16
click at [132, 118] on button "No Assistance Needed" at bounding box center [136, 118] width 108 height 10
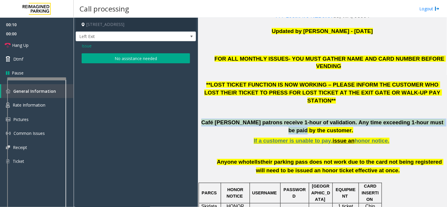
click at [119, 58] on button "No assistance needed" at bounding box center [136, 58] width 108 height 10
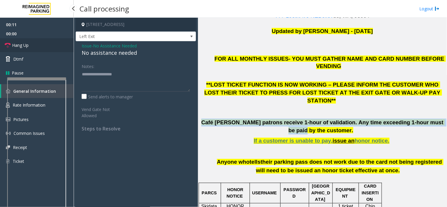
click at [49, 45] on link "Hang Up" at bounding box center [37, 45] width 74 height 14
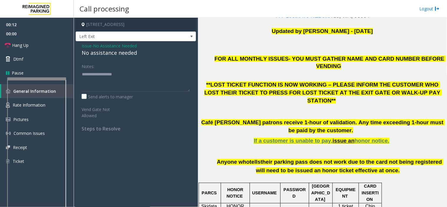
click at [114, 54] on div "No assistance needed" at bounding box center [136, 53] width 108 height 8
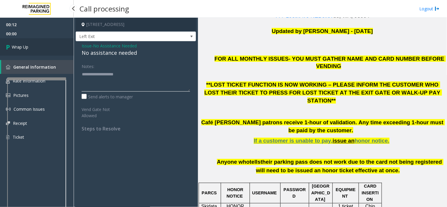
type textarea "**********"
click at [34, 46] on link "Wrap Up" at bounding box center [37, 46] width 74 height 17
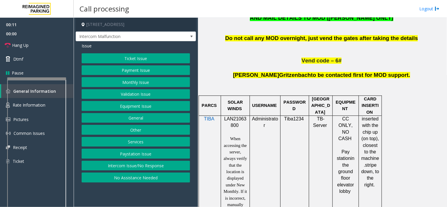
scroll to position [327, 0]
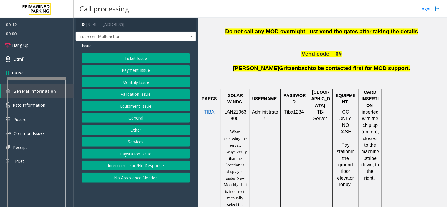
click at [227, 112] on span "LAN21063800" at bounding box center [235, 115] width 22 height 11
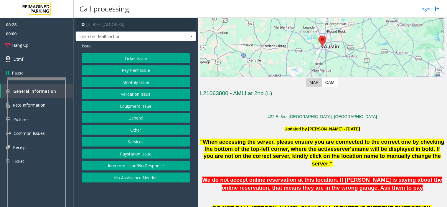
scroll to position [65, 0]
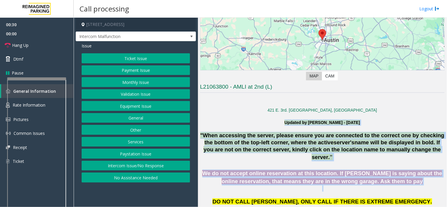
drag, startPoint x: 271, startPoint y: 122, endPoint x: 400, endPoint y: 187, distance: 144.7
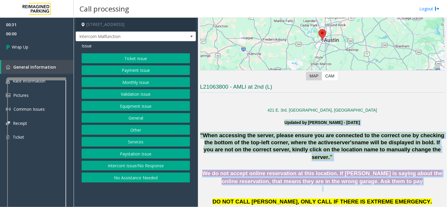
click at [157, 166] on button "Intercom Issue/No Response" at bounding box center [136, 166] width 108 height 10
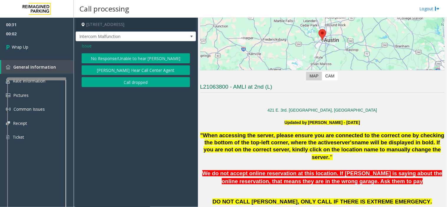
drag, startPoint x: 115, startPoint y: 90, endPoint x: 115, endPoint y: 82, distance: 7.7
click at [115, 87] on div "Issue No Response/Unable to hear [PERSON_NAME] Cannot Hear Call Center Agent Ca…" at bounding box center [136, 65] width 120 height 49
click at [85, 48] on span "Issue" at bounding box center [87, 46] width 10 height 6
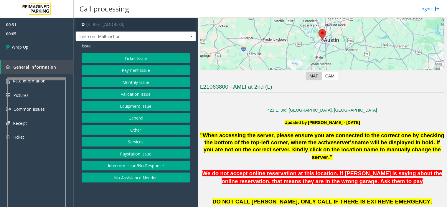
click at [125, 166] on button "Intercom Issue/No Response" at bounding box center [136, 166] width 108 height 10
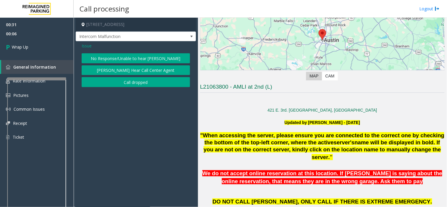
click at [109, 58] on button "No Response/Unable to hear [PERSON_NAME]" at bounding box center [136, 58] width 108 height 10
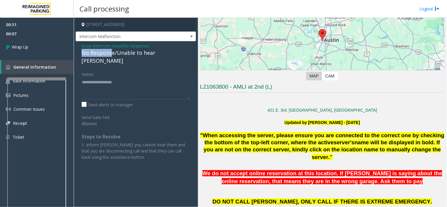
drag, startPoint x: 112, startPoint y: 53, endPoint x: 88, endPoint y: 51, distance: 24.3
click at [77, 50] on div "Issue - Intercom Issue/No Response No Response/Unable to hear [PERSON_NAME] Not…" at bounding box center [136, 103] width 120 height 125
click at [111, 57] on div "Issue - Intercom Issue/No Response No Response/Unable to hear [PERSON_NAME] Not…" at bounding box center [136, 103] width 120 height 125
drag, startPoint x: 114, startPoint y: 54, endPoint x: 89, endPoint y: 51, distance: 24.9
click at [74, 52] on app-call-processing-form "[STREET_ADDRESS] Intercom Malfunction Issue - Intercom Issue/No Response No Res…" at bounding box center [136, 112] width 124 height 189
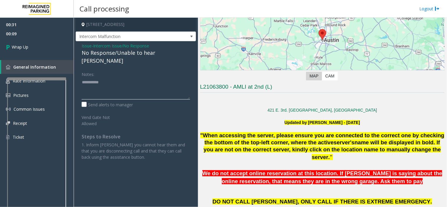
click at [115, 78] on textarea at bounding box center [136, 88] width 108 height 22
type textarea "**********"
click at [32, 44] on link "Wrap Up" at bounding box center [37, 46] width 74 height 17
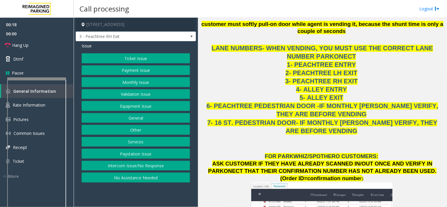
scroll to position [654, 0]
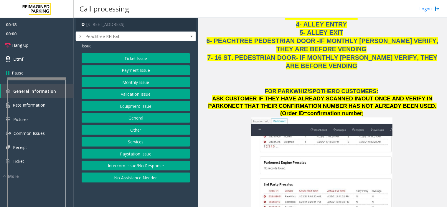
click at [126, 68] on button "Payment Issue" at bounding box center [136, 70] width 108 height 10
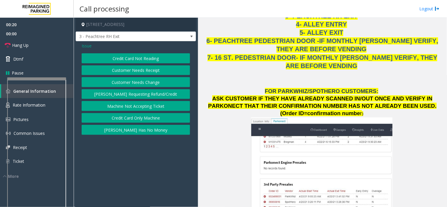
click at [142, 120] on button "Credit Card Only Machine" at bounding box center [136, 118] width 108 height 10
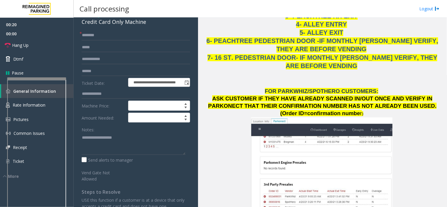
scroll to position [65, 0]
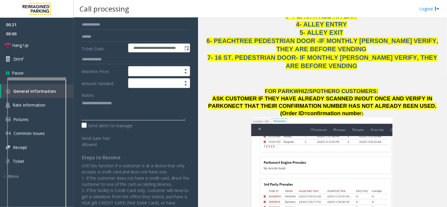
click at [98, 118] on textarea at bounding box center [134, 109] width 104 height 22
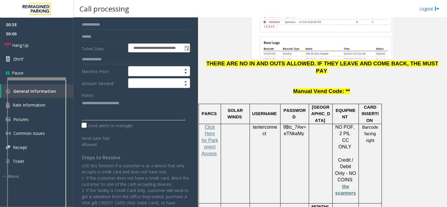
scroll to position [0, 0]
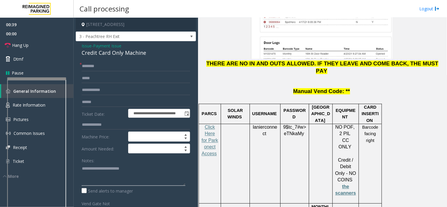
type textarea "**********"
click at [107, 65] on input "text" at bounding box center [136, 66] width 108 height 10
click at [85, 66] on input "*****" at bounding box center [136, 66] width 108 height 10
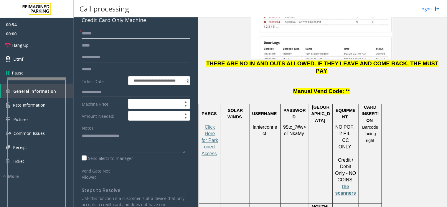
click at [83, 31] on input "*****" at bounding box center [136, 34] width 108 height 10
type input "*****"
click at [143, 143] on textarea at bounding box center [134, 142] width 104 height 22
type textarea "**********"
click at [93, 65] on input "text" at bounding box center [136, 69] width 108 height 10
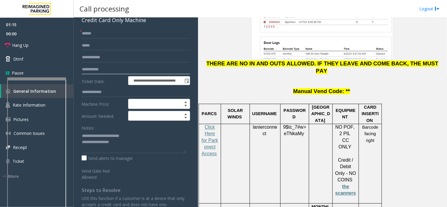
scroll to position [0, 0]
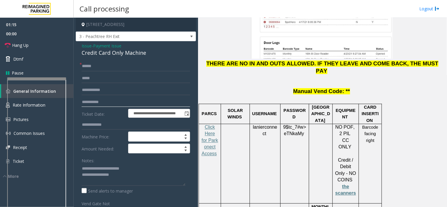
type input "**********"
click at [89, 43] on span "Issue" at bounding box center [87, 46] width 10 height 6
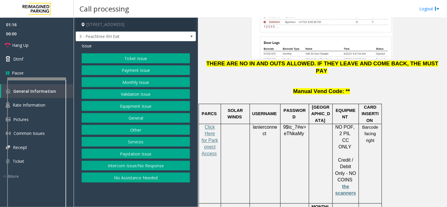
click at [128, 55] on button "Ticket Issue" at bounding box center [136, 58] width 108 height 10
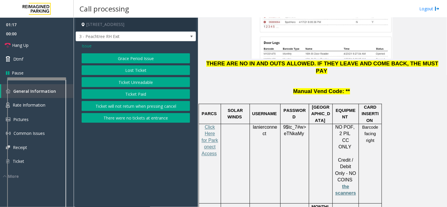
click at [139, 82] on button "Ticket Unreadable" at bounding box center [136, 82] width 108 height 10
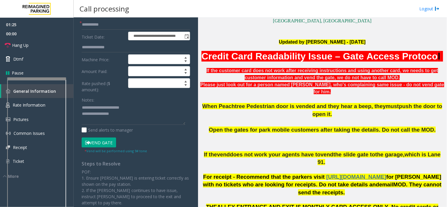
scroll to position [131, 0]
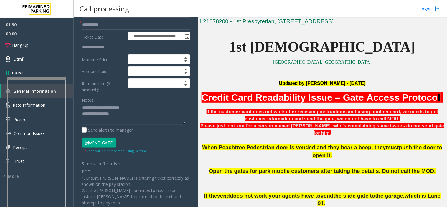
click at [108, 143] on button "Vend Gate" at bounding box center [99, 143] width 34 height 10
click at [125, 116] on textarea at bounding box center [134, 114] width 104 height 22
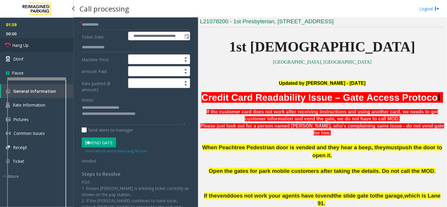
click at [43, 40] on link "Hang Up" at bounding box center [37, 45] width 74 height 14
click at [164, 108] on textarea at bounding box center [134, 114] width 104 height 22
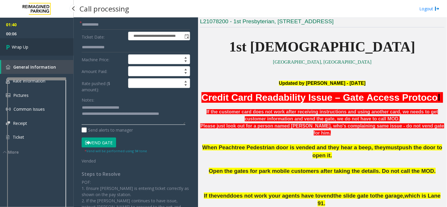
type textarea "**********"
click at [37, 49] on link "Wrap Up" at bounding box center [37, 46] width 74 height 17
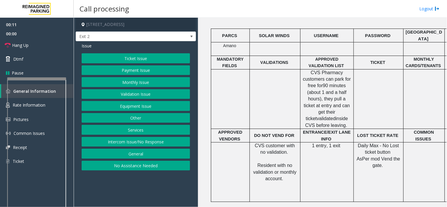
scroll to position [229, 0]
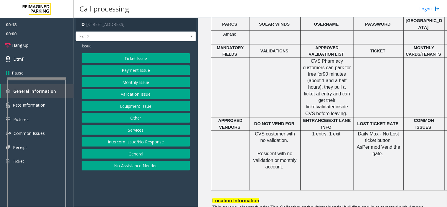
click at [133, 54] on button "Ticket Issue" at bounding box center [136, 58] width 108 height 10
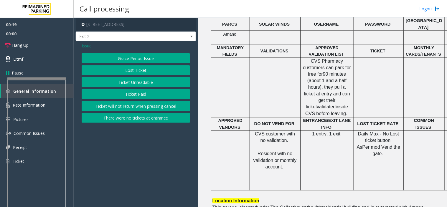
click at [132, 81] on button "Ticket Unreadable" at bounding box center [136, 82] width 108 height 10
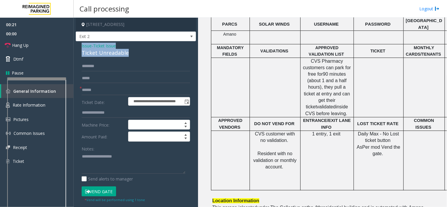
drag, startPoint x: 130, startPoint y: 51, endPoint x: 80, endPoint y: 44, distance: 50.4
click at [80, 44] on div "**********" at bounding box center [136, 188] width 120 height 294
type textarea "**********"
click at [134, 170] on textarea at bounding box center [134, 163] width 104 height 22
drag, startPoint x: 132, startPoint y: 51, endPoint x: 80, endPoint y: 47, distance: 52.2
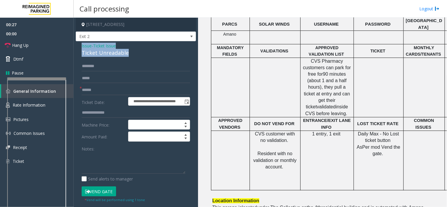
click at [80, 47] on div "**********" at bounding box center [136, 188] width 120 height 294
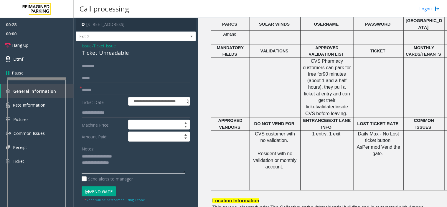
click at [129, 162] on textarea at bounding box center [134, 163] width 104 height 22
type textarea "**********"
click at [107, 92] on input "text" at bounding box center [136, 90] width 108 height 10
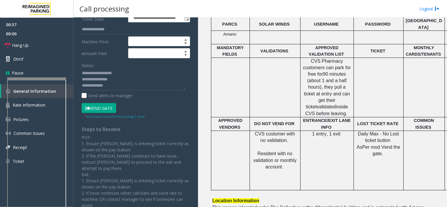
scroll to position [98, 0]
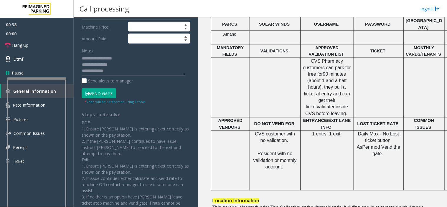
type input "*********"
click at [98, 94] on button "Vend Gate" at bounding box center [99, 93] width 34 height 10
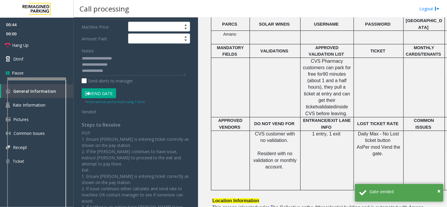
scroll to position [6, 0]
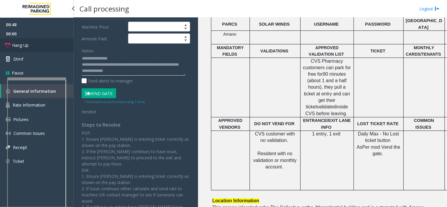
type textarea "**********"
click at [23, 45] on span "Hang Up" at bounding box center [20, 45] width 16 height 6
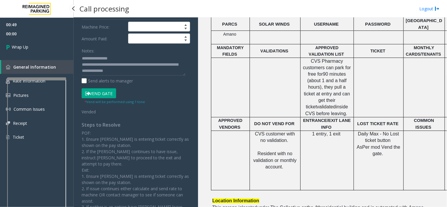
click at [23, 45] on span "Wrap Up" at bounding box center [20, 47] width 16 height 6
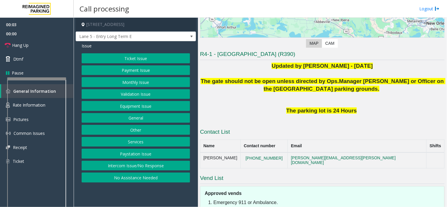
scroll to position [145, 0]
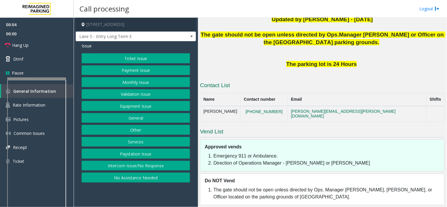
click at [139, 165] on button "Intercom Issue/No Response" at bounding box center [136, 166] width 108 height 10
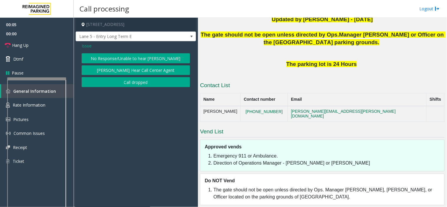
click at [108, 57] on button "No Response/Unable to hear [PERSON_NAME]" at bounding box center [136, 58] width 108 height 10
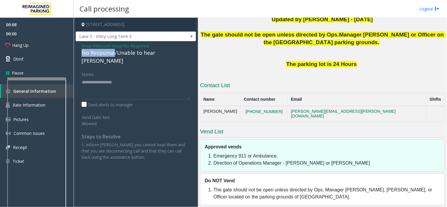
drag, startPoint x: 113, startPoint y: 54, endPoint x: 78, endPoint y: 52, distance: 35.7
click at [78, 52] on div "Issue - Intercom Issue/No Response No Response/Unable to hear [PERSON_NAME] Not…" at bounding box center [136, 103] width 120 height 125
click at [120, 79] on textarea at bounding box center [136, 88] width 108 height 22
type textarea "**********"
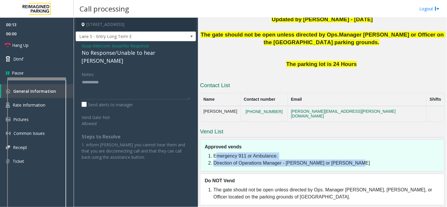
drag, startPoint x: 351, startPoint y: 160, endPoint x: 208, endPoint y: 147, distance: 144.0
click at [208, 147] on div "Approved vends Emergency 911 or Ambulance. Direction of Operations Manager - [P…" at bounding box center [322, 156] width 244 height 32
click at [307, 160] on li "Direction of Operations Manager - [PERSON_NAME] or [PERSON_NAME]" at bounding box center [327, 163] width 228 height 7
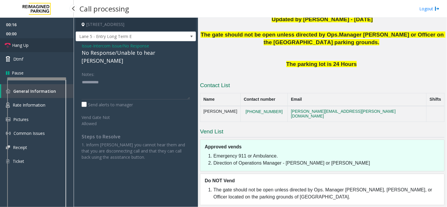
click at [43, 43] on link "Hang Up" at bounding box center [37, 45] width 74 height 14
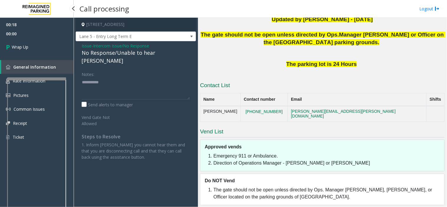
click at [19, 44] on span "Wrap Up" at bounding box center [20, 47] width 16 height 6
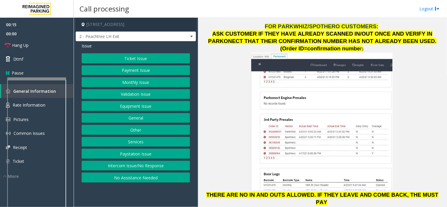
scroll to position [720, 0]
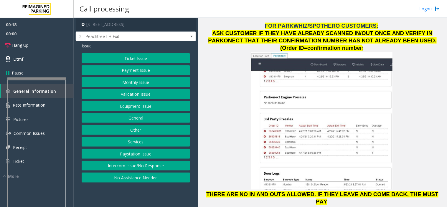
click at [113, 69] on button "Payment Issue" at bounding box center [136, 70] width 108 height 10
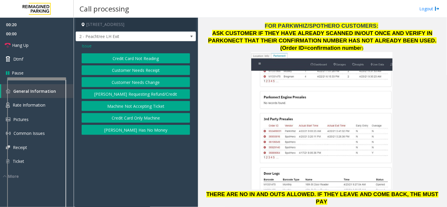
click at [139, 58] on button "Credit Card Not Reading" at bounding box center [136, 58] width 108 height 10
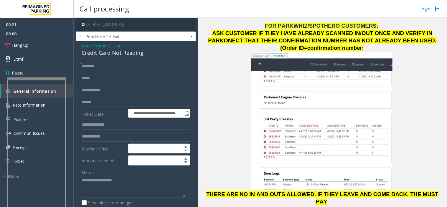
click at [84, 45] on span "Issue" at bounding box center [87, 46] width 10 height 6
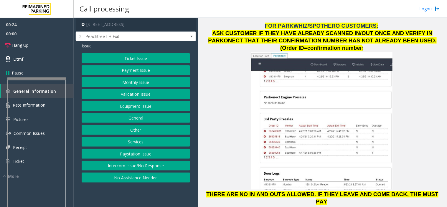
click at [128, 69] on button "Payment Issue" at bounding box center [136, 70] width 108 height 10
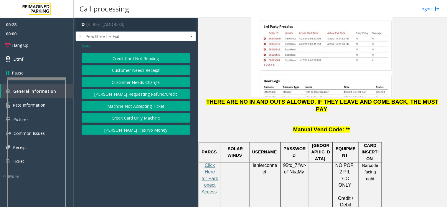
scroll to position [818, 0]
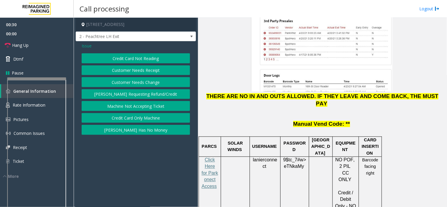
click at [133, 116] on button "Credit Card Only Machine" at bounding box center [136, 118] width 108 height 10
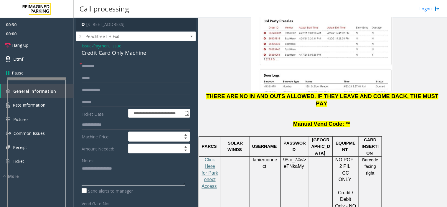
click at [90, 175] on textarea at bounding box center [134, 175] width 104 height 22
click at [114, 170] on textarea at bounding box center [134, 175] width 104 height 22
click at [116, 169] on textarea at bounding box center [134, 175] width 104 height 22
type textarea "**********"
click at [100, 64] on input "text" at bounding box center [136, 66] width 108 height 10
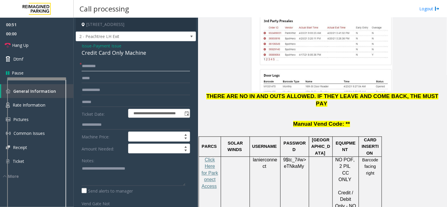
type input "********"
click at [98, 101] on input "text" at bounding box center [136, 102] width 108 height 10
type input "**********"
click at [153, 172] on textarea at bounding box center [134, 175] width 104 height 22
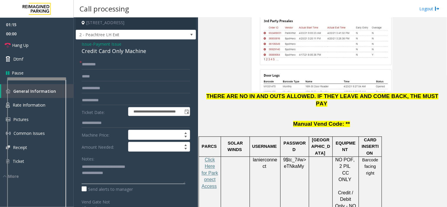
scroll to position [0, 0]
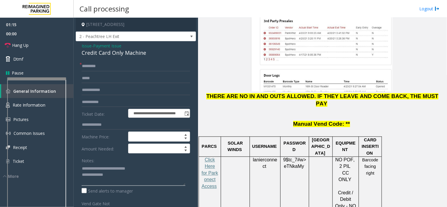
type textarea "**********"
click at [85, 46] on span "Issue" at bounding box center [87, 46] width 10 height 6
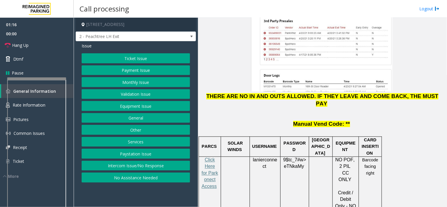
click at [129, 57] on button "Ticket Issue" at bounding box center [136, 58] width 108 height 10
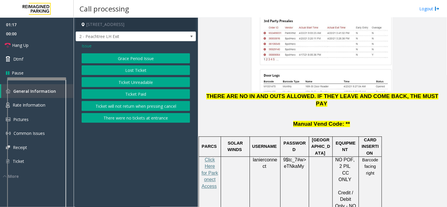
click at [136, 84] on button "Ticket Unreadable" at bounding box center [136, 82] width 108 height 10
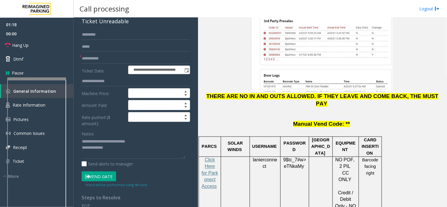
scroll to position [65, 0]
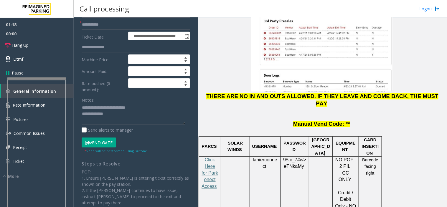
click at [97, 145] on button "Vend Gate" at bounding box center [99, 143] width 34 height 10
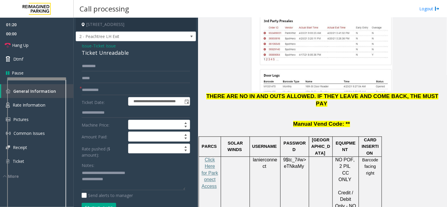
click at [84, 45] on span "Issue" at bounding box center [87, 46] width 10 height 6
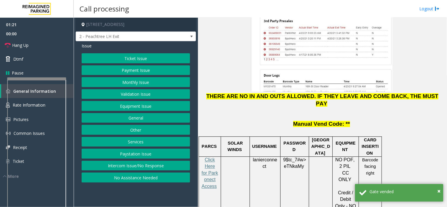
click at [116, 70] on button "Payment Issue" at bounding box center [136, 70] width 108 height 10
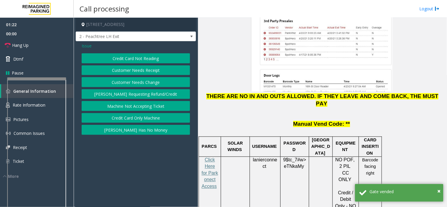
click at [140, 120] on button "Credit Card Only Machine" at bounding box center [136, 118] width 108 height 10
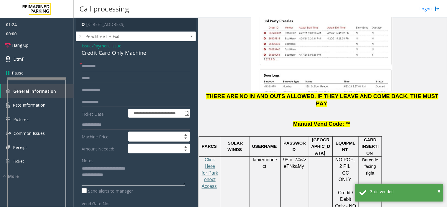
click at [111, 184] on textarea at bounding box center [134, 175] width 104 height 22
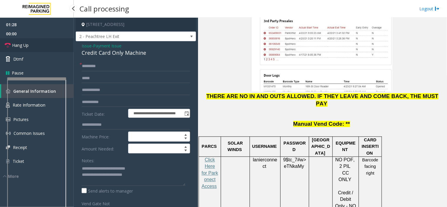
click at [13, 40] on link "Hang Up" at bounding box center [37, 45] width 74 height 14
click at [155, 180] on textarea at bounding box center [134, 175] width 104 height 22
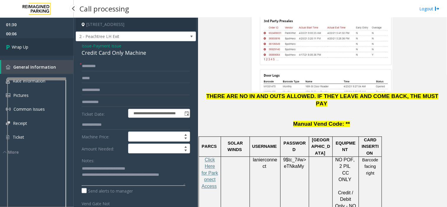
type textarea "**********"
click at [40, 46] on link "Wrap Up" at bounding box center [37, 46] width 74 height 17
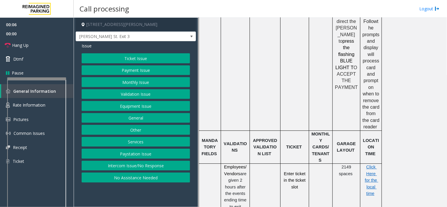
scroll to position [425, 0]
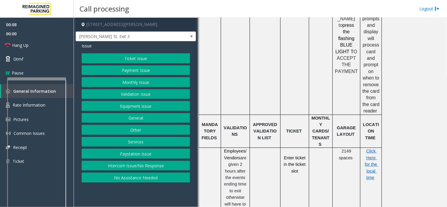
drag, startPoint x: 335, startPoint y: 110, endPoint x: 361, endPoint y: 113, distance: 26.2
click at [360, 148] on td "2149 spaces" at bounding box center [346, 188] width 28 height 80
click at [352, 148] on td "2149 spaces" at bounding box center [346, 188] width 28 height 80
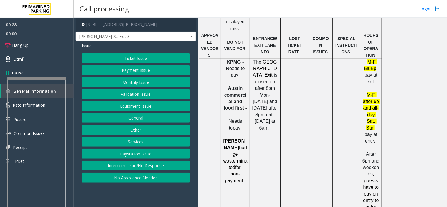
scroll to position [622, 0]
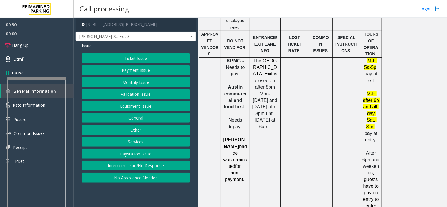
click at [127, 110] on button "Equipment Issue" at bounding box center [136, 106] width 108 height 10
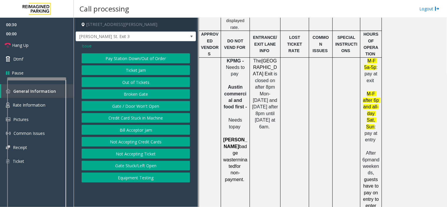
click at [127, 107] on button "Gate / Door Won't Open" at bounding box center [136, 106] width 108 height 10
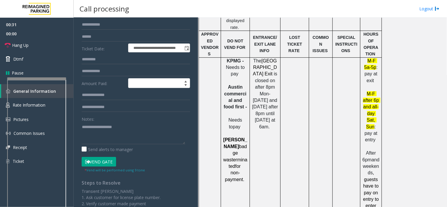
scroll to position [0, 0]
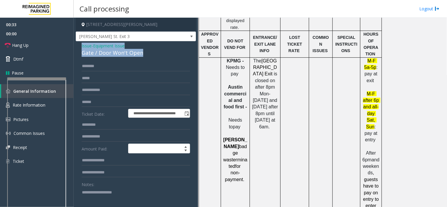
drag, startPoint x: 135, startPoint y: 52, endPoint x: 78, endPoint y: 45, distance: 56.9
click at [78, 45] on div "**********" at bounding box center [136, 187] width 120 height 292
click at [92, 194] on textarea at bounding box center [134, 199] width 104 height 22
paste textarea "**********"
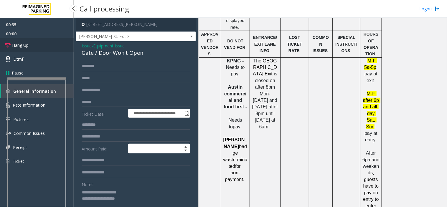
click at [42, 44] on link "Hang Up" at bounding box center [37, 45] width 74 height 14
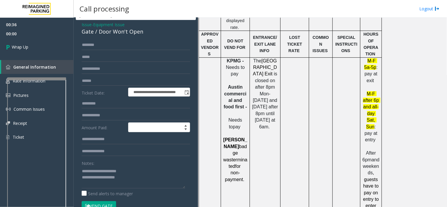
scroll to position [33, 0]
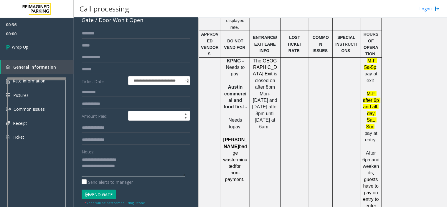
click at [151, 167] on textarea at bounding box center [134, 166] width 104 height 22
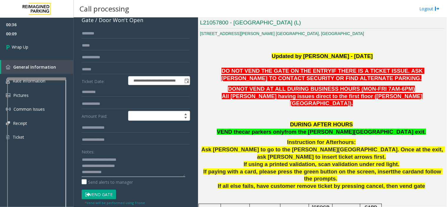
scroll to position [131, 0]
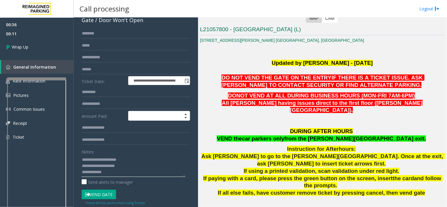
drag, startPoint x: 149, startPoint y: 168, endPoint x: 243, endPoint y: 222, distance: 108.5
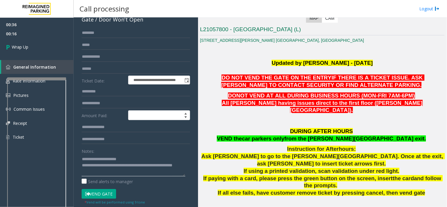
click at [132, 171] on textarea at bounding box center [134, 165] width 104 height 22
drag, startPoint x: 129, startPoint y: 165, endPoint x: 134, endPoint y: 171, distance: 7.7
click at [134, 171] on textarea at bounding box center [134, 165] width 104 height 22
click at [134, 172] on textarea at bounding box center [134, 165] width 104 height 22
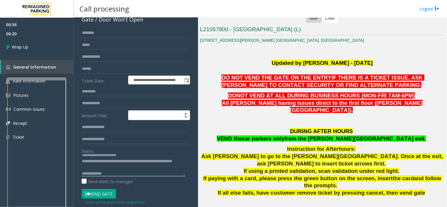
scroll to position [0, 0]
drag, startPoint x: 128, startPoint y: 165, endPoint x: 133, endPoint y: 170, distance: 6.9
click at [133, 170] on textarea at bounding box center [134, 165] width 104 height 22
click at [83, 167] on textarea at bounding box center [134, 165] width 104 height 22
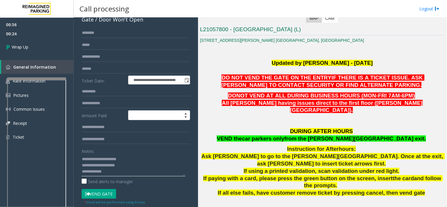
scroll to position [0, 0]
type textarea "**********"
click at [35, 44] on link "Wrap Up" at bounding box center [37, 46] width 74 height 17
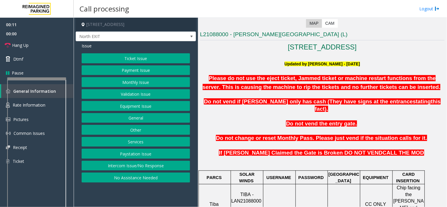
scroll to position [163, 0]
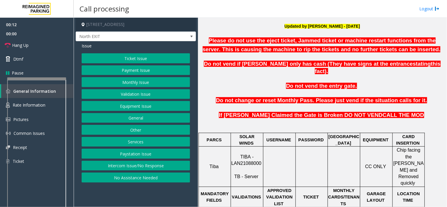
click at [241, 154] on span "TIBA - LAN21088000" at bounding box center [246, 159] width 30 height 11
click at [120, 58] on button "Ticket Issue" at bounding box center [136, 58] width 108 height 10
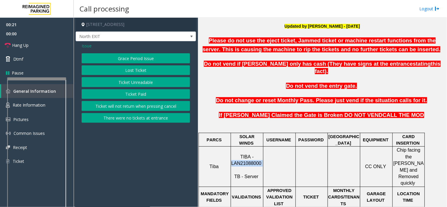
click at [120, 119] on button "There were no tickets at entrance" at bounding box center [136, 118] width 108 height 10
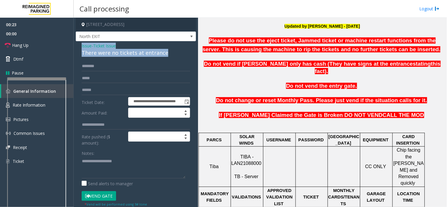
drag, startPoint x: 164, startPoint y: 53, endPoint x: 81, endPoint y: 43, distance: 83.6
click at [81, 43] on div "**********" at bounding box center [136, 146] width 120 height 211
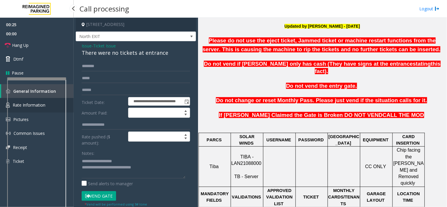
click at [69, 105] on link "Rate Information" at bounding box center [37, 105] width 74 height 14
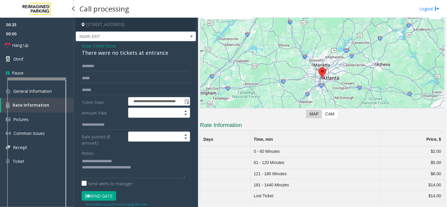
scroll to position [35, 0]
click at [156, 168] on textarea at bounding box center [134, 167] width 104 height 22
click at [153, 166] on textarea at bounding box center [134, 167] width 104 height 22
click at [31, 49] on link "Hang Up" at bounding box center [37, 45] width 74 height 14
click at [151, 177] on textarea at bounding box center [134, 167] width 104 height 22
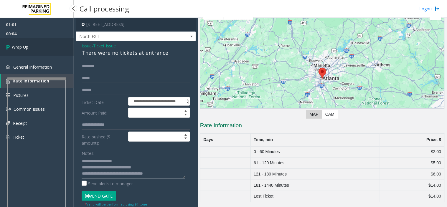
type textarea "**********"
click at [21, 46] on span "Wrap Up" at bounding box center [20, 47] width 16 height 6
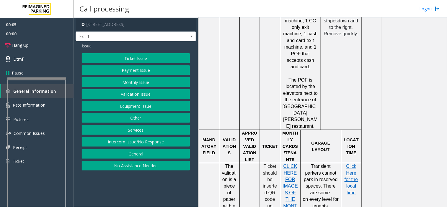
scroll to position [425, 0]
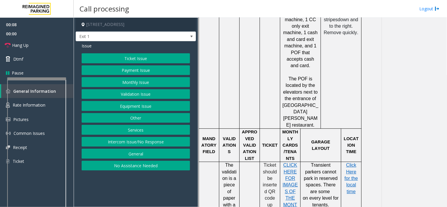
click at [130, 58] on button "Ticket Issue" at bounding box center [136, 58] width 108 height 10
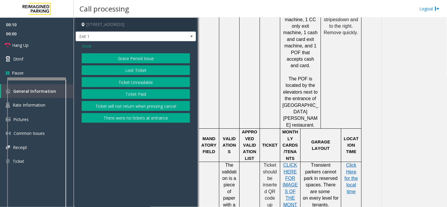
click at [133, 85] on button "Ticket Unreadable" at bounding box center [136, 82] width 108 height 10
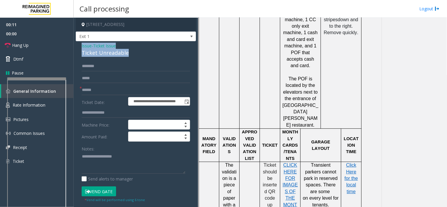
drag, startPoint x: 137, startPoint y: 52, endPoint x: 75, endPoint y: 44, distance: 62.1
click at [76, 44] on div "**********" at bounding box center [136, 185] width 120 height 288
click at [184, 170] on textarea at bounding box center [134, 163] width 104 height 22
click at [136, 160] on textarea at bounding box center [134, 163] width 104 height 22
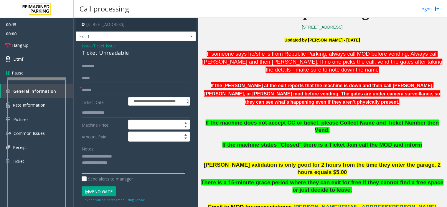
scroll to position [163, 0]
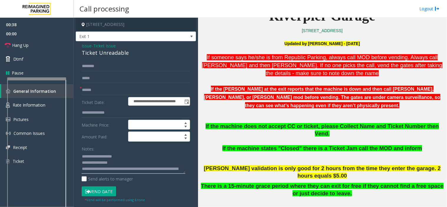
type textarea "**********"
click at [96, 90] on input "text" at bounding box center [136, 90] width 108 height 10
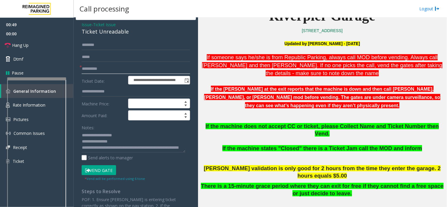
scroll to position [33, 0]
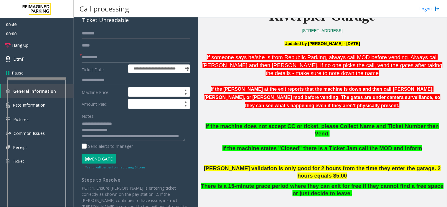
type input "**********"
click at [90, 163] on button "Vend Gate" at bounding box center [99, 159] width 34 height 10
click at [94, 160] on button "Vend Gate" at bounding box center [99, 159] width 34 height 10
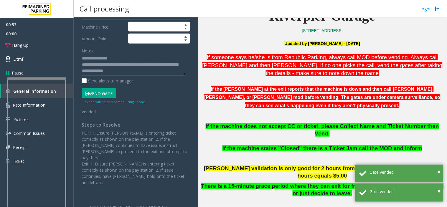
scroll to position [12, 0]
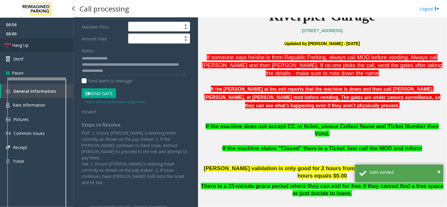
click at [9, 46] on icon at bounding box center [8, 45] width 6 height 6
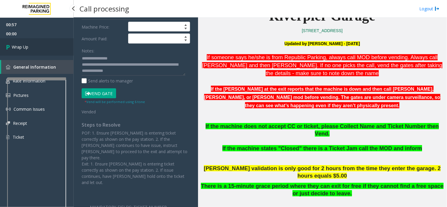
click at [22, 47] on span "Wrap Up" at bounding box center [20, 47] width 16 height 6
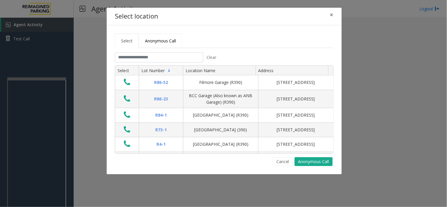
drag, startPoint x: 162, startPoint y: 42, endPoint x: 157, endPoint y: 45, distance: 6.5
click at [162, 42] on span "Anonymous Call" at bounding box center [160, 41] width 31 height 6
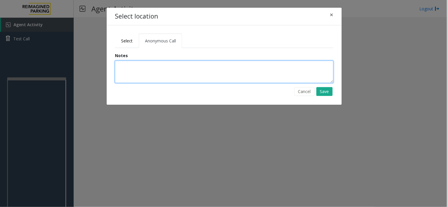
click at [133, 65] on textarea at bounding box center [224, 72] width 218 height 22
type textarea "**********"
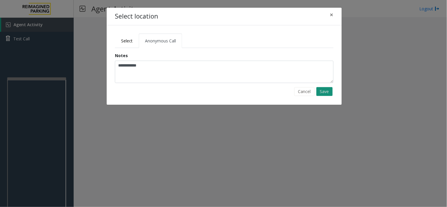
click at [325, 88] on button "Save" at bounding box center [324, 91] width 16 height 9
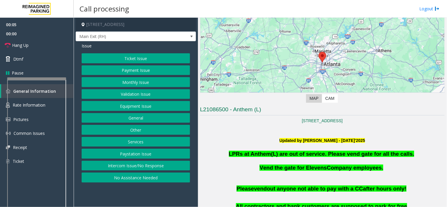
scroll to position [98, 0]
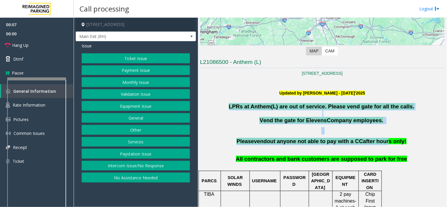
drag, startPoint x: 243, startPoint y: 106, endPoint x: 381, endPoint y: 137, distance: 141.9
click at [381, 139] on span "after hours only!" at bounding box center [384, 141] width 43 height 6
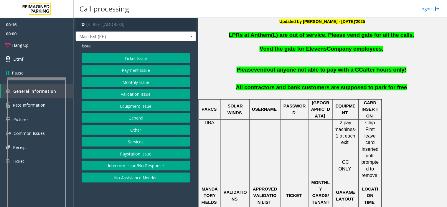
scroll to position [172, 0]
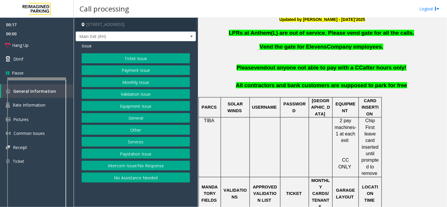
click at [104, 54] on button "Ticket Issue" at bounding box center [136, 58] width 108 height 10
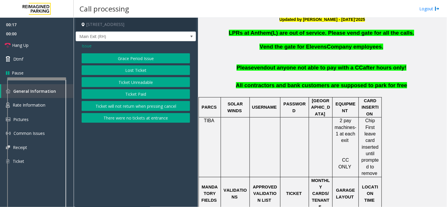
click at [137, 116] on button "There were no tickets at entrance" at bounding box center [136, 118] width 108 height 10
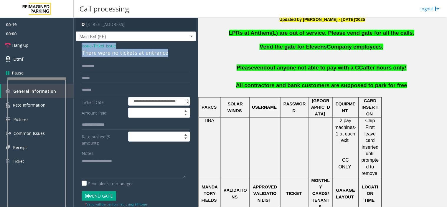
drag, startPoint x: 168, startPoint y: 51, endPoint x: 76, endPoint y: 44, distance: 92.4
click at [76, 44] on div "**********" at bounding box center [136, 177] width 120 height 273
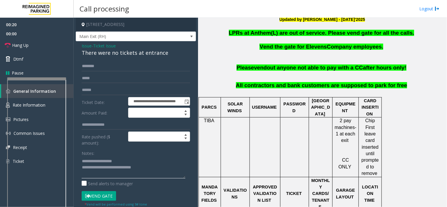
click at [133, 170] on textarea at bounding box center [134, 167] width 104 height 22
click at [157, 166] on textarea at bounding box center [134, 167] width 104 height 22
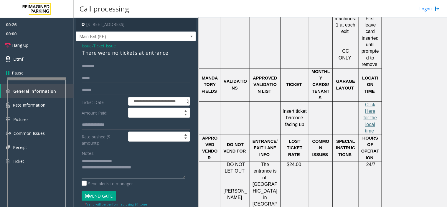
scroll to position [302, 0]
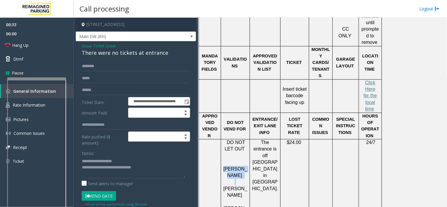
drag, startPoint x: 226, startPoint y: 148, endPoint x: 249, endPoint y: 160, distance: 26.1
click at [249, 160] on div "DO NOT LET OUT [PERSON_NAME] [PERSON_NAME] [PERSON_NAME]" at bounding box center [235, 179] width 29 height 79
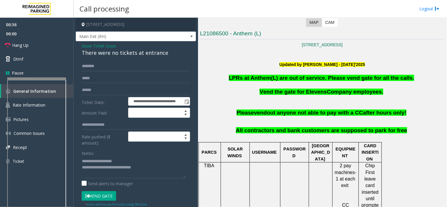
scroll to position [106, 0]
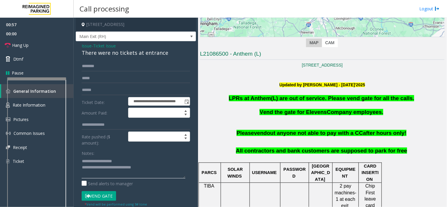
click at [161, 172] on textarea at bounding box center [134, 167] width 104 height 22
type textarea "**********"
click at [102, 60] on div "**********" at bounding box center [136, 177] width 120 height 273
click at [102, 61] on input "text" at bounding box center [136, 66] width 108 height 10
type input "****"
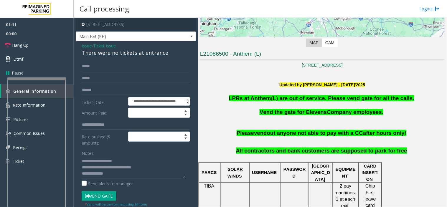
click at [105, 198] on button "Vend Gate" at bounding box center [99, 196] width 34 height 10
click at [114, 176] on textarea at bounding box center [134, 167] width 104 height 22
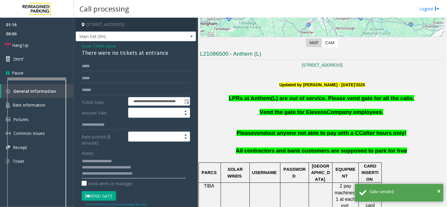
type textarea "**********"
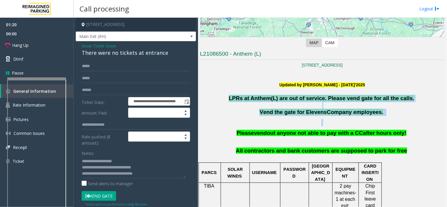
drag, startPoint x: 236, startPoint y: 100, endPoint x: 360, endPoint y: 123, distance: 125.4
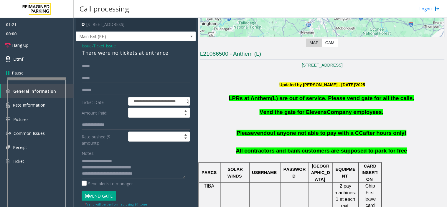
click at [47, 47] on link "Hang Up" at bounding box center [37, 45] width 74 height 14
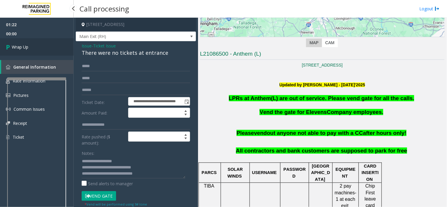
click at [28, 48] on span "Wrap Up" at bounding box center [20, 47] width 16 height 6
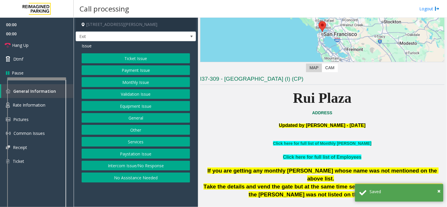
scroll to position [98, 0]
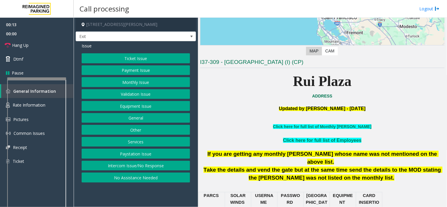
click at [112, 166] on button "Intercom Issue/No Response" at bounding box center [136, 166] width 108 height 10
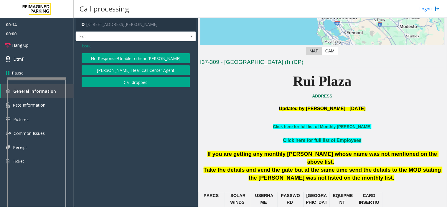
click at [104, 57] on button "No Response/Unable to hear [PERSON_NAME]" at bounding box center [136, 58] width 108 height 10
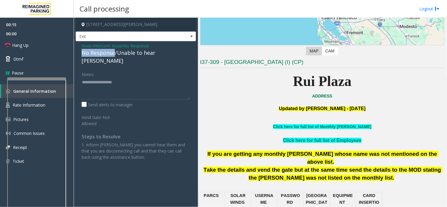
drag, startPoint x: 114, startPoint y: 52, endPoint x: 81, endPoint y: 52, distance: 33.3
click at [81, 52] on div "Issue - Intercom Issue/No Response No Response/Unable to hear [PERSON_NAME] Not…" at bounding box center [136, 103] width 120 height 125
click at [104, 77] on textarea at bounding box center [136, 88] width 108 height 22
type textarea "**********"
click at [30, 47] on link "Hang Up" at bounding box center [37, 45] width 74 height 14
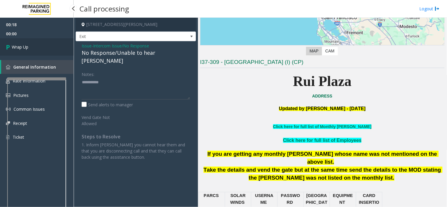
click at [29, 46] on link "Wrap Up" at bounding box center [37, 46] width 74 height 17
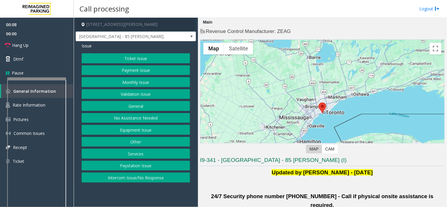
click at [130, 94] on button "Validation Issue" at bounding box center [136, 94] width 108 height 10
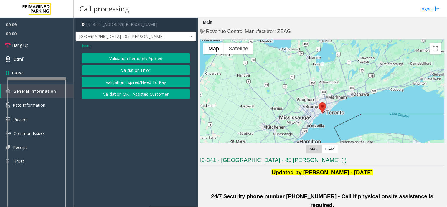
click at [135, 69] on button "Validation Error" at bounding box center [136, 70] width 108 height 10
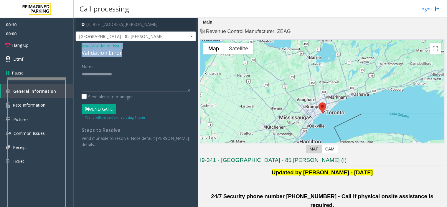
drag, startPoint x: 124, startPoint y: 51, endPoint x: 80, endPoint y: 48, distance: 43.7
click at [80, 48] on div "Issue - Validation Issue Validation Error Notes: Send alerts to manager Vend Ga…" at bounding box center [136, 97] width 120 height 112
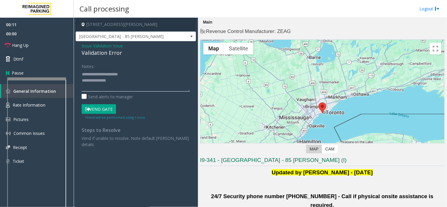
click at [116, 82] on textarea at bounding box center [136, 80] width 108 height 22
click at [111, 88] on textarea at bounding box center [136, 80] width 108 height 22
click at [110, 81] on textarea at bounding box center [136, 80] width 108 height 22
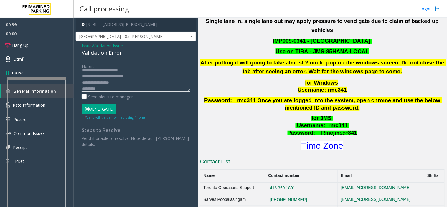
scroll to position [229, 0]
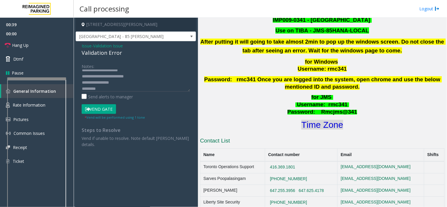
click at [325, 120] on font "Time Zone" at bounding box center [322, 125] width 42 height 10
click at [110, 88] on textarea at bounding box center [136, 80] width 108 height 22
click at [100, 110] on button "Vend Gate" at bounding box center [99, 109] width 34 height 10
click at [127, 89] on textarea at bounding box center [136, 80] width 108 height 22
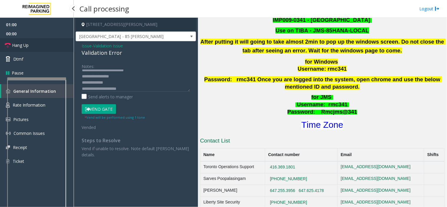
drag, startPoint x: 31, startPoint y: 40, endPoint x: 90, endPoint y: 83, distance: 72.7
click at [31, 41] on link "Hang Up" at bounding box center [37, 45] width 74 height 14
click at [146, 88] on textarea at bounding box center [136, 80] width 108 height 22
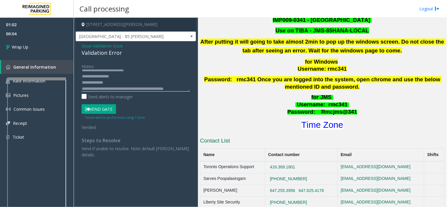
scroll to position [16, 0]
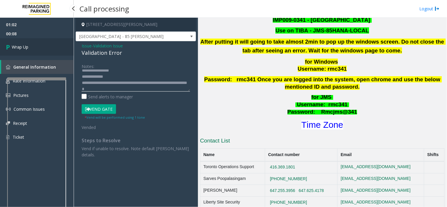
type textarea "**********"
click at [19, 45] on span "Wrap Up" at bounding box center [20, 47] width 16 height 6
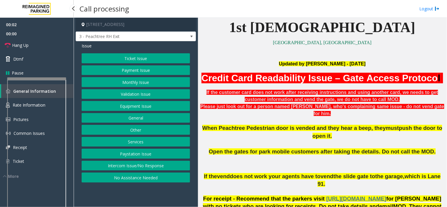
scroll to position [163, 0]
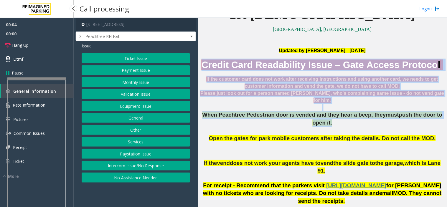
drag, startPoint x: 216, startPoint y: 62, endPoint x: 407, endPoint y: 117, distance: 198.5
click at [407, 117] on div "Updated by [PERSON_NAME] - [DATE] Credit Card Readability Issue – Gate Access P…" at bounding box center [322, 111] width 244 height 128
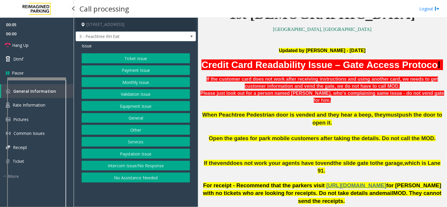
click at [409, 143] on p at bounding box center [322, 151] width 244 height 17
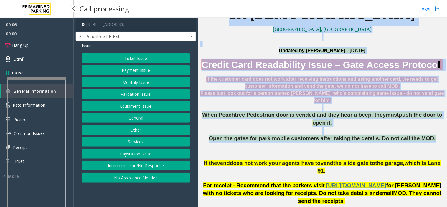
drag, startPoint x: 429, startPoint y: 124, endPoint x: 267, endPoint y: 102, distance: 163.5
click at [162, 84] on div "[STREET_ADDRESS] 3 - Peachtree RH Exit Issue Ticket Issue Payment Issue Monthly…" at bounding box center [260, 112] width 373 height 189
click at [281, 127] on p at bounding box center [322, 131] width 244 height 8
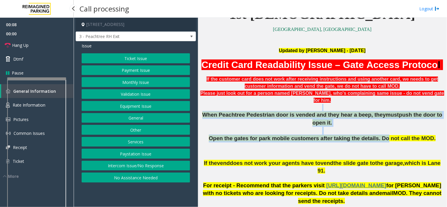
drag, startPoint x: 244, startPoint y: 100, endPoint x: 378, endPoint y: 123, distance: 136.4
click at [378, 123] on div "Updated by [PERSON_NAME] - [DATE] Credit Card Readability Issue – Gate Access P…" at bounding box center [322, 111] width 244 height 128
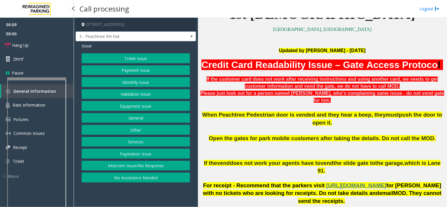
click at [352, 143] on p at bounding box center [322, 151] width 244 height 17
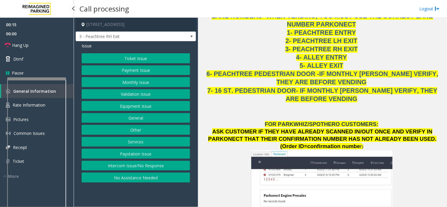
scroll to position [622, 0]
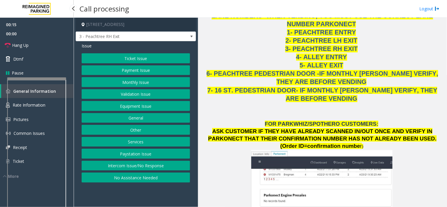
click at [129, 71] on button "Payment Issue" at bounding box center [136, 70] width 108 height 10
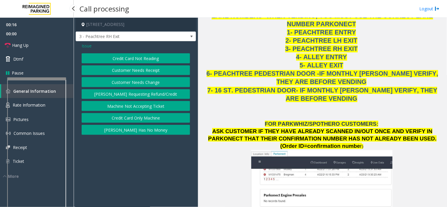
click at [124, 56] on button "Credit Card Not Reading" at bounding box center [136, 58] width 108 height 10
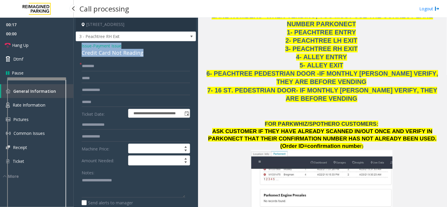
drag, startPoint x: 124, startPoint y: 56, endPoint x: 84, endPoint y: 46, distance: 41.0
click at [81, 43] on div "**********" at bounding box center [136, 190] width 120 height 299
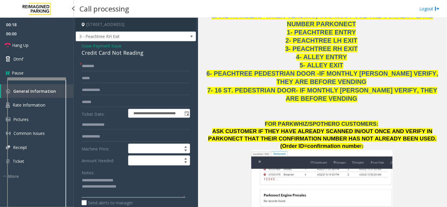
click at [153, 188] on textarea at bounding box center [134, 187] width 104 height 22
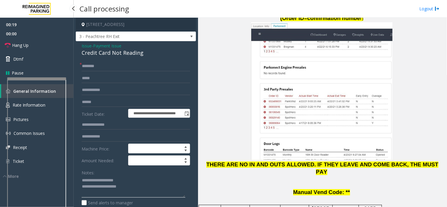
scroll to position [752, 0]
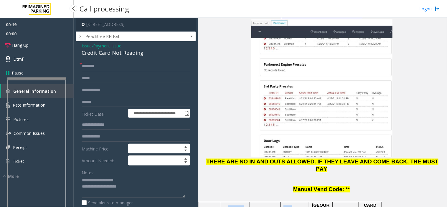
drag, startPoint x: 291, startPoint y: 148, endPoint x: 411, endPoint y: 149, distance: 120.4
click at [142, 186] on textarea at bounding box center [134, 187] width 104 height 22
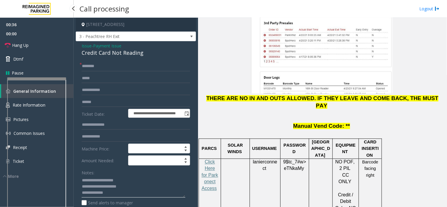
scroll to position [818, 0]
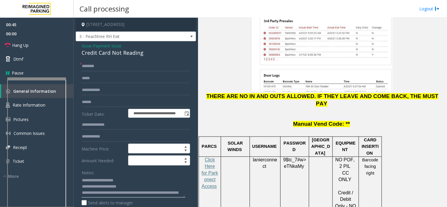
click at [121, 192] on textarea at bounding box center [134, 187] width 104 height 22
type textarea "**********"
click at [95, 66] on input "text" at bounding box center [136, 66] width 108 height 10
click at [88, 64] on input "text" at bounding box center [136, 66] width 108 height 10
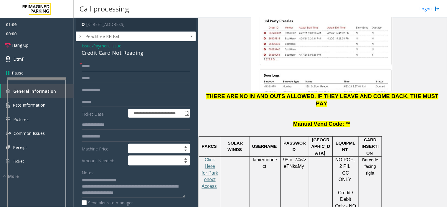
type input "****"
click at [90, 100] on input "text" at bounding box center [136, 102] width 108 height 10
click at [89, 100] on input "******" at bounding box center [136, 102] width 108 height 10
click at [101, 100] on input "******" at bounding box center [136, 102] width 108 height 10
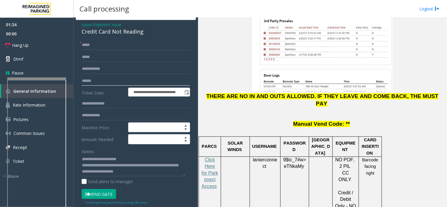
scroll to position [33, 0]
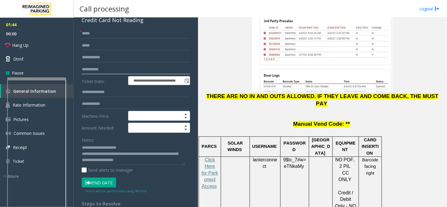
type input "**********"
click at [109, 184] on button "Vend Gate" at bounding box center [99, 183] width 34 height 10
click at [29, 42] on link "Hang Up" at bounding box center [37, 45] width 74 height 14
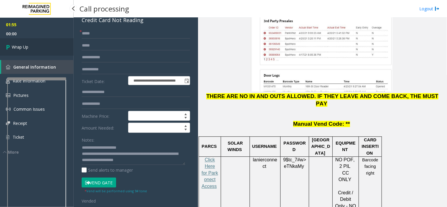
click at [29, 42] on link "Wrap Up" at bounding box center [37, 46] width 74 height 17
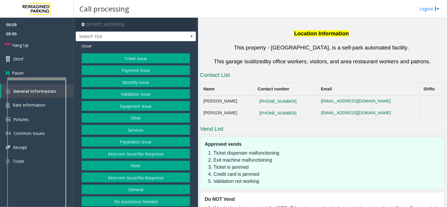
scroll to position [461, 0]
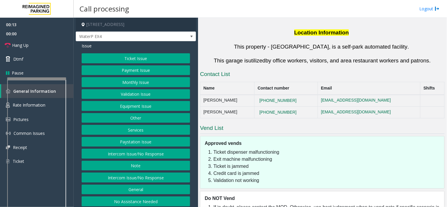
click at [135, 179] on button "Intercom Issue/No Response" at bounding box center [136, 178] width 108 height 10
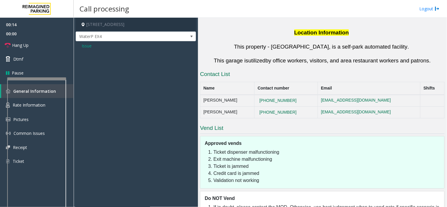
click at [86, 46] on span "Issue" at bounding box center [87, 46] width 10 height 6
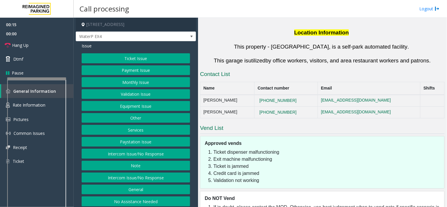
click at [112, 151] on button "Intercom Issue/No Response" at bounding box center [136, 154] width 108 height 10
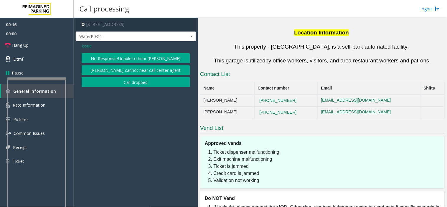
click at [114, 53] on button "No Response/Unable to hear [PERSON_NAME]" at bounding box center [136, 58] width 108 height 10
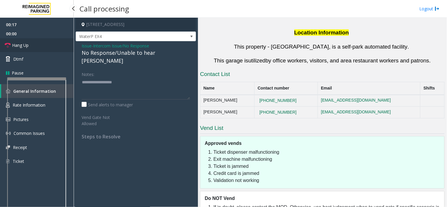
click at [45, 42] on link "Hang Up" at bounding box center [37, 45] width 74 height 14
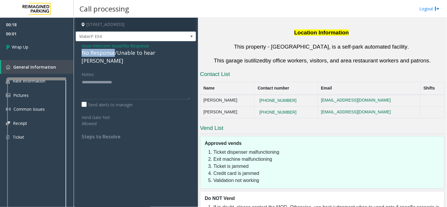
drag, startPoint x: 114, startPoint y: 53, endPoint x: 81, endPoint y: 53, distance: 32.7
click at [82, 53] on div "No Response/Unable to hear [PERSON_NAME]" at bounding box center [136, 57] width 108 height 16
type textarea "**********"
click at [42, 47] on link "Wrap Up" at bounding box center [37, 46] width 74 height 17
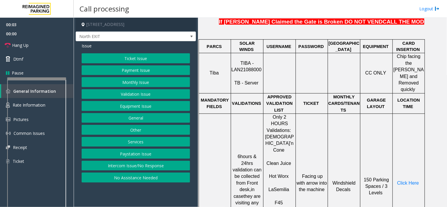
scroll to position [261, 0]
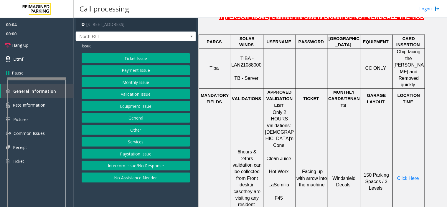
click at [245, 56] on span "TIBA - LAN21088000" at bounding box center [246, 61] width 30 height 11
copy p "LAN21088000"
click at [116, 57] on button "Ticket Issue" at bounding box center [136, 58] width 108 height 10
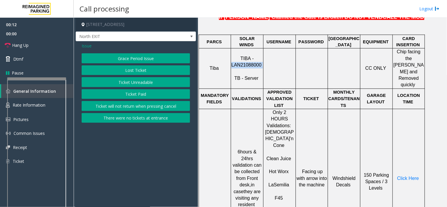
click at [116, 95] on button "Ticket Paid" at bounding box center [136, 94] width 108 height 10
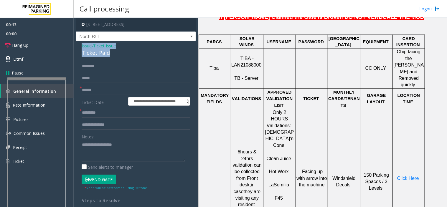
drag, startPoint x: 105, startPoint y: 54, endPoint x: 77, endPoint y: 46, distance: 28.2
click at [77, 46] on div "**********" at bounding box center [136, 178] width 120 height 275
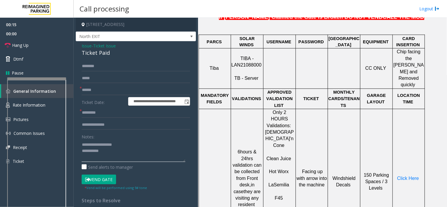
click at [99, 153] on textarea at bounding box center [134, 151] width 104 height 22
type textarea "**********"
click at [88, 88] on input "text" at bounding box center [136, 90] width 108 height 10
click at [94, 88] on input "text" at bounding box center [136, 90] width 108 height 10
type input "**"
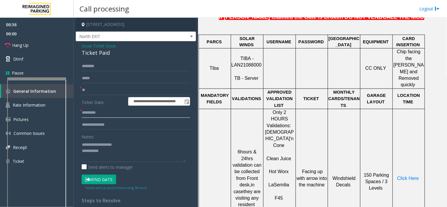
click at [90, 113] on input "text" at bounding box center [136, 113] width 108 height 10
type input "**"
click at [22, 44] on span "Hang Up" at bounding box center [20, 45] width 16 height 6
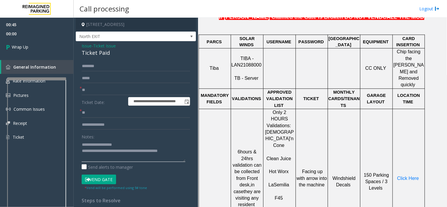
click at [102, 152] on textarea at bounding box center [134, 151] width 104 height 22
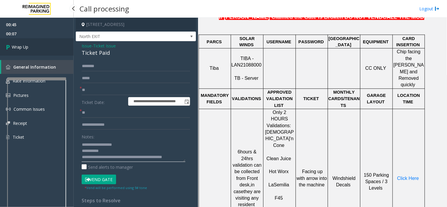
type textarea "**********"
click at [18, 47] on span "Wrap Up" at bounding box center [20, 47] width 16 height 6
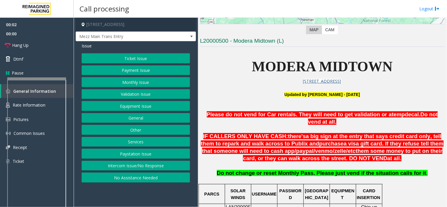
scroll to position [131, 0]
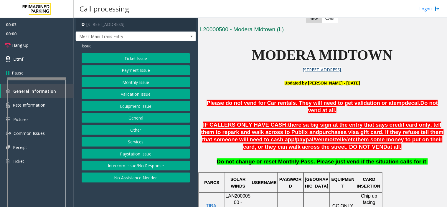
click at [131, 166] on button "Intercom Issue/No Response" at bounding box center [136, 166] width 108 height 10
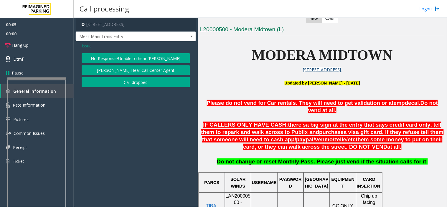
click at [110, 58] on button "No Response/Unable to hear [PERSON_NAME]" at bounding box center [136, 58] width 108 height 10
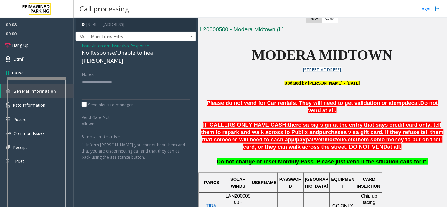
click at [84, 45] on span "Issue" at bounding box center [87, 46] width 10 height 6
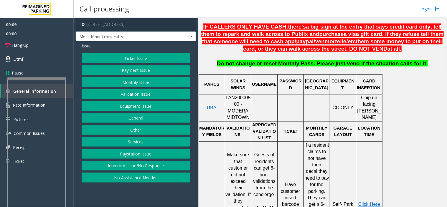
scroll to position [261, 0]
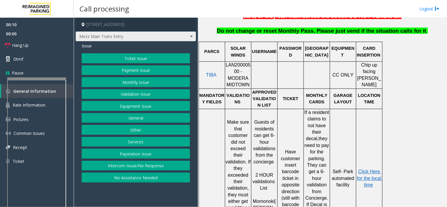
click at [116, 35] on span "Mezz Main Trans Entry" at bounding box center [124, 36] width 96 height 9
click at [302, 72] on div at bounding box center [303, 75] width 2 height 27
click at [125, 58] on button "Ticket Issue" at bounding box center [136, 58] width 108 height 10
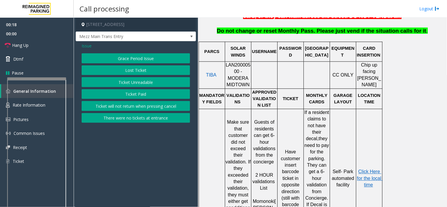
click at [88, 45] on span "Issue" at bounding box center [87, 46] width 10 height 6
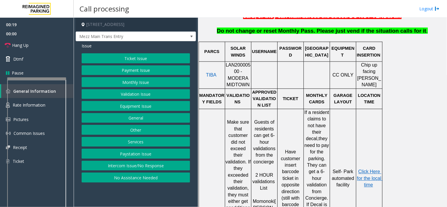
click at [141, 105] on button "Equipment Issue" at bounding box center [136, 106] width 108 height 10
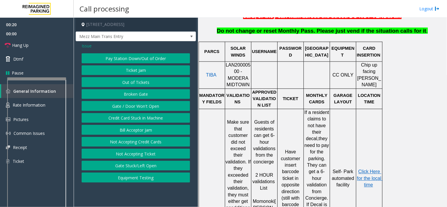
click at [136, 82] on button "Out of Tickets" at bounding box center [136, 82] width 108 height 10
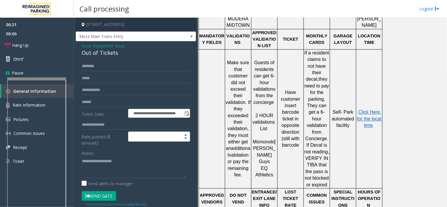
scroll to position [393, 0]
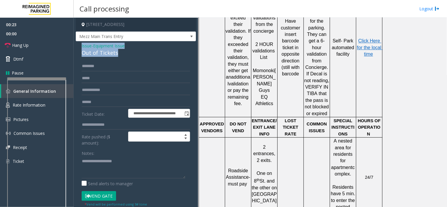
drag, startPoint x: 119, startPoint y: 51, endPoint x: 77, endPoint y: 44, distance: 42.5
click at [77, 43] on div "**********" at bounding box center [136, 159] width 120 height 236
click at [116, 163] on textarea at bounding box center [134, 167] width 104 height 22
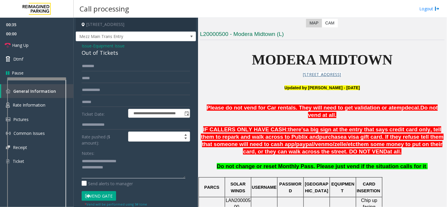
scroll to position [163, 0]
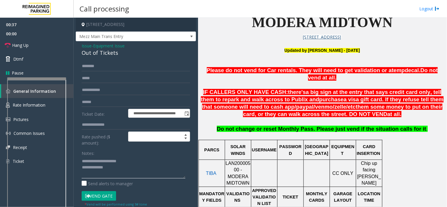
type textarea "**********"
click at [92, 65] on input "text" at bounding box center [136, 66] width 108 height 10
drag, startPoint x: 92, startPoint y: 67, endPoint x: 82, endPoint y: 69, distance: 10.6
click at [82, 69] on input "******" at bounding box center [136, 66] width 108 height 10
click at [105, 69] on input "******" at bounding box center [136, 66] width 108 height 10
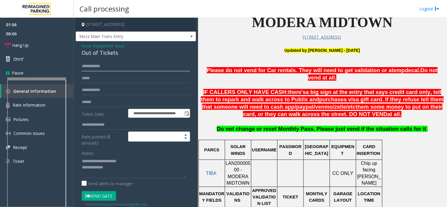
type input "**********"
click at [103, 197] on button "Vend Gate" at bounding box center [99, 196] width 34 height 10
click at [122, 174] on textarea at bounding box center [134, 167] width 104 height 22
click at [42, 43] on link "Hang Up" at bounding box center [37, 45] width 74 height 14
click at [165, 173] on textarea at bounding box center [134, 167] width 104 height 22
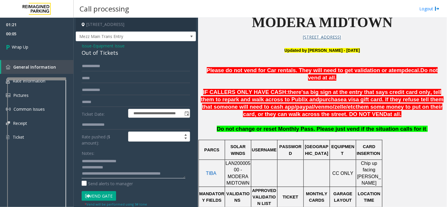
scroll to position [4, 0]
type textarea "**********"
click at [42, 54] on link "Wrap Up" at bounding box center [37, 46] width 74 height 17
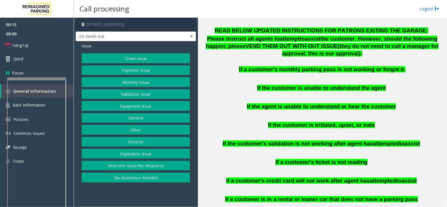
scroll to position [360, 0]
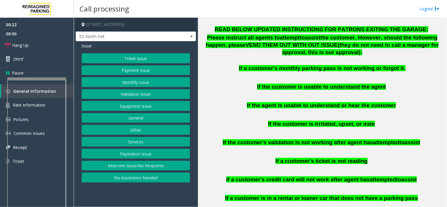
click at [134, 84] on button "Monthly Issue" at bounding box center [136, 82] width 108 height 10
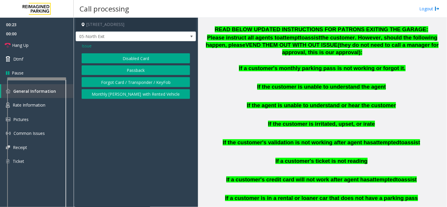
click at [127, 60] on button "Disabled Card" at bounding box center [136, 58] width 108 height 10
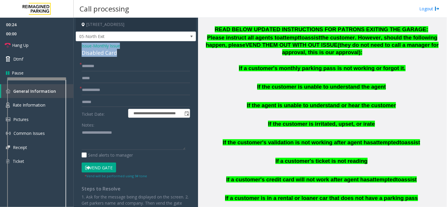
drag, startPoint x: 122, startPoint y: 54, endPoint x: 79, endPoint y: 47, distance: 43.8
click at [79, 47] on div "**********" at bounding box center [136, 142] width 120 height 202
click at [100, 140] on textarea at bounding box center [134, 139] width 104 height 22
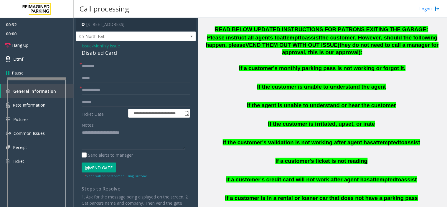
click at [90, 91] on input "text" at bounding box center [136, 90] width 108 height 10
click at [144, 144] on textarea at bounding box center [134, 139] width 104 height 22
type textarea "**********"
click at [102, 87] on input "text" at bounding box center [136, 90] width 108 height 10
type input "********"
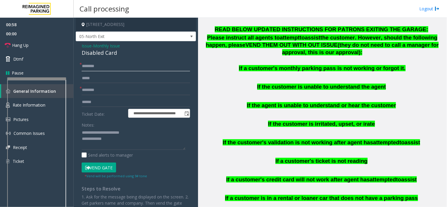
click at [95, 67] on input "text" at bounding box center [136, 66] width 108 height 10
type input "****"
click at [98, 169] on button "Vend Gate" at bounding box center [99, 168] width 34 height 10
click at [113, 140] on textarea at bounding box center [134, 139] width 104 height 22
click at [160, 140] on textarea at bounding box center [134, 139] width 104 height 22
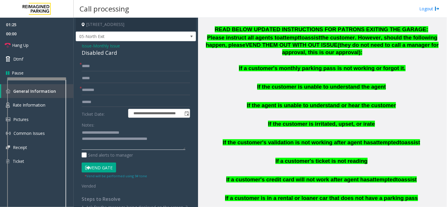
click at [159, 140] on textarea at bounding box center [134, 139] width 104 height 22
type textarea "**********"
click at [31, 44] on link "Hang Up" at bounding box center [37, 45] width 74 height 14
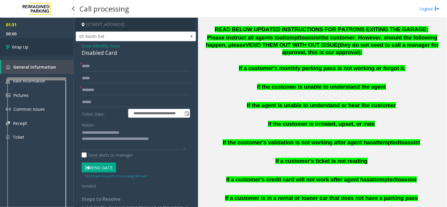
click at [19, 43] on link "Wrap Up" at bounding box center [37, 46] width 74 height 17
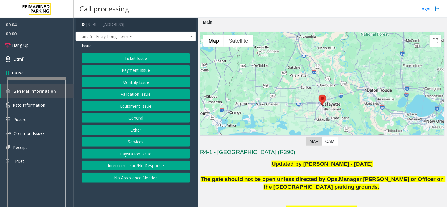
click at [102, 167] on button "Intercom Issue/No Response" at bounding box center [136, 166] width 108 height 10
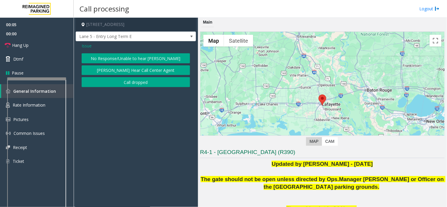
click at [101, 61] on button "No Response/Unable to hear [PERSON_NAME]" at bounding box center [136, 58] width 108 height 10
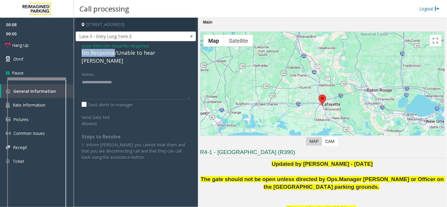
drag, startPoint x: 114, startPoint y: 53, endPoint x: 81, endPoint y: 54, distance: 33.3
click at [81, 54] on div "Issue - Intercom Issue/No Response No Response/Unable to hear [PERSON_NAME] Not…" at bounding box center [136, 103] width 120 height 125
click at [116, 77] on textarea at bounding box center [136, 88] width 108 height 22
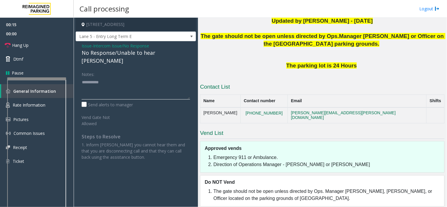
scroll to position [145, 0]
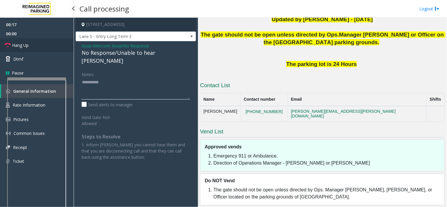
type textarea "**********"
click at [34, 47] on link "Hang Up" at bounding box center [37, 45] width 74 height 14
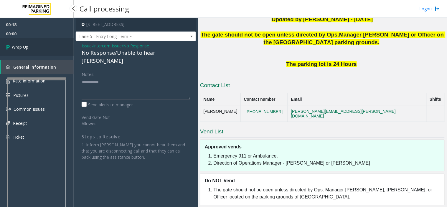
click at [34, 47] on link "Wrap Up" at bounding box center [37, 46] width 74 height 17
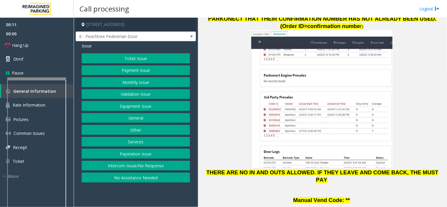
scroll to position [785, 0]
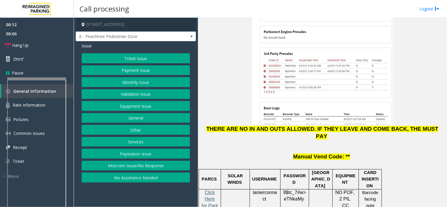
click at [209, 190] on span "Click Here for Parkonect Access" at bounding box center [209, 206] width 16 height 32
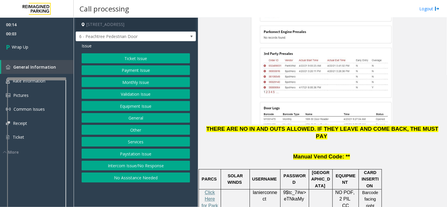
click at [134, 167] on button "Intercom Issue/No Response" at bounding box center [136, 166] width 108 height 10
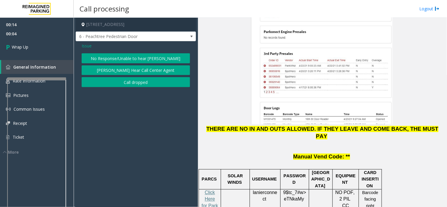
click at [129, 82] on button "Call dropped" at bounding box center [136, 82] width 108 height 10
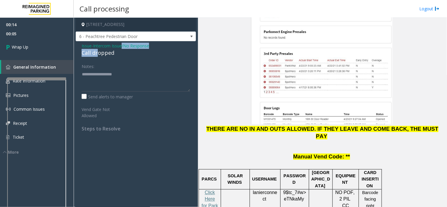
drag, startPoint x: 121, startPoint y: 49, endPoint x: 97, endPoint y: 53, distance: 24.2
click at [98, 53] on div "Issue - Intercom Issue/No Response Call dropped" at bounding box center [136, 50] width 108 height 14
click at [109, 53] on div "Call dropped" at bounding box center [136, 53] width 108 height 8
drag, startPoint x: 116, startPoint y: 52, endPoint x: 82, endPoint y: 53, distance: 34.5
click at [77, 54] on div "Issue - Intercom Issue/No Response Call dropped Notes: Send alerts to manager V…" at bounding box center [136, 89] width 120 height 96
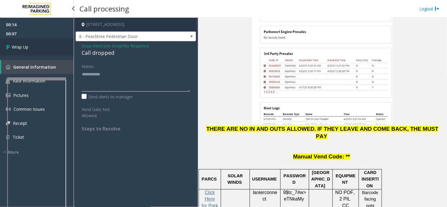
type textarea "**********"
click at [45, 48] on link "Wrap Up" at bounding box center [37, 46] width 74 height 17
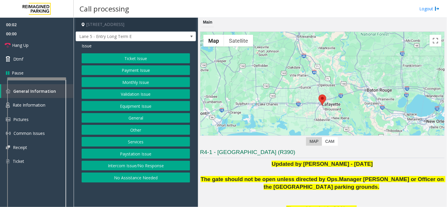
click at [149, 169] on button "Intercom Issue/No Response" at bounding box center [136, 166] width 108 height 10
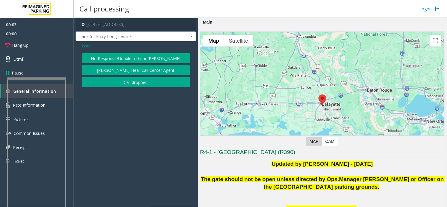
click at [123, 56] on button "No Response/Unable to hear [PERSON_NAME]" at bounding box center [136, 58] width 108 height 10
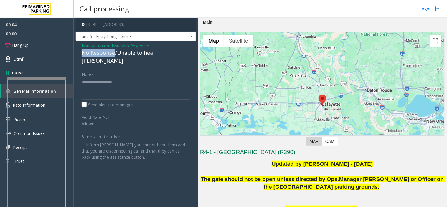
drag, startPoint x: 113, startPoint y: 52, endPoint x: 78, endPoint y: 50, distance: 35.4
click at [78, 50] on div "Issue - Intercom Issue/No Response No Response/Unable to hear [PERSON_NAME] Not…" at bounding box center [136, 103] width 120 height 125
click at [117, 81] on textarea at bounding box center [136, 88] width 108 height 22
type textarea "**********"
click at [28, 48] on span "Hang Up" at bounding box center [20, 45] width 16 height 6
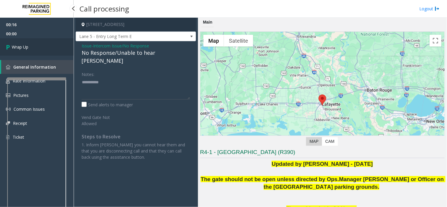
click at [28, 48] on span "Wrap Up" at bounding box center [20, 47] width 16 height 6
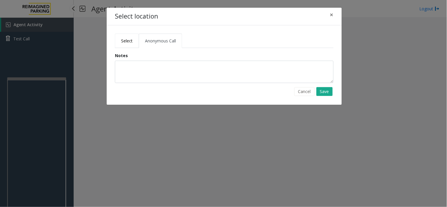
click at [125, 42] on span "Select" at bounding box center [126, 41] width 11 height 6
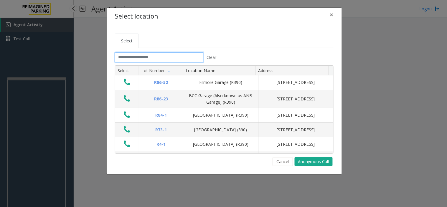
click at [133, 59] on input "text" at bounding box center [159, 57] width 88 height 10
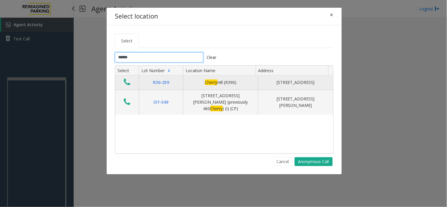
type input "******"
click at [127, 82] on icon "Data table" at bounding box center [127, 82] width 6 height 8
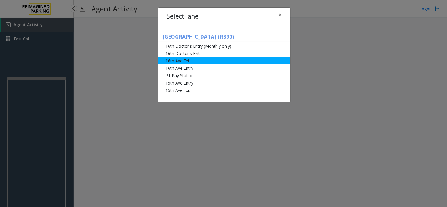
click at [187, 60] on li "16th Ave Exit" at bounding box center [224, 60] width 132 height 7
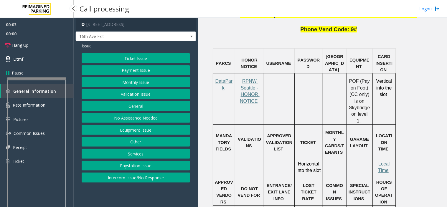
scroll to position [425, 0]
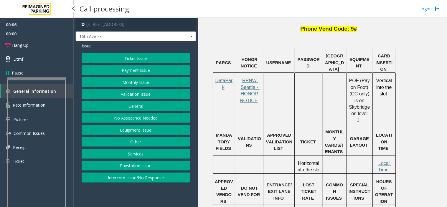
click at [128, 59] on button "Ticket Issue" at bounding box center [136, 58] width 108 height 10
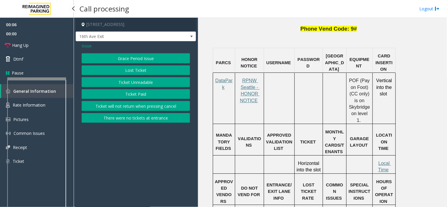
click at [131, 81] on button "Ticket Unreadable" at bounding box center [136, 82] width 108 height 10
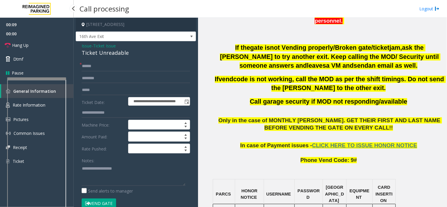
scroll to position [294, 0]
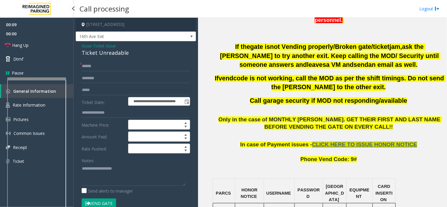
click at [346, 146] on span "CLICK HERE TO ISSUE HONOR NOTICE" at bounding box center [364, 145] width 105 height 6
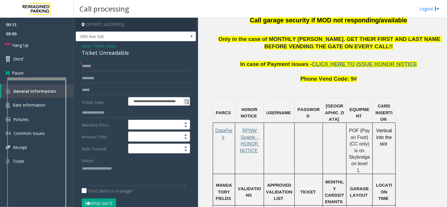
scroll to position [393, 0]
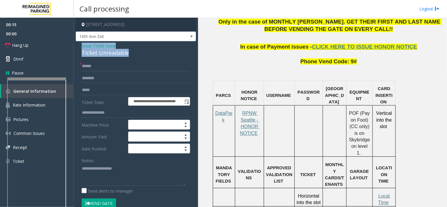
drag, startPoint x: 127, startPoint y: 49, endPoint x: 77, endPoint y: 45, distance: 49.6
click at [77, 45] on div "**********" at bounding box center [136, 197] width 120 height 312
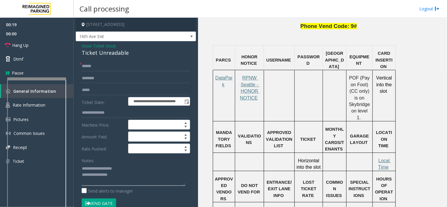
scroll to position [491, 0]
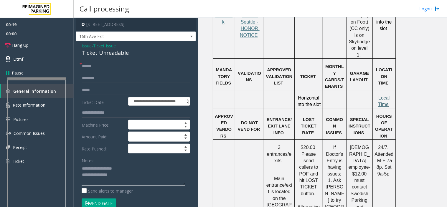
type textarea "**********"
click at [384, 95] on span "Local Time" at bounding box center [384, 100] width 13 height 11
click at [100, 65] on input "text" at bounding box center [136, 66] width 108 height 10
type input "******"
click at [70, 102] on link "Rate Information" at bounding box center [37, 105] width 74 height 14
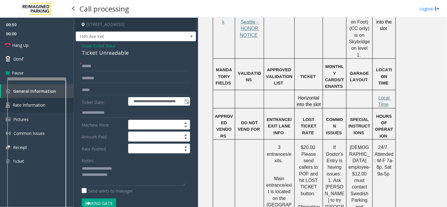
scroll to position [60, 0]
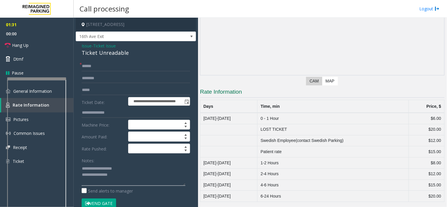
click at [146, 176] on textarea at bounding box center [134, 175] width 104 height 22
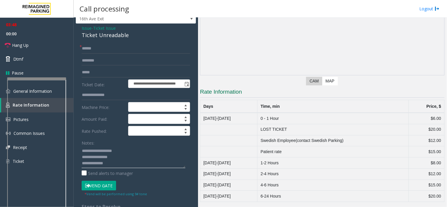
scroll to position [33, 0]
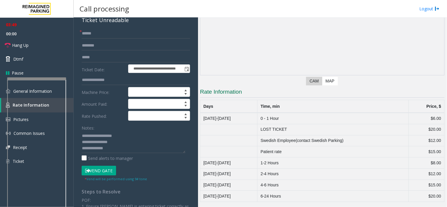
click at [102, 172] on button "Vend Gate" at bounding box center [99, 171] width 34 height 10
click at [116, 149] on textarea at bounding box center [134, 142] width 104 height 22
click at [33, 46] on link "Hang Up" at bounding box center [37, 45] width 74 height 14
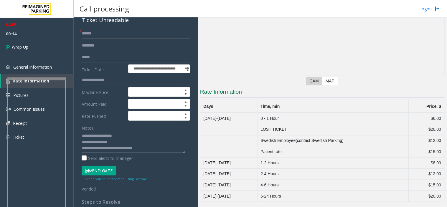
click at [146, 147] on textarea at bounding box center [134, 142] width 104 height 22
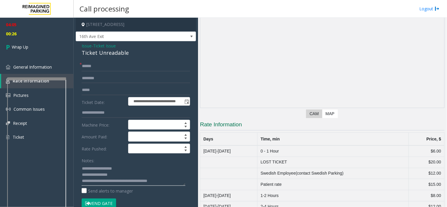
scroll to position [0, 0]
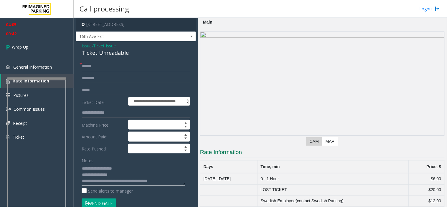
type textarea "**********"
click at [36, 43] on link "Wrap Up" at bounding box center [37, 46] width 74 height 17
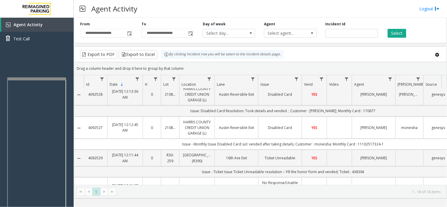
scroll to position [65, 0]
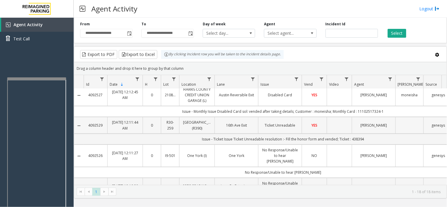
copy link "4092529"
drag, startPoint x: 102, startPoint y: 124, endPoint x: 89, endPoint y: 125, distance: 14.0
click at [89, 125] on td "4092529" at bounding box center [96, 125] width 24 height 16
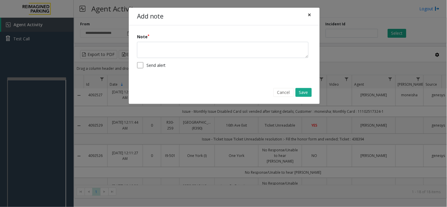
click at [305, 13] on button "×" at bounding box center [310, 15] width 12 height 14
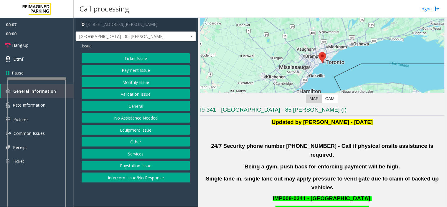
scroll to position [98, 0]
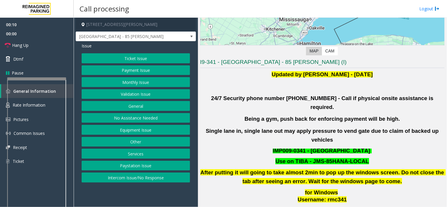
click at [142, 94] on button "Validation Issue" at bounding box center [136, 94] width 108 height 10
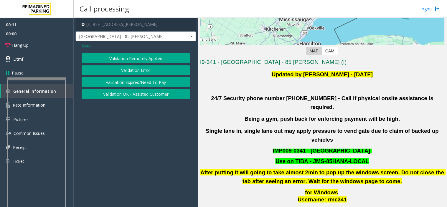
click at [143, 71] on button "Validation Error" at bounding box center [136, 70] width 108 height 10
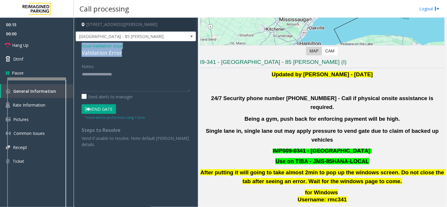
drag, startPoint x: 127, startPoint y: 54, endPoint x: 76, endPoint y: 42, distance: 52.9
click at [76, 42] on div "Issue - Validation Issue Validation Error Notes: Send alerts to manager Vend Ga…" at bounding box center [136, 97] width 120 height 112
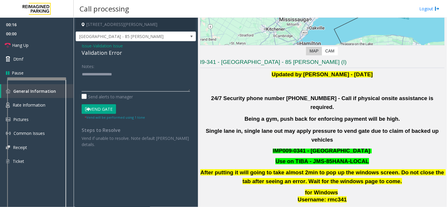
click at [87, 76] on textarea at bounding box center [136, 80] width 108 height 22
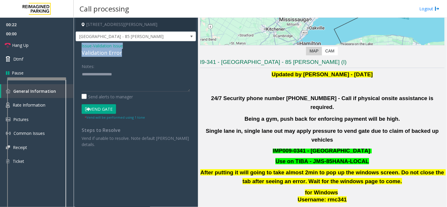
drag, startPoint x: 120, startPoint y: 52, endPoint x: 79, endPoint y: 45, distance: 42.1
click at [79, 45] on div "Issue - Validation Issue Validation Error Notes: Send alerts to manager Vend Ga…" at bounding box center [136, 97] width 120 height 112
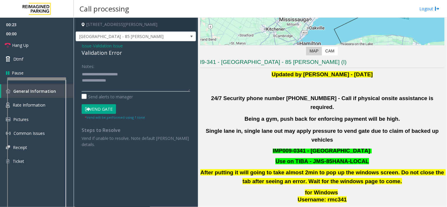
click at [115, 82] on textarea at bounding box center [136, 80] width 108 height 22
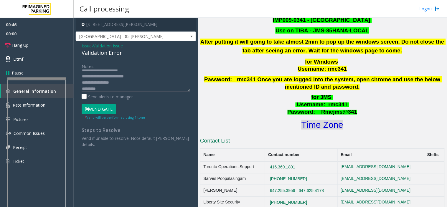
click at [327, 120] on font "Time Zone" at bounding box center [322, 125] width 42 height 10
click at [106, 89] on textarea at bounding box center [136, 80] width 108 height 22
click at [107, 108] on button "Vend Gate" at bounding box center [99, 109] width 34 height 10
click at [124, 87] on textarea at bounding box center [136, 80] width 108 height 22
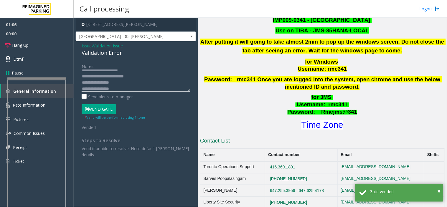
scroll to position [10, 0]
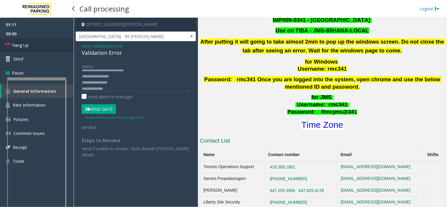
click at [36, 48] on link "Hang Up" at bounding box center [37, 45] width 74 height 14
click at [122, 90] on textarea at bounding box center [136, 80] width 108 height 22
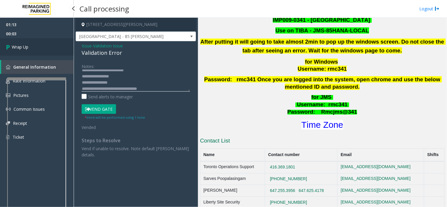
type textarea "**********"
click at [37, 42] on link "Wrap Up" at bounding box center [37, 46] width 74 height 17
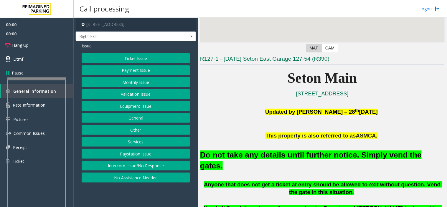
scroll to position [131, 0]
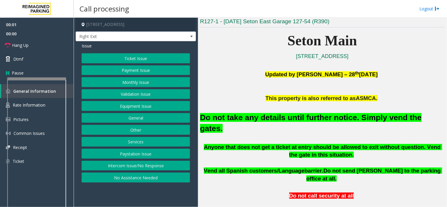
click at [129, 104] on button "Equipment Issue" at bounding box center [136, 106] width 108 height 10
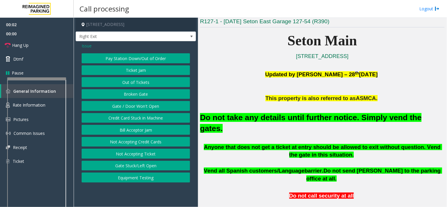
click at [129, 104] on button "Gate / Door Won't Open" at bounding box center [136, 106] width 108 height 10
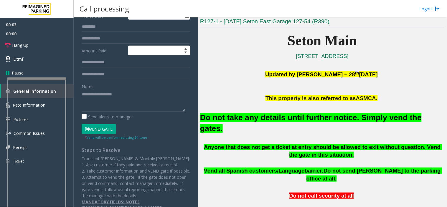
click at [101, 133] on button "Vend Gate" at bounding box center [99, 129] width 34 height 10
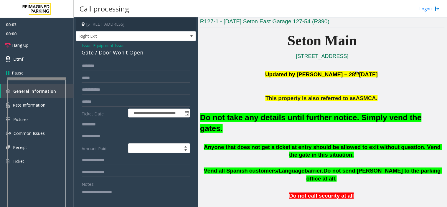
scroll to position [0, 0]
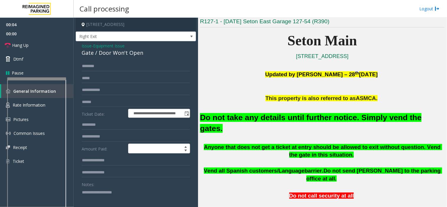
click at [85, 45] on span "Issue" at bounding box center [87, 46] width 10 height 6
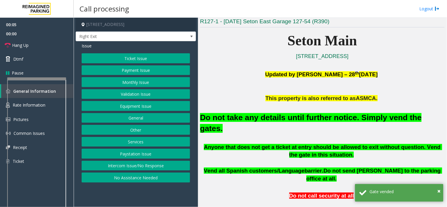
click at [133, 80] on button "Monthly Issue" at bounding box center [136, 82] width 108 height 10
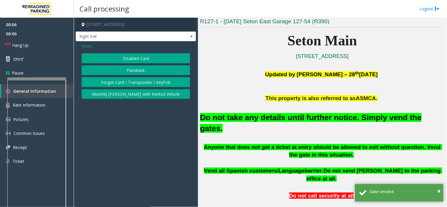
click at [136, 56] on button "Disabled Card" at bounding box center [136, 58] width 108 height 10
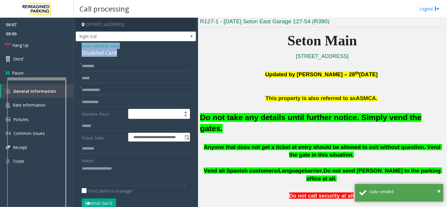
drag, startPoint x: 134, startPoint y: 51, endPoint x: 97, endPoint y: 48, distance: 36.4
click at [80, 44] on div "**********" at bounding box center [136, 163] width 120 height 244
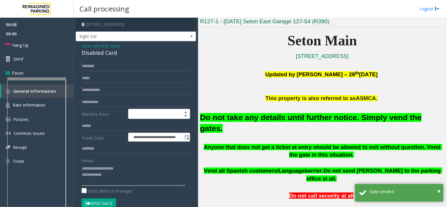
type textarea "**********"
click at [108, 69] on input "text" at bounding box center [136, 66] width 108 height 10
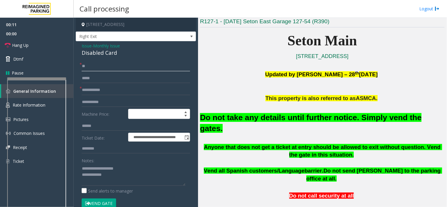
type input "**"
click at [105, 88] on input "text" at bounding box center [136, 90] width 108 height 10
type input "**"
click at [134, 176] on textarea at bounding box center [134, 175] width 104 height 22
click at [18, 46] on span "Hang Up" at bounding box center [20, 45] width 16 height 6
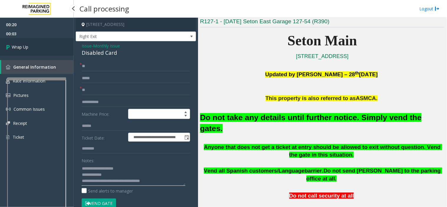
type textarea "**********"
click at [26, 40] on link "Wrap Up" at bounding box center [37, 46] width 74 height 17
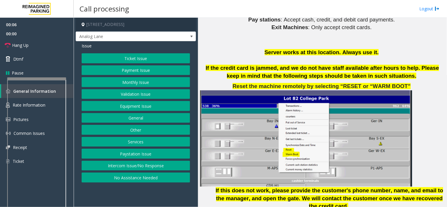
scroll to position [785, 0]
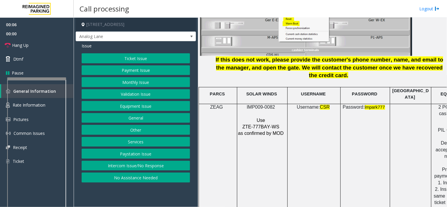
click at [258, 105] on span "IMP009-0082" at bounding box center [260, 107] width 28 height 5
copy p "IMP009-0082"
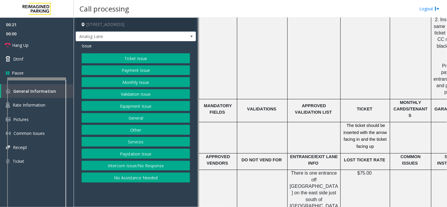
scroll to position [949, 0]
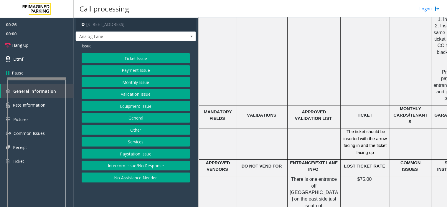
click at [130, 60] on button "Ticket Issue" at bounding box center [136, 58] width 108 height 10
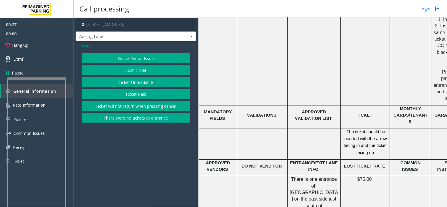
click at [126, 82] on button "Ticket Unreadable" at bounding box center [136, 82] width 108 height 10
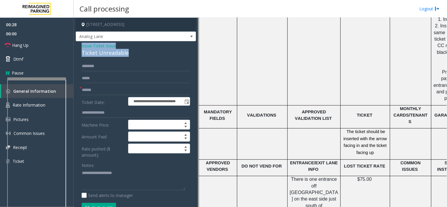
drag, startPoint x: 134, startPoint y: 53, endPoint x: 74, endPoint y: 43, distance: 61.4
click at [74, 43] on div "**********" at bounding box center [260, 112] width 373 height 189
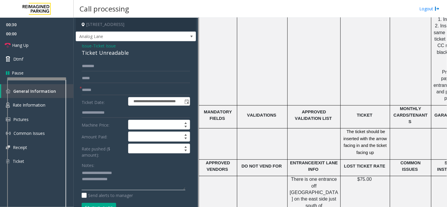
click at [120, 180] on textarea at bounding box center [134, 179] width 104 height 22
type textarea "**********"
click at [80, 84] on div "**********" at bounding box center [135, 206] width 117 height 290
click at [110, 86] on input "text" at bounding box center [136, 90] width 108 height 10
type input "*"
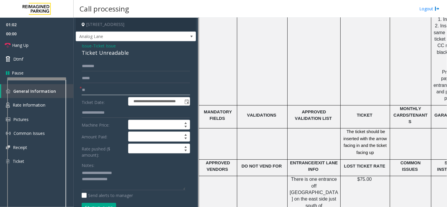
type input "*"
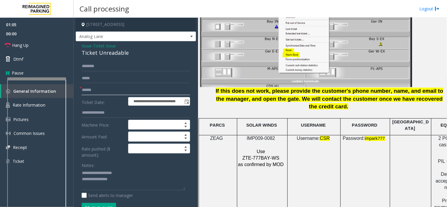
scroll to position [752, 0]
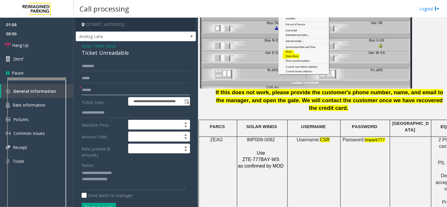
click at [91, 90] on input "text" at bounding box center [136, 90] width 108 height 10
type input "********"
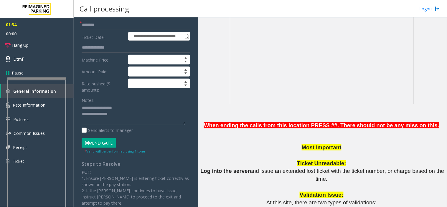
scroll to position [65, 0]
click at [100, 142] on button "Vend Gate" at bounding box center [99, 143] width 34 height 10
click at [127, 113] on textarea at bounding box center [134, 114] width 104 height 22
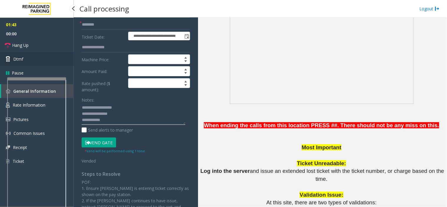
type textarea "**********"
click at [34, 59] on link "Dtmf" at bounding box center [37, 59] width 74 height 14
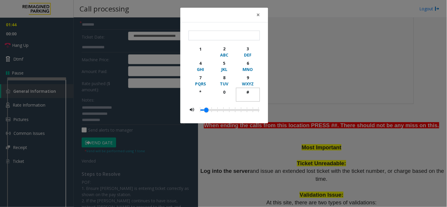
click at [246, 90] on div "#" at bounding box center [248, 92] width 16 height 6
click at [247, 90] on div "#" at bounding box center [248, 92] width 16 height 6
type input "**"
click at [254, 12] on button "×" at bounding box center [258, 15] width 12 height 14
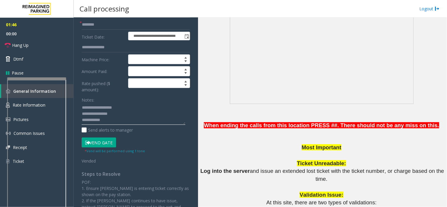
click at [120, 122] on textarea at bounding box center [134, 114] width 104 height 22
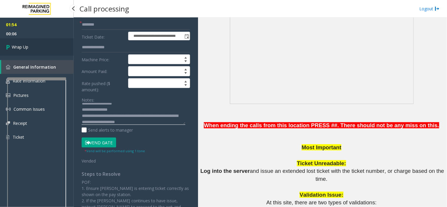
type textarea "**********"
click at [45, 45] on link "Wrap Up" at bounding box center [37, 46] width 74 height 17
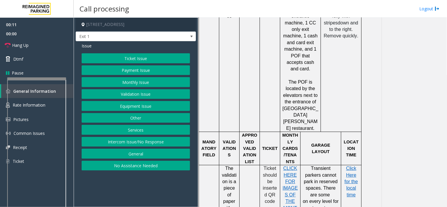
scroll to position [425, 0]
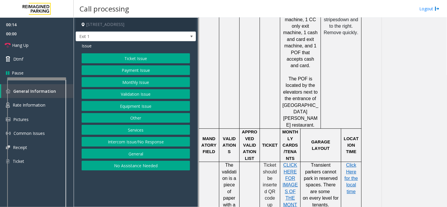
click at [131, 56] on button "Ticket Issue" at bounding box center [136, 58] width 108 height 10
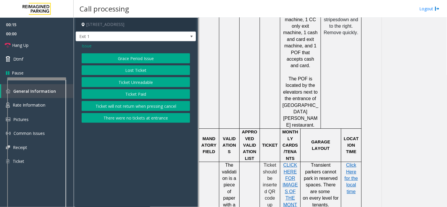
click at [130, 83] on button "Ticket Unreadable" at bounding box center [136, 82] width 108 height 10
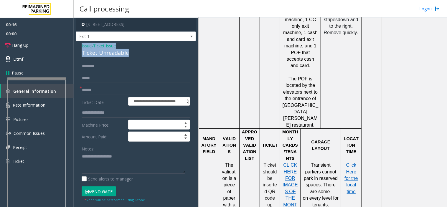
drag, startPoint x: 114, startPoint y: 54, endPoint x: 75, endPoint y: 45, distance: 39.6
click at [75, 45] on app-call-processing-form "**********" at bounding box center [136, 112] width 124 height 189
click at [141, 170] on textarea at bounding box center [134, 163] width 104 height 22
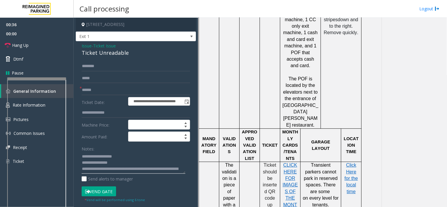
type textarea "**********"
click at [87, 93] on input "text" at bounding box center [136, 90] width 108 height 10
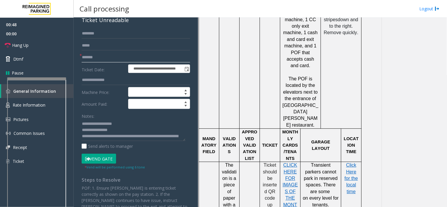
scroll to position [12, 0]
type input "*******"
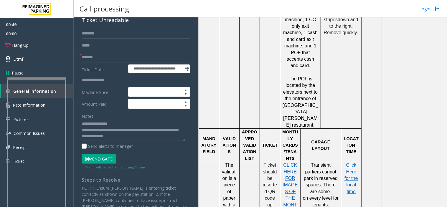
click at [95, 160] on button "Vend Gate" at bounding box center [99, 159] width 34 height 10
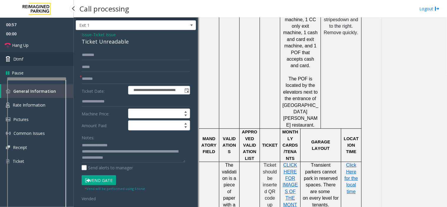
scroll to position [0, 0]
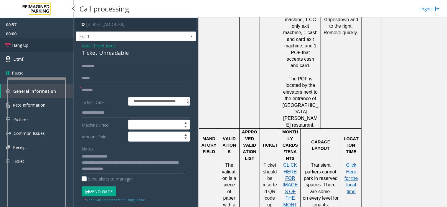
click at [30, 47] on link "Hang Up" at bounding box center [37, 45] width 74 height 14
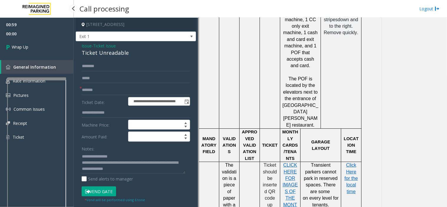
click at [19, 45] on span "Wrap Up" at bounding box center [20, 47] width 16 height 6
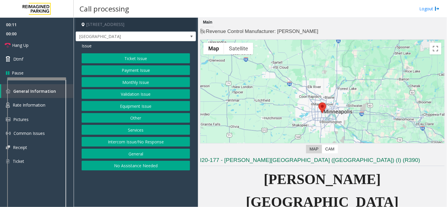
click at [138, 81] on button "Monthly Issue" at bounding box center [136, 82] width 108 height 10
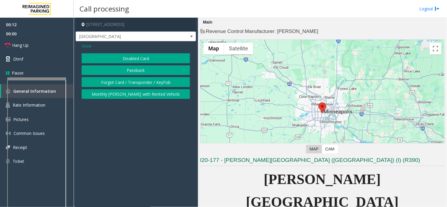
click at [116, 80] on button "Forgot Card / Transponder / KeyFob" at bounding box center [136, 82] width 108 height 10
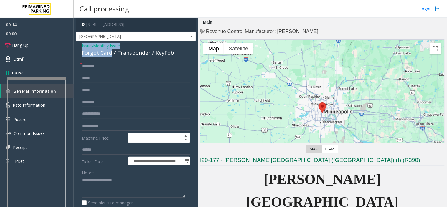
drag, startPoint x: 110, startPoint y: 53, endPoint x: 81, endPoint y: 47, distance: 30.0
click at [81, 47] on div "**********" at bounding box center [136, 199] width 120 height 317
click at [108, 199] on div "Notes: Send alerts to manager" at bounding box center [136, 187] width 108 height 39
click at [108, 188] on textarea at bounding box center [134, 187] width 104 height 22
click at [119, 191] on textarea at bounding box center [134, 187] width 104 height 22
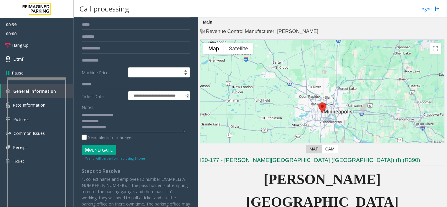
type textarea "**********"
click at [107, 148] on button "Vend Gate" at bounding box center [99, 150] width 34 height 10
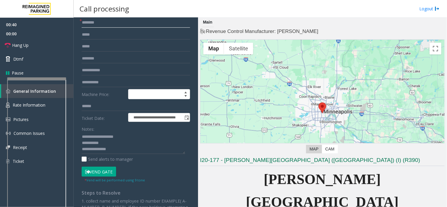
click at [95, 19] on input "text" at bounding box center [136, 23] width 108 height 10
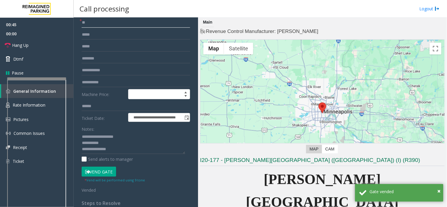
type input "**"
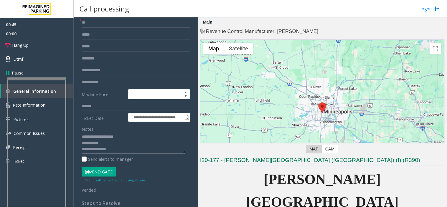
click at [115, 151] on textarea at bounding box center [134, 143] width 104 height 22
click at [42, 43] on link "Hang Up" at bounding box center [37, 45] width 74 height 14
click at [159, 153] on textarea at bounding box center [134, 143] width 104 height 22
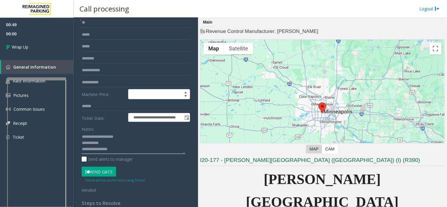
scroll to position [4, 0]
type textarea "**********"
click at [19, 36] on span "00:13" at bounding box center [37, 33] width 74 height 9
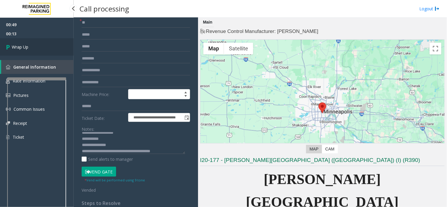
click at [19, 43] on link "Wrap Up" at bounding box center [37, 46] width 74 height 17
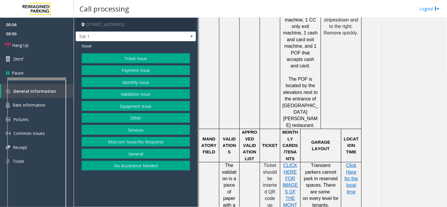
scroll to position [425, 0]
click at [112, 56] on button "Ticket Issue" at bounding box center [136, 58] width 108 height 10
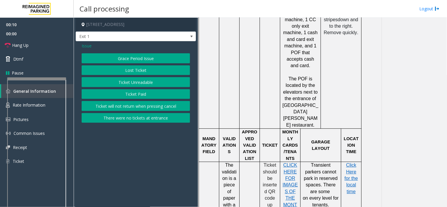
click at [116, 76] on div "Grace Period Issue Lost Ticket Ticket Unreadable Ticket Paid Ticket will not re…" at bounding box center [136, 87] width 108 height 69
click at [114, 80] on button "Ticket Unreadable" at bounding box center [136, 82] width 108 height 10
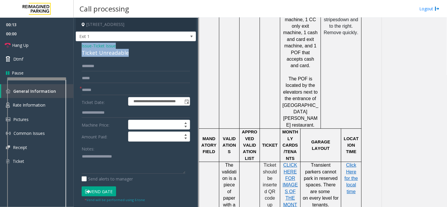
drag, startPoint x: 131, startPoint y: 52, endPoint x: 78, endPoint y: 45, distance: 53.4
click at [76, 45] on div "**********" at bounding box center [136, 185] width 120 height 288
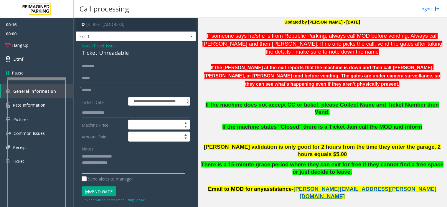
scroll to position [163, 0]
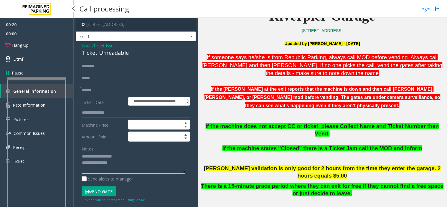
type textarea "**********"
click at [92, 90] on input "text" at bounding box center [136, 90] width 108 height 10
click at [94, 89] on input "******" at bounding box center [136, 90] width 108 height 10
type input "******"
click at [100, 192] on button "Vend Gate" at bounding box center [99, 191] width 34 height 10
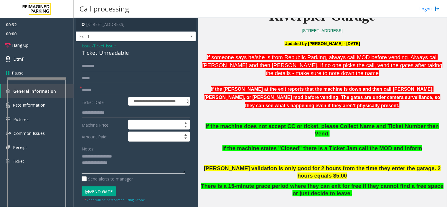
click at [139, 167] on textarea at bounding box center [134, 163] width 104 height 22
click at [31, 41] on link "Hang Up" at bounding box center [37, 45] width 74 height 14
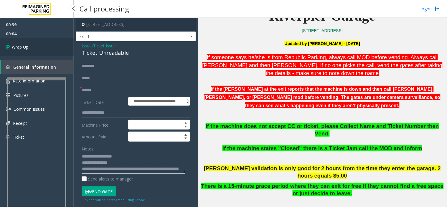
type textarea "**********"
click at [28, 42] on link "Wrap Up" at bounding box center [37, 46] width 74 height 17
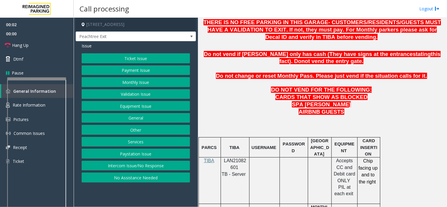
scroll to position [261, 0]
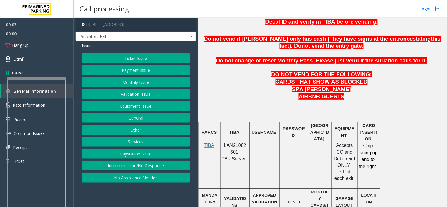
click at [232, 146] on span "LAN21082601" at bounding box center [235, 148] width 22 height 11
copy p "LAN21082601"
click at [135, 167] on button "Intercom Issue/No Response" at bounding box center [136, 166] width 108 height 10
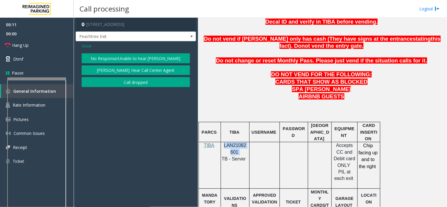
click at [117, 59] on button "No Response/Unable to hear [PERSON_NAME]" at bounding box center [136, 58] width 108 height 10
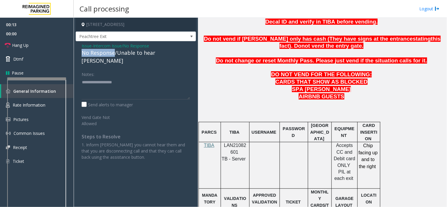
drag, startPoint x: 114, startPoint y: 53, endPoint x: 80, endPoint y: 56, distance: 34.6
click at [80, 56] on div "Issue - Intercom Issue/No Response No Response/Unable to hear [PERSON_NAME] Not…" at bounding box center [136, 103] width 120 height 125
type textarea "**********"
click at [15, 46] on span "Hang Up" at bounding box center [20, 45] width 16 height 6
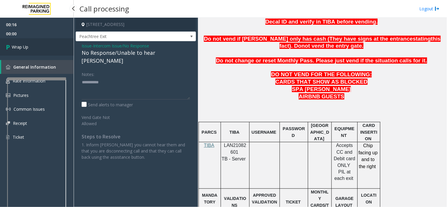
click at [15, 46] on span "Wrap Up" at bounding box center [20, 47] width 16 height 6
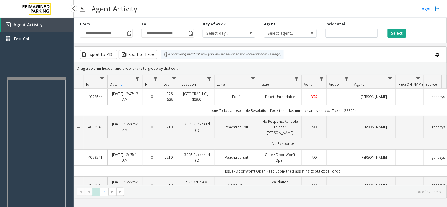
click at [48, 61] on div "Agent Activity Test Call" at bounding box center [37, 121] width 74 height 207
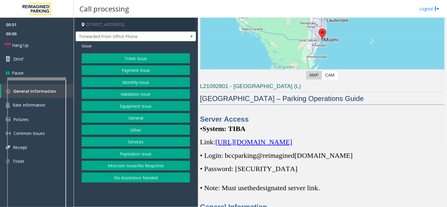
scroll to position [98, 0]
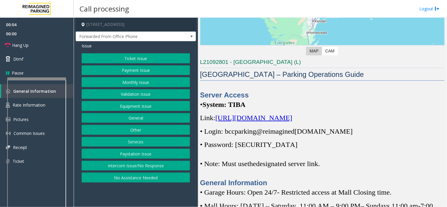
click at [258, 117] on span "https://spark-cloud.tibaparking.net/reimaginedparking/account/login" at bounding box center [253, 118] width 77 height 8
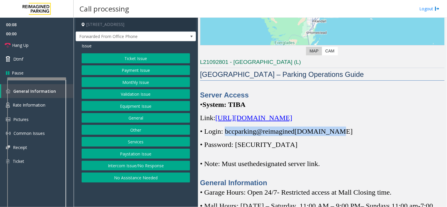
drag, startPoint x: 226, startPoint y: 132, endPoint x: 336, endPoint y: 132, distance: 110.1
click at [336, 132] on span "• Login: bccparking@re imagined parking.com" at bounding box center [276, 132] width 153 height 8
copy span "bccparking@re imagined parking.com"
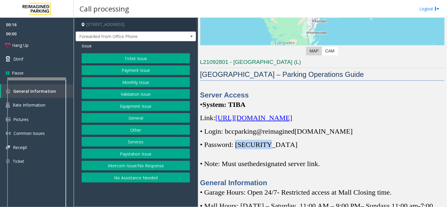
drag, startPoint x: 239, startPoint y: 144, endPoint x: 266, endPoint y: 145, distance: 27.7
click at [266, 145] on span "• Password: Parking1!" at bounding box center [248, 145] width 97 height 8
copy span "Parking1!"
click at [71, 102] on link "Rate Information" at bounding box center [37, 105] width 74 height 14
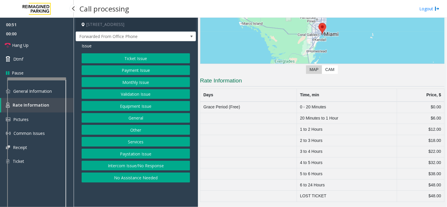
scroll to position [80, 0]
click at [71, 92] on link "General Information" at bounding box center [37, 91] width 74 height 14
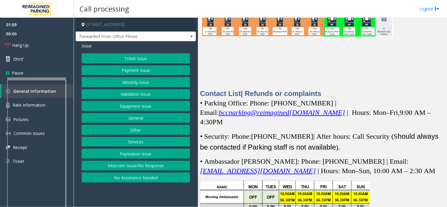
scroll to position [1636, 0]
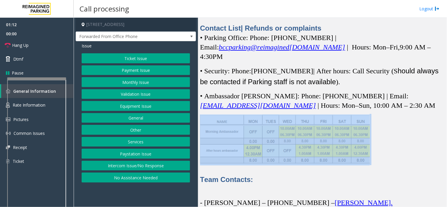
drag, startPoint x: 410, startPoint y: 148, endPoint x: 236, endPoint y: 135, distance: 174.8
click at [236, 135] on p at bounding box center [322, 139] width 244 height 51
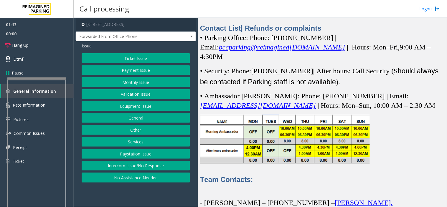
click at [284, 185] on p at bounding box center [322, 189] width 244 height 9
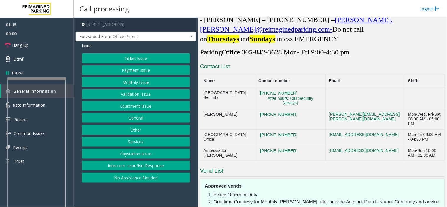
scroll to position [1820, 0]
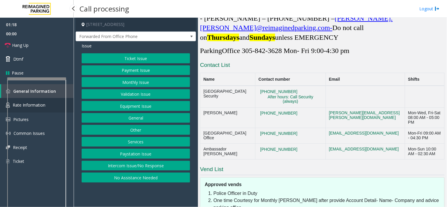
click at [71, 101] on link "Rate Information" at bounding box center [37, 105] width 74 height 14
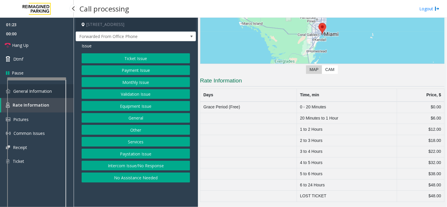
click at [71, 93] on link "General Information" at bounding box center [37, 91] width 74 height 14
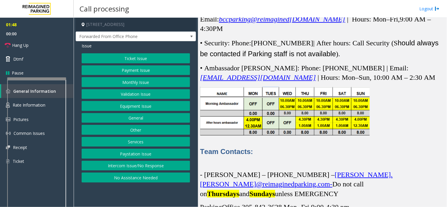
scroll to position [1689, 0]
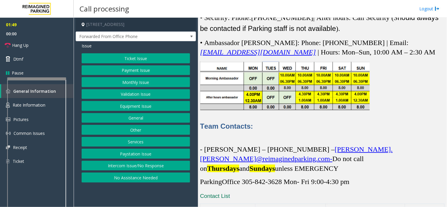
click at [130, 58] on button "Ticket Issue" at bounding box center [136, 58] width 108 height 10
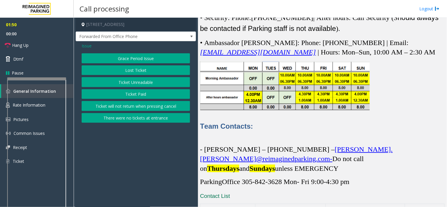
click at [131, 71] on button "Lost Ticket" at bounding box center [136, 70] width 108 height 10
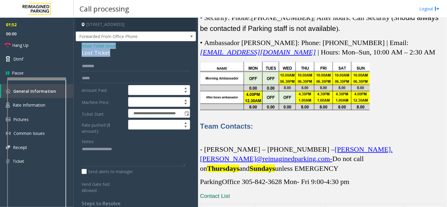
drag, startPoint x: 118, startPoint y: 51, endPoint x: 86, endPoint y: 48, distance: 31.6
click at [78, 49] on div "**********" at bounding box center [136, 143] width 120 height 204
click at [105, 157] on textarea at bounding box center [134, 156] width 104 height 22
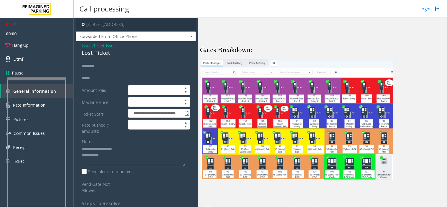
scroll to position [1329, 0]
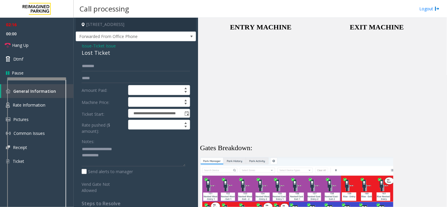
drag, startPoint x: 161, startPoint y: 26, endPoint x: 137, endPoint y: 22, distance: 24.4
click at [137, 22] on h4 "[STREET_ADDRESS]" at bounding box center [136, 25] width 120 height 14
copy h4 "Miami, FL"
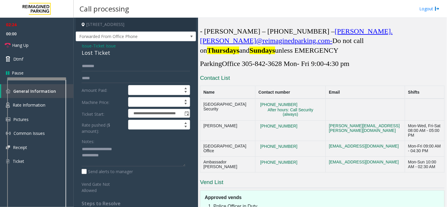
scroll to position [1820, 0]
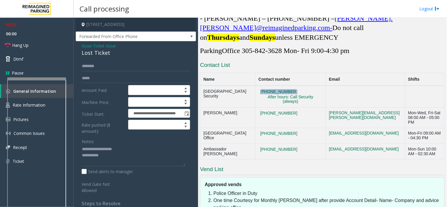
drag, startPoint x: 280, startPoint y: 77, endPoint x: 249, endPoint y: 80, distance: 30.7
click at [255, 86] on td "305-510-7645 After hours: Call Security (always)" at bounding box center [290, 97] width 70 height 22
copy button "305-510-7645"
click at [110, 157] on textarea at bounding box center [134, 156] width 104 height 22
click at [123, 162] on textarea at bounding box center [134, 156] width 104 height 22
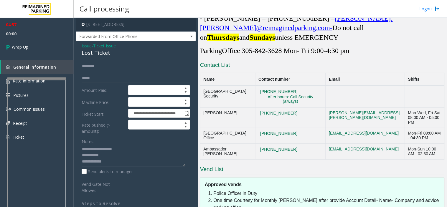
click at [127, 160] on textarea at bounding box center [134, 156] width 104 height 22
drag, startPoint x: 283, startPoint y: 80, endPoint x: 248, endPoint y: 80, distance: 35.0
click at [255, 86] on td "305-510-7645 After hours: Call Security (always)" at bounding box center [290, 97] width 70 height 22
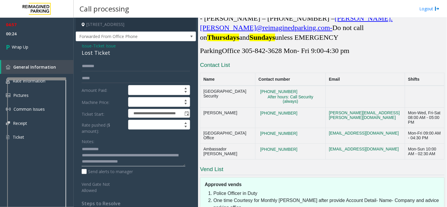
click at [163, 160] on textarea at bounding box center [134, 156] width 104 height 22
type textarea "**********"
click at [40, 61] on link "General Information" at bounding box center [37, 67] width 72 height 14
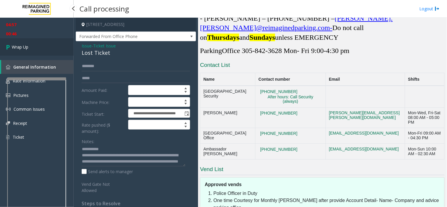
click at [36, 46] on link "Wrap Up" at bounding box center [37, 46] width 74 height 17
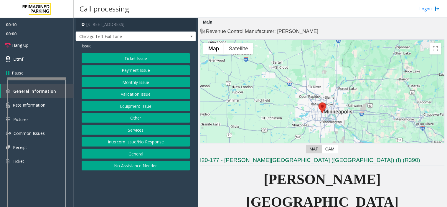
click at [150, 144] on button "Intercom Issue/No Response" at bounding box center [136, 142] width 108 height 10
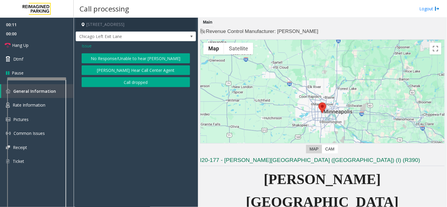
click at [125, 57] on button "No Response/Unable to hear [PERSON_NAME]" at bounding box center [136, 58] width 108 height 10
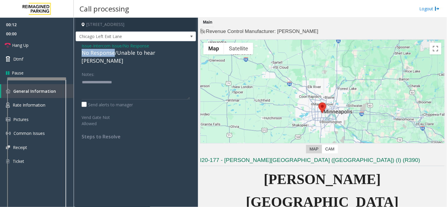
drag, startPoint x: 114, startPoint y: 53, endPoint x: 74, endPoint y: 52, distance: 39.8
click at [74, 52] on app-call-processing-form "800 East 28th Street, Minneapolis, MN Chicago Left Exit Lane Issue - Intercom I…" at bounding box center [136, 112] width 124 height 189
click at [138, 77] on textarea at bounding box center [136, 88] width 108 height 22
type textarea "**********"
click at [22, 44] on span "Hang Up" at bounding box center [20, 45] width 16 height 6
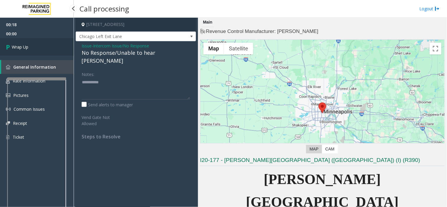
click at [17, 42] on link "Wrap Up" at bounding box center [37, 46] width 74 height 17
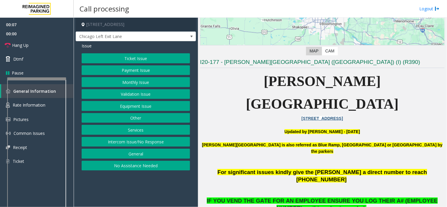
scroll to position [163, 0]
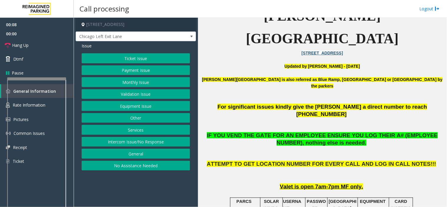
click at [128, 143] on button "Intercom Issue/No Response" at bounding box center [136, 142] width 108 height 10
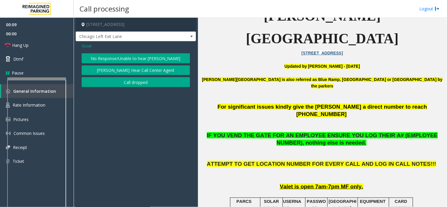
click at [84, 44] on span "Issue" at bounding box center [87, 46] width 10 height 6
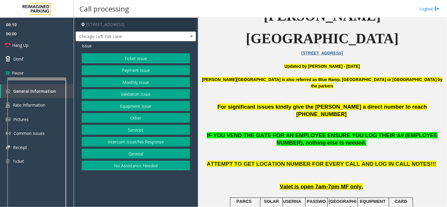
click at [128, 102] on button "Equipment Issue" at bounding box center [136, 106] width 108 height 10
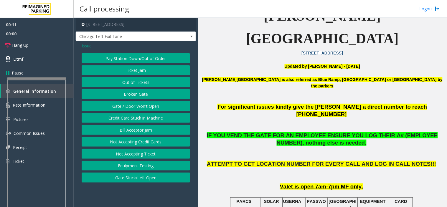
click at [129, 103] on button "Gate / Door Won't Open" at bounding box center [136, 106] width 108 height 10
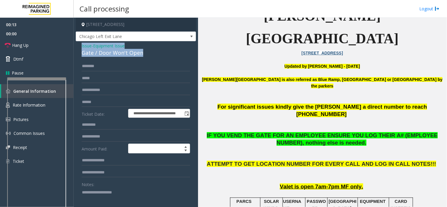
drag, startPoint x: 143, startPoint y: 56, endPoint x: 75, endPoint y: 45, distance: 68.9
click at [76, 45] on div "**********" at bounding box center [136, 190] width 120 height 298
click at [108, 56] on div "Gate / Door Won't Open" at bounding box center [136, 53] width 108 height 8
drag, startPoint x: 149, startPoint y: 50, endPoint x: 102, endPoint y: 47, distance: 47.8
click at [80, 44] on div "**********" at bounding box center [136, 190] width 120 height 298
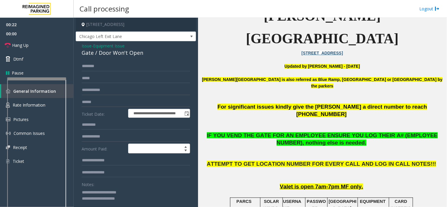
scroll to position [131, 0]
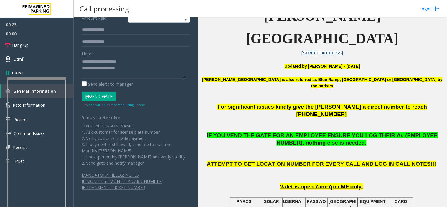
click at [99, 95] on button "Vend Gate" at bounding box center [99, 97] width 34 height 10
click at [126, 73] on textarea at bounding box center [134, 68] width 104 height 22
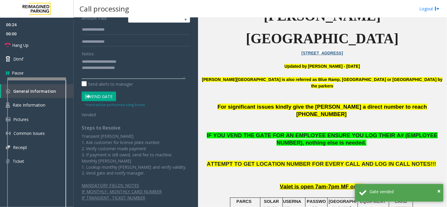
click at [133, 70] on textarea at bounding box center [134, 68] width 104 height 22
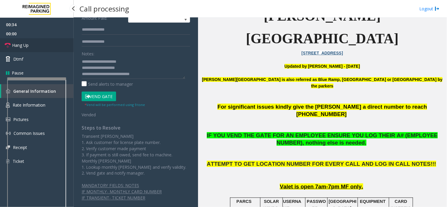
click at [45, 45] on link "Hang Up" at bounding box center [37, 45] width 74 height 14
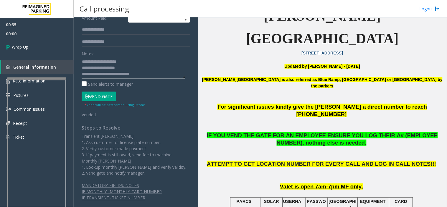
click at [160, 76] on textarea at bounding box center [134, 68] width 104 height 22
drag, startPoint x: 87, startPoint y: 75, endPoint x: 83, endPoint y: 74, distance: 4.5
click at [83, 74] on textarea at bounding box center [134, 68] width 104 height 22
type textarea "**********"
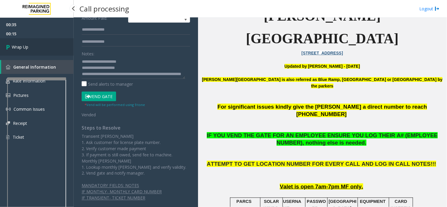
click at [36, 49] on link "Wrap Up" at bounding box center [37, 46] width 74 height 17
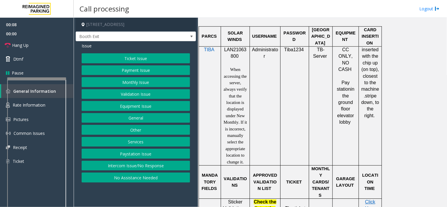
scroll to position [393, 0]
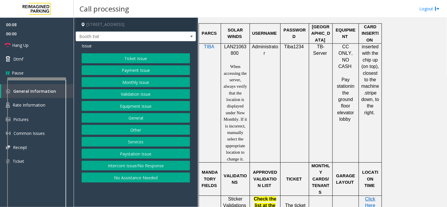
click at [236, 49] on span "LAN21063800" at bounding box center [235, 49] width 22 height 11
copy p "LAN21063800"
click at [122, 96] on button "Validation Issue" at bounding box center [136, 94] width 108 height 10
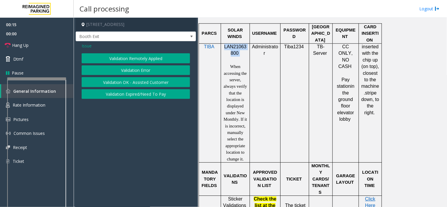
click at [125, 75] on button "Validation Error" at bounding box center [136, 70] width 108 height 10
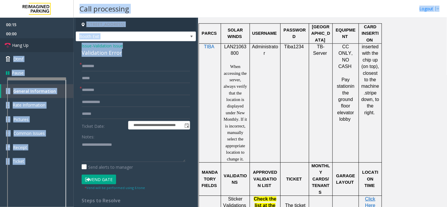
drag, startPoint x: 114, startPoint y: 51, endPoint x: 71, endPoint y: 42, distance: 43.9
click at [71, 42] on app-root "**********" at bounding box center [223, 103] width 447 height 207
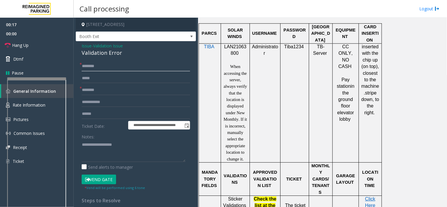
click at [132, 68] on input "text" at bounding box center [136, 66] width 108 height 10
drag, startPoint x: 116, startPoint y: 52, endPoint x: 77, endPoint y: 47, distance: 39.2
click at [77, 47] on div "**********" at bounding box center [136, 160] width 120 height 238
click at [115, 156] on textarea at bounding box center [134, 151] width 104 height 22
type textarea "**********"
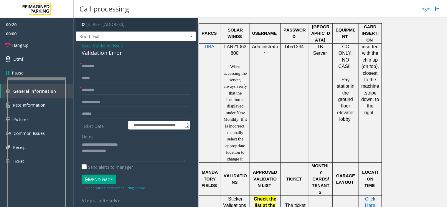
click at [102, 94] on input "text" at bounding box center [136, 90] width 108 height 10
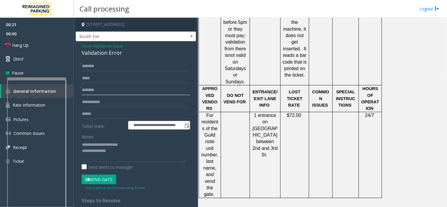
scroll to position [622, 0]
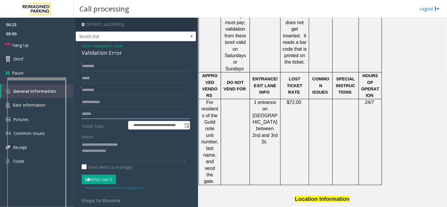
click at [94, 111] on input "text" at bounding box center [136, 114] width 108 height 10
type input "******"
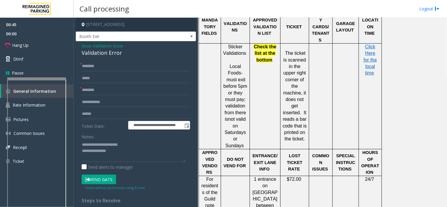
scroll to position [556, 0]
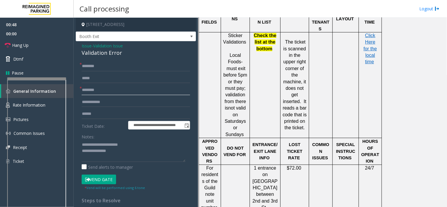
click at [106, 89] on input "text" at bounding box center [136, 90] width 108 height 10
type input "****"
click at [88, 65] on input "text" at bounding box center [136, 66] width 108 height 10
type input "********"
drag, startPoint x: 85, startPoint y: 114, endPoint x: 72, endPoint y: 113, distance: 12.4
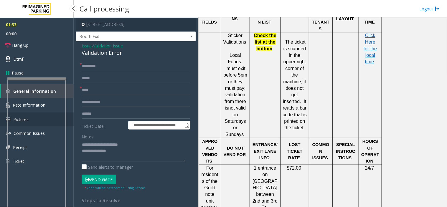
click at [72, 111] on app-root "**********" at bounding box center [223, 103] width 447 height 207
click at [113, 151] on textarea at bounding box center [134, 151] width 104 height 22
type textarea "**********"
click at [95, 113] on input "text" at bounding box center [136, 114] width 108 height 10
type input "*******"
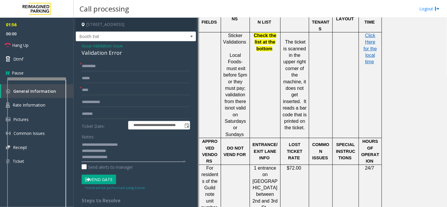
click at [101, 158] on textarea at bounding box center [134, 151] width 104 height 22
click at [135, 157] on textarea at bounding box center [134, 151] width 104 height 22
click at [369, 45] on span "Click Here for the local time" at bounding box center [369, 49] width 13 height 32
click at [91, 178] on button "Vend Gate" at bounding box center [99, 180] width 34 height 10
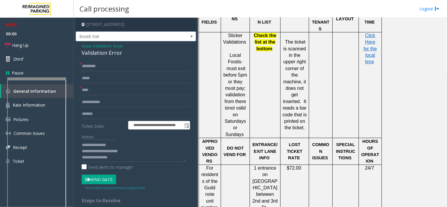
scroll to position [6, 0]
click at [117, 155] on textarea at bounding box center [134, 151] width 104 height 22
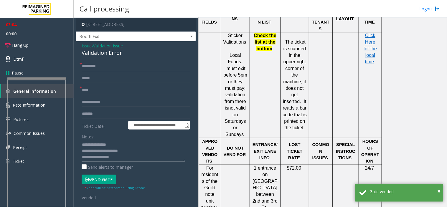
scroll to position [10, 0]
click at [30, 47] on link "Hang Up" at bounding box center [37, 45] width 74 height 14
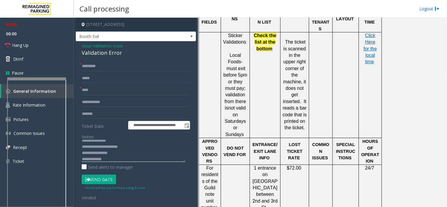
click at [121, 158] on textarea at bounding box center [134, 151] width 104 height 22
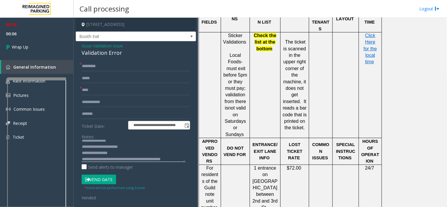
scroll to position [16, 0]
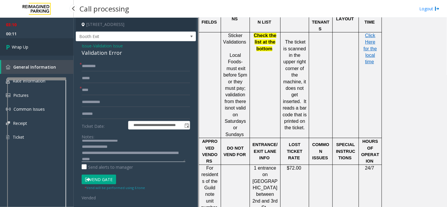
type textarea "**********"
click at [35, 44] on link "Wrap Up" at bounding box center [37, 46] width 74 height 17
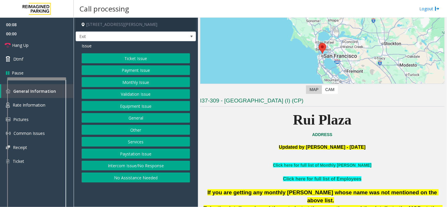
scroll to position [65, 0]
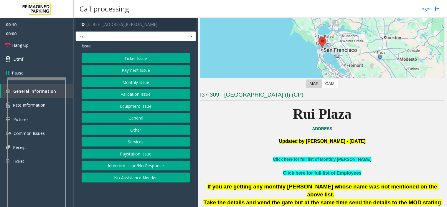
drag, startPoint x: 276, startPoint y: 140, endPoint x: 376, endPoint y: 143, distance: 99.9
click at [376, 143] on p "Updated by [PERSON_NAME] - [DATE]" at bounding box center [322, 141] width 244 height 6
click at [375, 146] on p at bounding box center [322, 148] width 244 height 6
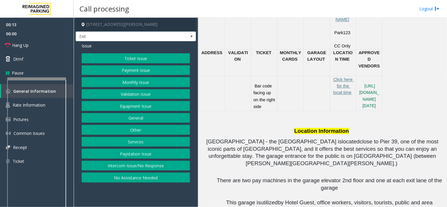
scroll to position [360, 0]
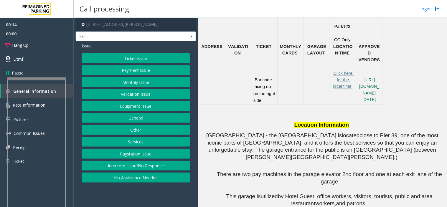
click at [137, 140] on button "Services" at bounding box center [136, 142] width 108 height 10
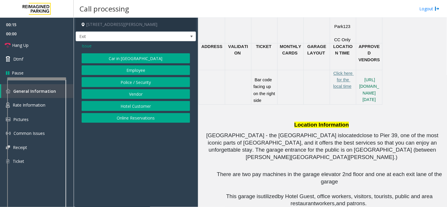
click at [140, 120] on button "Online Reservations" at bounding box center [136, 118] width 108 height 10
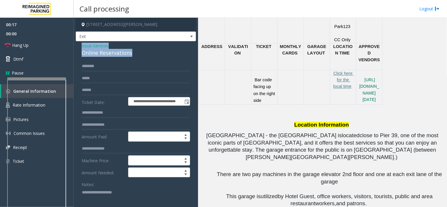
drag, startPoint x: 127, startPoint y: 52, endPoint x: 80, endPoint y: 45, distance: 48.2
click at [121, 199] on textarea at bounding box center [134, 199] width 104 height 22
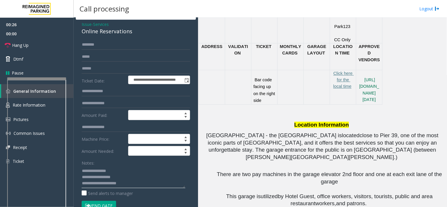
scroll to position [33, 0]
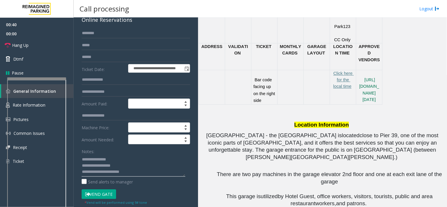
click at [134, 171] on textarea at bounding box center [134, 166] width 104 height 22
click at [135, 168] on textarea at bounding box center [134, 166] width 104 height 22
type textarea "**********"
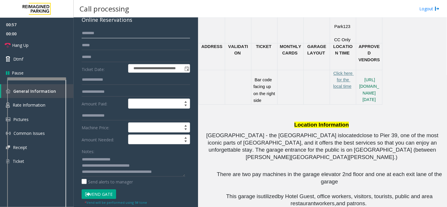
click at [95, 28] on input "text" at bounding box center [136, 33] width 108 height 10
type input "******"
click at [102, 193] on button "Vend Gate" at bounding box center [99, 194] width 34 height 10
click at [49, 41] on link "Hang Up" at bounding box center [37, 45] width 74 height 14
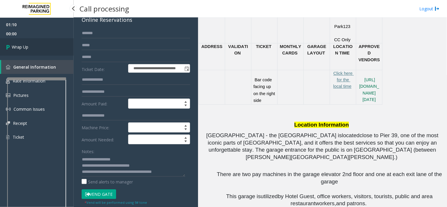
click at [48, 49] on link "Wrap Up" at bounding box center [37, 46] width 74 height 17
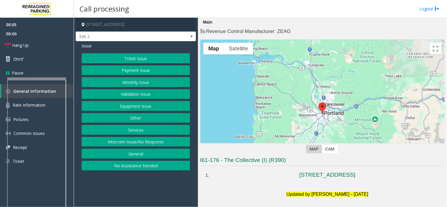
click at [130, 166] on button "No Assistance Needed" at bounding box center [136, 166] width 108 height 10
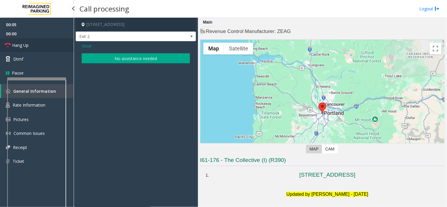
click at [52, 39] on link "Hang Up" at bounding box center [37, 45] width 74 height 14
click at [105, 54] on button "No assistance needed" at bounding box center [136, 58] width 108 height 10
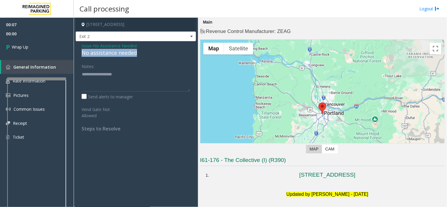
drag, startPoint x: 116, startPoint y: 53, endPoint x: 81, endPoint y: 52, distance: 34.8
click at [81, 52] on div "Issue - No Assistance Needed No assistance needed Notes: Send alerts to manager…" at bounding box center [136, 89] width 120 height 96
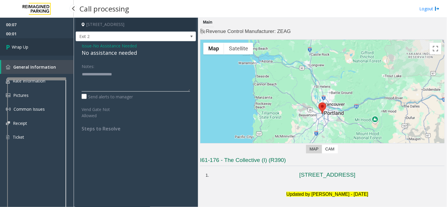
type textarea "**********"
click at [35, 44] on link "Wrap Up" at bounding box center [37, 46] width 74 height 17
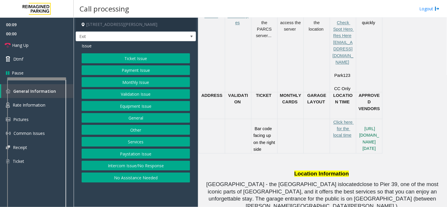
scroll to position [327, 0]
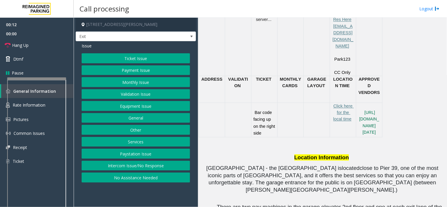
click at [141, 57] on button "Ticket Issue" at bounding box center [136, 58] width 108 height 10
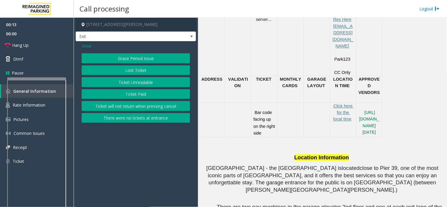
click at [139, 81] on button "Ticket Unreadable" at bounding box center [136, 82] width 108 height 10
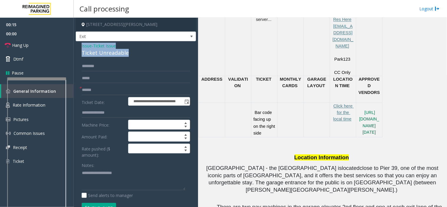
drag, startPoint x: 125, startPoint y: 52, endPoint x: 80, endPoint y: 46, distance: 44.8
click at [76, 46] on div "**********" at bounding box center [136, 199] width 120 height 316
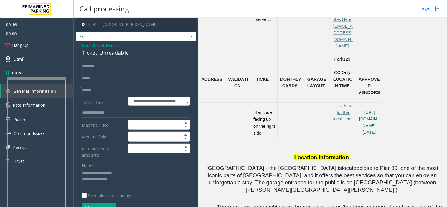
click at [139, 184] on textarea at bounding box center [134, 179] width 104 height 22
type textarea "**********"
click at [87, 47] on span "Issue" at bounding box center [87, 46] width 10 height 6
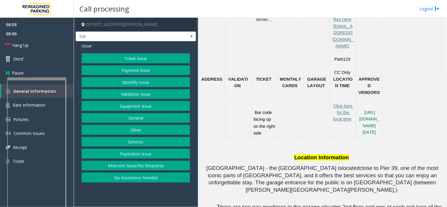
click at [134, 107] on button "Equipment Issue" at bounding box center [136, 106] width 108 height 10
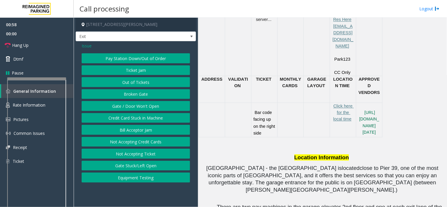
click at [134, 69] on button "Ticket Jam" at bounding box center [136, 70] width 108 height 10
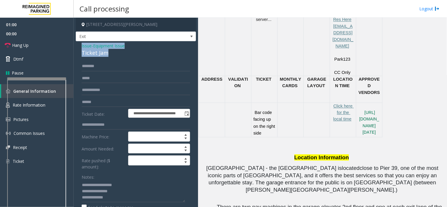
drag, startPoint x: 117, startPoint y: 55, endPoint x: 77, endPoint y: 48, distance: 40.9
click at [77, 48] on div "**********" at bounding box center [136, 186] width 120 height 291
copy div "Issue - Equipment Issue Ticket Jam"
drag, startPoint x: 107, startPoint y: 184, endPoint x: 87, endPoint y: 182, distance: 19.9
click at [87, 182] on textarea at bounding box center [134, 191] width 104 height 22
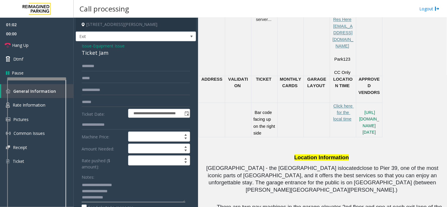
click at [143, 195] on textarea at bounding box center [134, 191] width 104 height 22
drag, startPoint x: 124, startPoint y: 192, endPoint x: 77, endPoint y: 181, distance: 47.7
click at [77, 181] on div "**********" at bounding box center [135, 193] width 117 height 265
paste textarea "***"
click at [91, 62] on input "text" at bounding box center [136, 66] width 108 height 10
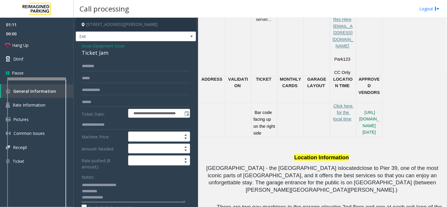
drag, startPoint x: 95, startPoint y: 186, endPoint x: 132, endPoint y: 183, distance: 36.9
click at [131, 184] on textarea at bounding box center [134, 191] width 104 height 22
click at [82, 189] on textarea at bounding box center [134, 191] width 104 height 22
type textarea "**********"
click at [100, 66] on input "text" at bounding box center [136, 66] width 108 height 10
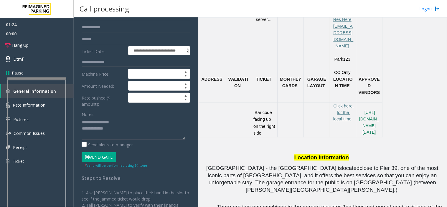
scroll to position [65, 0]
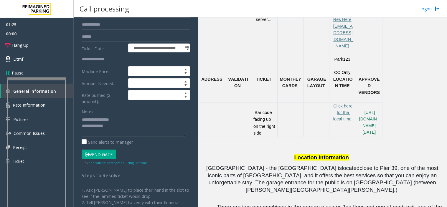
type input "*******"
click at [99, 155] on button "Vend Gate" at bounding box center [99, 155] width 34 height 10
click at [116, 131] on textarea at bounding box center [134, 126] width 104 height 22
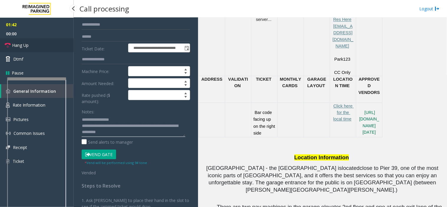
type textarea "**********"
click at [19, 41] on link "Hang Up" at bounding box center [37, 45] width 74 height 14
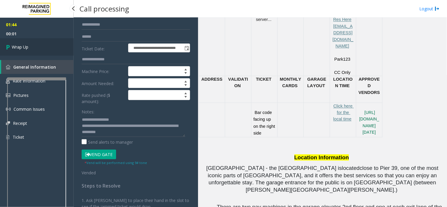
click at [32, 44] on link "Wrap Up" at bounding box center [37, 46] width 74 height 17
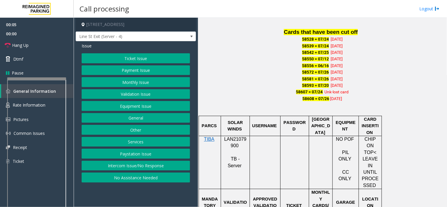
scroll to position [393, 0]
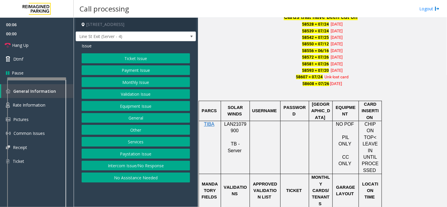
click at [232, 120] on div at bounding box center [235, 121] width 29 height 2
click at [233, 122] on span "LAN21079900" at bounding box center [235, 127] width 22 height 11
click at [125, 69] on button "Payment Issue" at bounding box center [136, 70] width 108 height 10
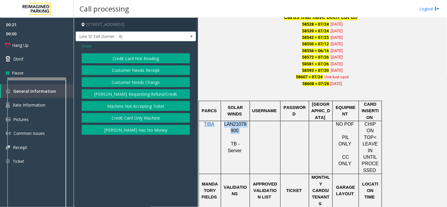
click at [133, 59] on button "Credit Card Not Reading" at bounding box center [136, 58] width 108 height 10
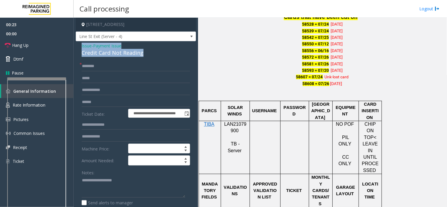
drag, startPoint x: 148, startPoint y: 52, endPoint x: 80, endPoint y: 48, distance: 68.1
click at [80, 48] on div "**********" at bounding box center [136, 190] width 120 height 299
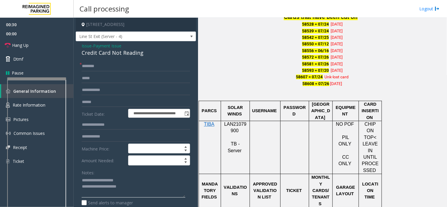
click at [145, 187] on textarea at bounding box center [134, 187] width 104 height 22
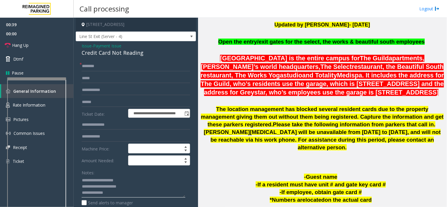
scroll to position [131, 0]
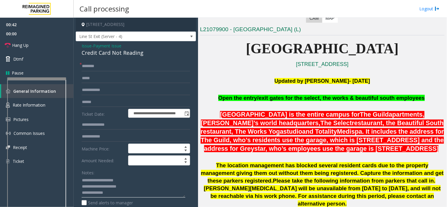
type textarea "**********"
click at [114, 63] on input "text" at bounding box center [136, 66] width 108 height 10
type input "*****"
click at [94, 102] on input "text" at bounding box center [136, 102] width 108 height 10
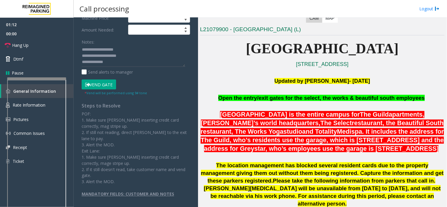
type input "*******"
click at [98, 85] on button "Vend Gate" at bounding box center [99, 85] width 34 height 10
click at [114, 65] on textarea at bounding box center [134, 56] width 104 height 22
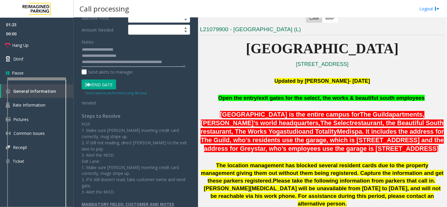
scroll to position [4, 0]
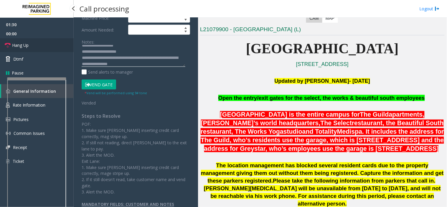
type textarea "**********"
click at [27, 48] on span "Hang Up" at bounding box center [20, 45] width 16 height 6
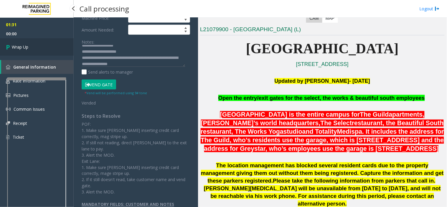
click at [27, 48] on span "Wrap Up" at bounding box center [20, 47] width 16 height 6
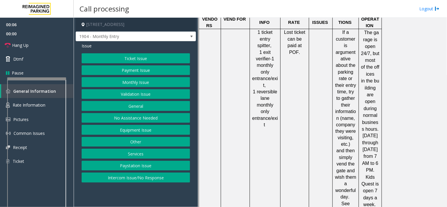
scroll to position [654, 0]
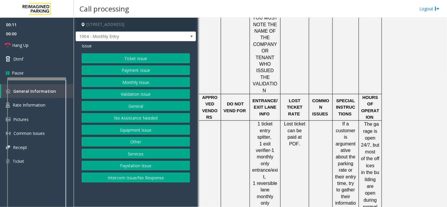
click at [134, 153] on button "Services" at bounding box center [136, 154] width 108 height 10
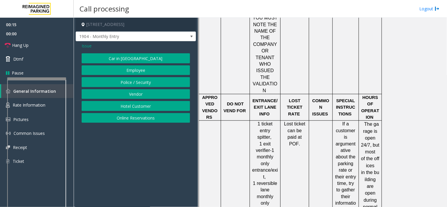
click at [86, 45] on span "Issue" at bounding box center [87, 46] width 10 height 6
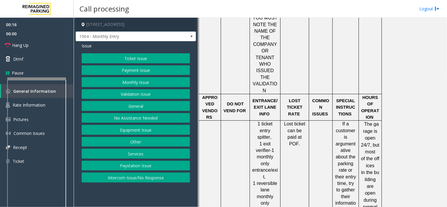
click at [139, 141] on button "Other" at bounding box center [136, 142] width 108 height 10
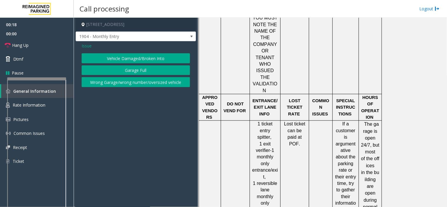
click at [84, 45] on span "Issue" at bounding box center [87, 46] width 10 height 6
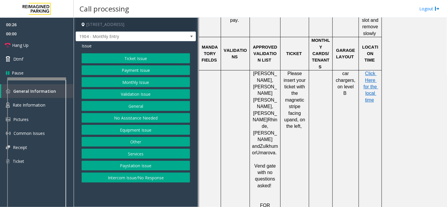
scroll to position [425, 0]
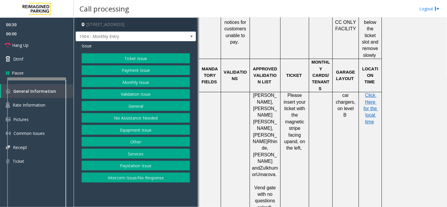
click at [130, 130] on button "Equipment Issue" at bounding box center [136, 130] width 108 height 10
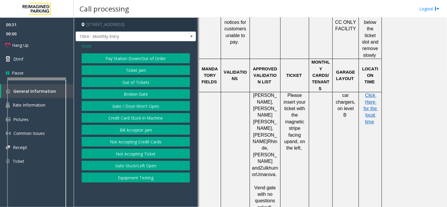
click at [130, 108] on button "Gate / Door Won't Open" at bounding box center [136, 106] width 108 height 10
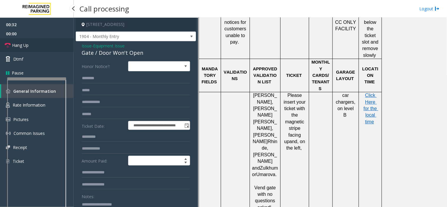
click at [47, 45] on link "Hang Up" at bounding box center [37, 45] width 74 height 14
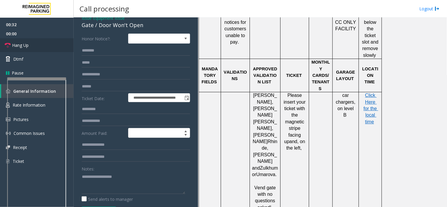
scroll to position [65, 0]
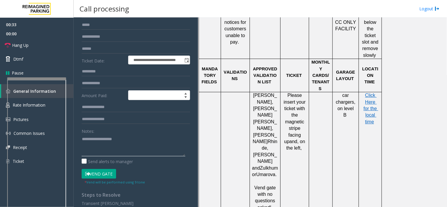
click at [96, 140] on textarea at bounding box center [134, 145] width 104 height 22
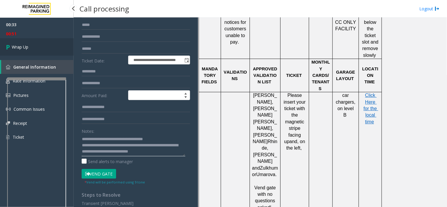
type textarea "**********"
click at [38, 42] on link "Wrap Up" at bounding box center [37, 46] width 74 height 17
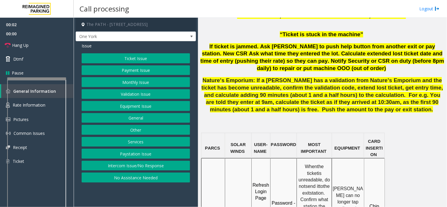
scroll to position [425, 0]
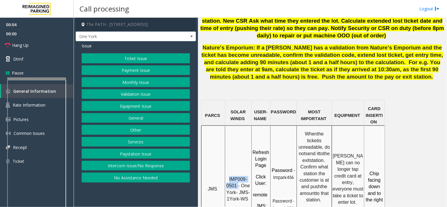
drag, startPoint x: 238, startPoint y: 163, endPoint x: 231, endPoint y: 157, distance: 9.2
click at [230, 177] on span "IMP009-0501 - One York- JMS-1York-WS" at bounding box center [238, 189] width 25 height 25
copy span "IMP009-0501"
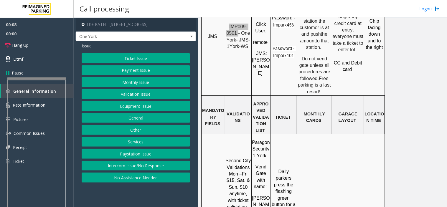
scroll to position [589, 0]
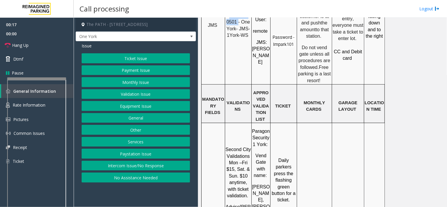
click at [119, 83] on button "Monthly Issue" at bounding box center [136, 82] width 108 height 10
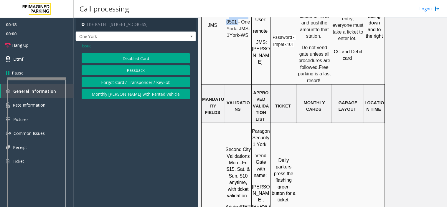
click at [113, 84] on button "Forgot Card / Transponder / KeyFob" at bounding box center [136, 82] width 108 height 10
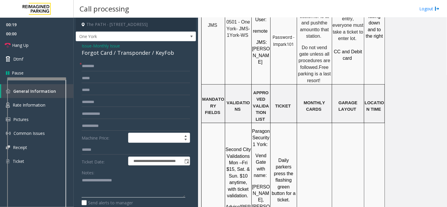
click at [99, 186] on textarea at bounding box center [134, 187] width 104 height 22
drag, startPoint x: 92, startPoint y: 46, endPoint x: 83, endPoint y: 42, distance: 10.1
click at [82, 43] on div "Issue - Monthly Issue Forgot Card / Transponder / KeyFob" at bounding box center [136, 50] width 108 height 14
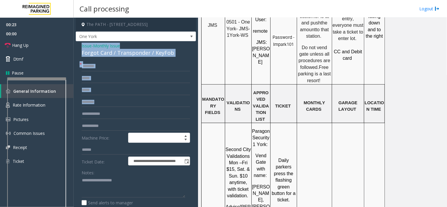
drag, startPoint x: 83, startPoint y: 42, endPoint x: 87, endPoint y: 114, distance: 71.7
click at [87, 114] on div "**********" at bounding box center [136, 175] width 120 height 268
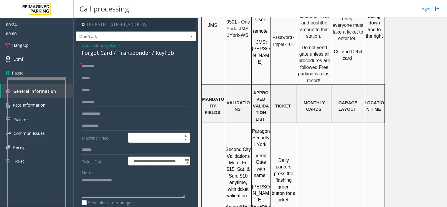
click at [90, 187] on textarea at bounding box center [134, 187] width 104 height 22
type textarea "*****"
click at [104, 62] on input "text" at bounding box center [136, 66] width 108 height 10
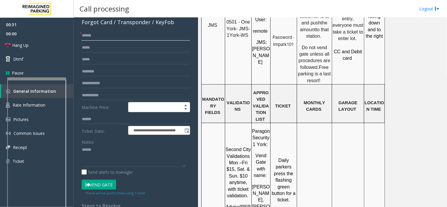
scroll to position [98, 0]
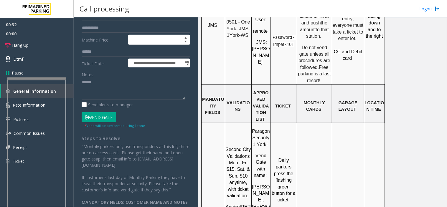
type input "*****"
click at [105, 118] on button "Vend Gate" at bounding box center [99, 117] width 34 height 10
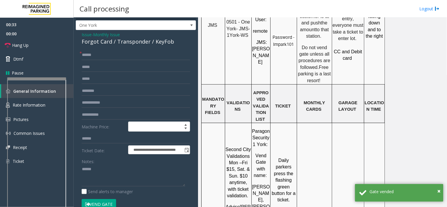
scroll to position [0, 0]
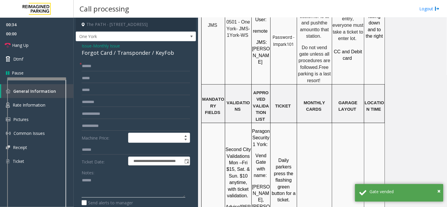
click at [108, 185] on textarea at bounding box center [134, 187] width 104 height 22
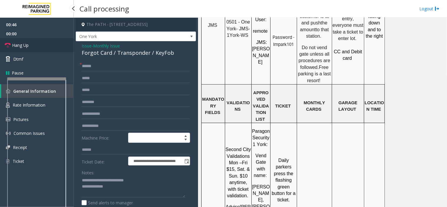
click at [37, 40] on link "Hang Up" at bounding box center [37, 45] width 74 height 14
click at [119, 192] on textarea at bounding box center [134, 187] width 104 height 22
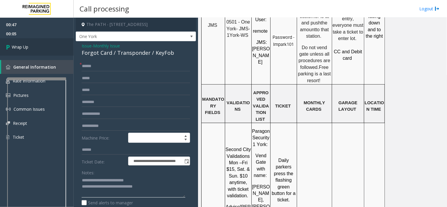
type textarea "**********"
click at [49, 52] on link "Wrap Up" at bounding box center [37, 46] width 74 height 17
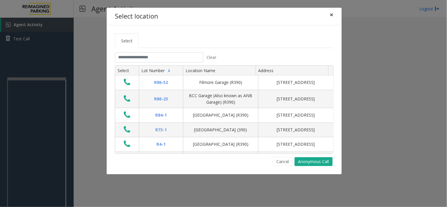
click at [329, 15] on button "×" at bounding box center [332, 15] width 12 height 14
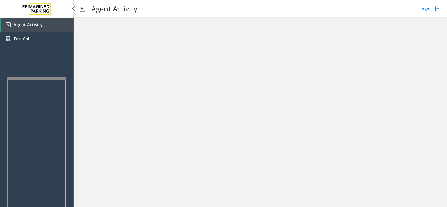
click at [34, 23] on span "Agent Activity" at bounding box center [28, 25] width 29 height 6
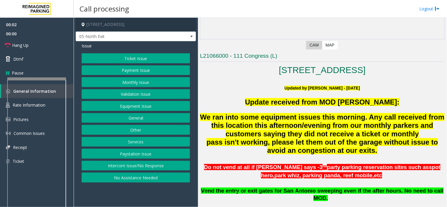
scroll to position [98, 0]
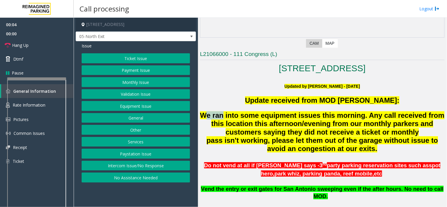
drag, startPoint x: 215, startPoint y: 117, endPoint x: 231, endPoint y: 120, distance: 16.4
click at [231, 120] on span "We ran into some equipment issues this morning. Any call received from this loc…" at bounding box center [322, 132] width 244 height 42
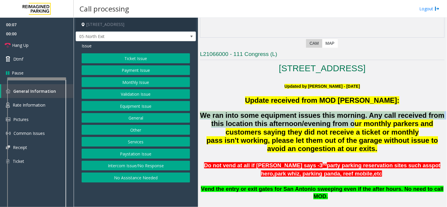
drag, startPoint x: 210, startPoint y: 116, endPoint x: 375, endPoint y: 133, distance: 165.5
click at [374, 133] on span "We ran into some equipment issues this morning. Any call received from this loc…" at bounding box center [322, 132] width 244 height 42
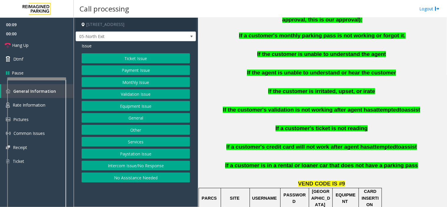
scroll to position [491, 0]
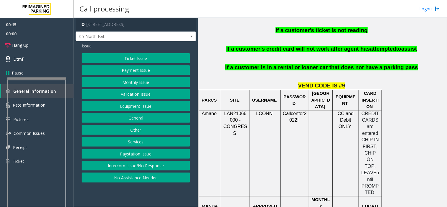
click at [131, 82] on button "Monthly Issue" at bounding box center [136, 82] width 108 height 10
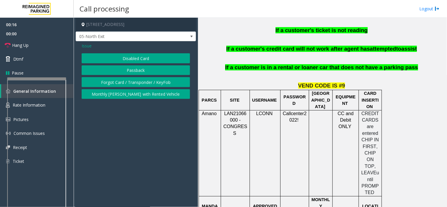
click at [89, 47] on span "Issue" at bounding box center [87, 46] width 10 height 6
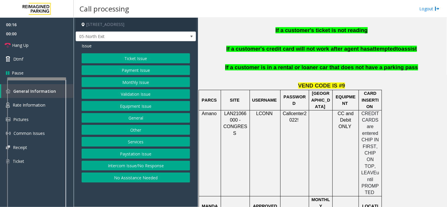
click at [124, 71] on button "Payment Issue" at bounding box center [136, 70] width 108 height 10
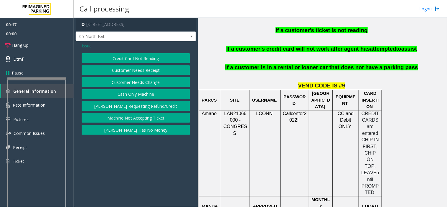
click at [126, 60] on button "Credit Card Not Reading" at bounding box center [136, 58] width 108 height 10
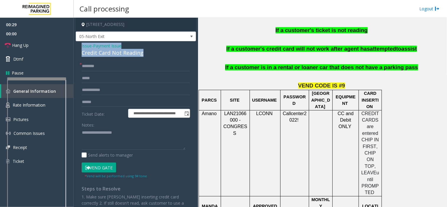
drag, startPoint x: 165, startPoint y: 55, endPoint x: 80, endPoint y: 45, distance: 85.7
click at [80, 45] on div "**********" at bounding box center [136, 142] width 120 height 202
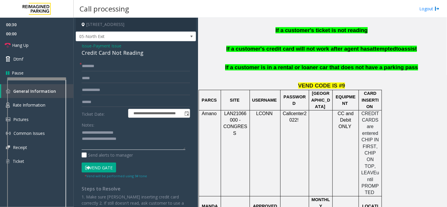
click at [121, 137] on textarea at bounding box center [134, 139] width 104 height 22
drag, startPoint x: 133, startPoint y: 142, endPoint x: 136, endPoint y: 140, distance: 3.8
click at [136, 140] on textarea at bounding box center [134, 139] width 104 height 22
click at [165, 143] on textarea at bounding box center [134, 139] width 104 height 22
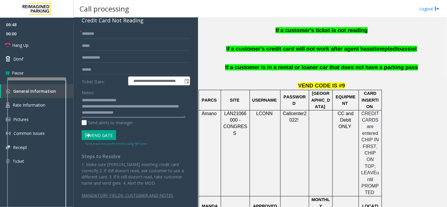
scroll to position [33, 0]
type textarea "**********"
click at [91, 69] on input "text" at bounding box center [136, 69] width 108 height 10
type input "******"
click at [98, 27] on div "**********" at bounding box center [136, 110] width 120 height 202
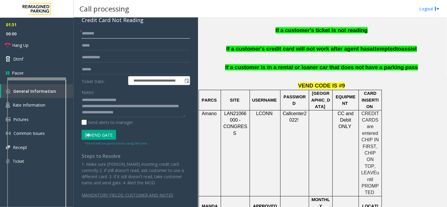
click at [99, 31] on input "text" at bounding box center [136, 34] width 108 height 10
type input "*******"
click at [102, 138] on button "Vend Gate" at bounding box center [99, 135] width 34 height 10
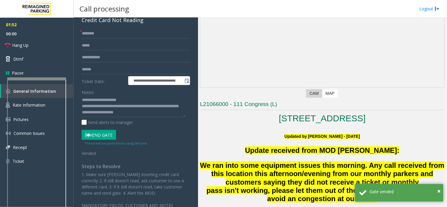
scroll to position [98, 0]
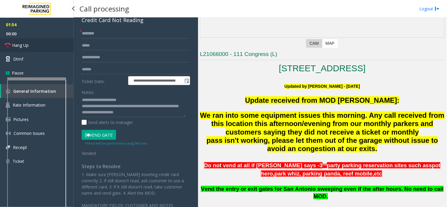
click at [28, 45] on span "Hang Up" at bounding box center [20, 45] width 16 height 6
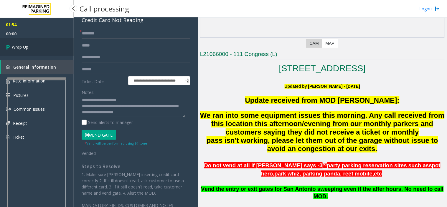
click at [28, 45] on span "Wrap Up" at bounding box center [20, 47] width 16 height 6
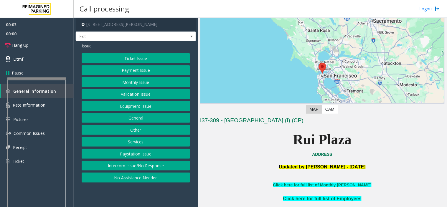
scroll to position [98, 0]
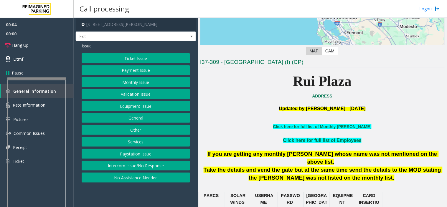
click at [132, 144] on button "Services" at bounding box center [136, 142] width 108 height 10
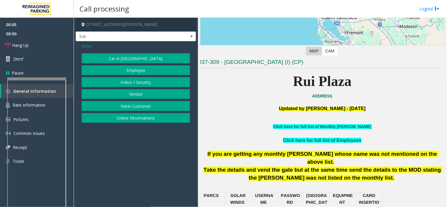
click at [126, 121] on button "Online Reservations" at bounding box center [136, 118] width 108 height 10
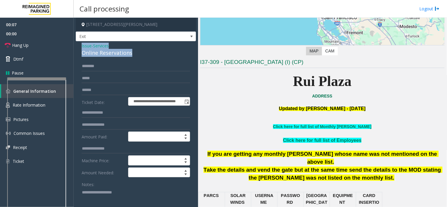
drag, startPoint x: 124, startPoint y: 50, endPoint x: 78, endPoint y: 44, distance: 46.9
copy div "Issue - Services Online Reservations"
click at [101, 194] on textarea at bounding box center [134, 199] width 104 height 22
paste textarea "**********"
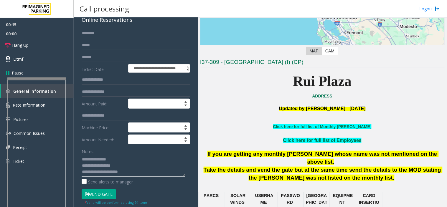
scroll to position [4, 0]
click at [143, 170] on textarea at bounding box center [134, 166] width 104 height 22
type textarea "**********"
click at [114, 27] on div "**********" at bounding box center [136, 191] width 120 height 366
click at [113, 31] on input "text" at bounding box center [136, 33] width 108 height 10
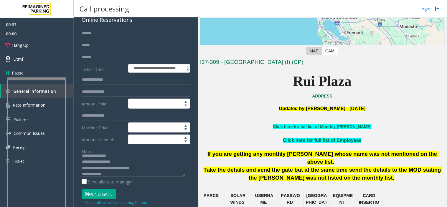
type input "******"
click at [104, 201] on small "* Vend will be performed using 9# tone" at bounding box center [116, 202] width 62 height 4
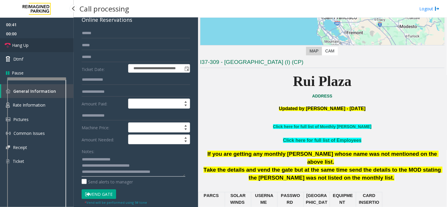
type textarea "**********"
click at [31, 46] on link "Hang Up" at bounding box center [37, 45] width 74 height 14
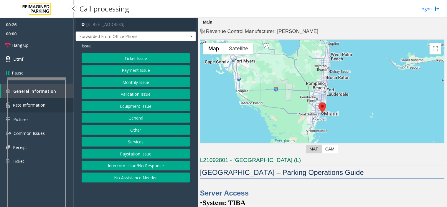
click at [68, 100] on link "Rate Information" at bounding box center [37, 105] width 74 height 14
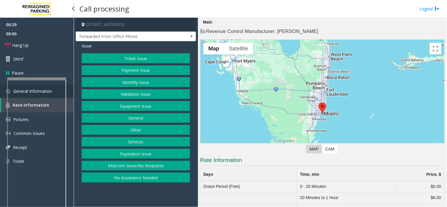
click at [69, 89] on link "General Information" at bounding box center [37, 91] width 74 height 14
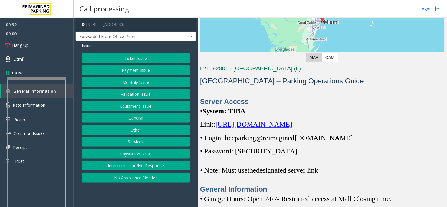
scroll to position [98, 0]
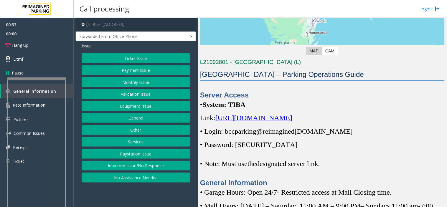
click at [123, 58] on button "Ticket Issue" at bounding box center [136, 58] width 108 height 10
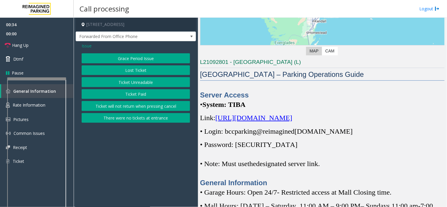
click at [119, 57] on button "Grace Period Issue" at bounding box center [136, 58] width 108 height 10
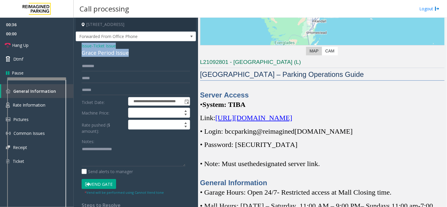
drag, startPoint x: 134, startPoint y: 54, endPoint x: 77, endPoint y: 45, distance: 57.8
click at [77, 45] on div "**********" at bounding box center [136, 156] width 120 height 231
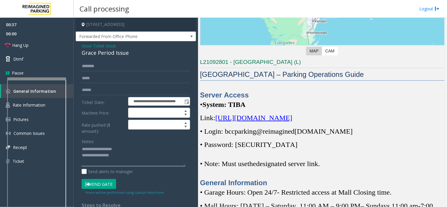
click at [118, 159] on textarea at bounding box center [134, 156] width 104 height 22
type textarea "**********"
click at [100, 91] on input "text" at bounding box center [136, 90] width 108 height 10
drag, startPoint x: 108, startPoint y: 88, endPoint x: 80, endPoint y: 89, distance: 28.3
click at [80, 89] on div "**********" at bounding box center [135, 163] width 117 height 205
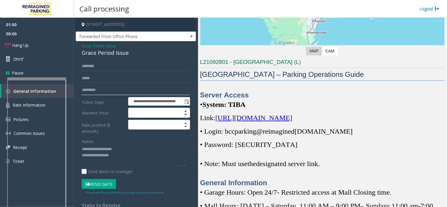
type input "*********"
click at [121, 156] on textarea at bounding box center [134, 156] width 104 height 22
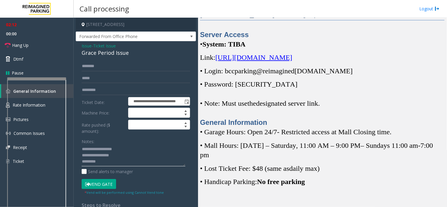
scroll to position [163, 0]
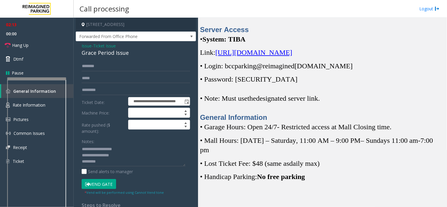
drag, startPoint x: 161, startPoint y: 22, endPoint x: 137, endPoint y: 24, distance: 23.7
click at [137, 24] on h4 "[STREET_ADDRESS]" at bounding box center [136, 25] width 120 height 14
copy h4 "Miami, FL"
click at [107, 163] on textarea at bounding box center [134, 156] width 104 height 22
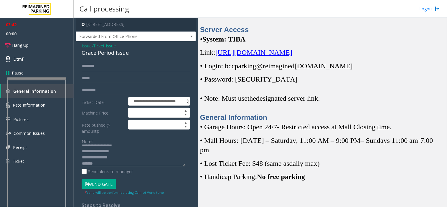
type textarea "**********"
drag, startPoint x: 114, startPoint y: 89, endPoint x: 75, endPoint y: 93, distance: 40.0
click at [75, 93] on app-call-processing-form "**********" at bounding box center [136, 112] width 124 height 189
paste input "text"
click at [82, 89] on input "********" at bounding box center [136, 90] width 108 height 10
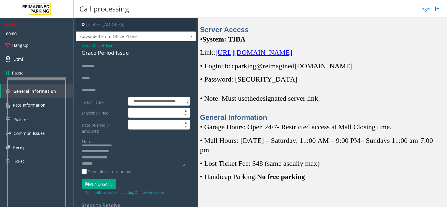
type input "*********"
click at [97, 164] on textarea at bounding box center [134, 156] width 104 height 22
drag, startPoint x: 161, startPoint y: 29, endPoint x: 160, endPoint y: 24, distance: 5.1
click at [160, 27] on h4 "[STREET_ADDRESS]" at bounding box center [136, 25] width 120 height 14
drag, startPoint x: 160, startPoint y: 21, endPoint x: 137, endPoint y: 22, distance: 23.3
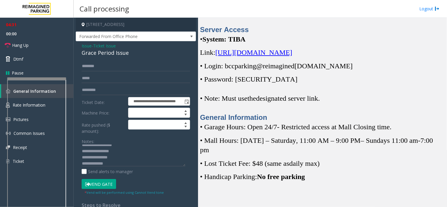
click at [137, 22] on h4 "[STREET_ADDRESS]" at bounding box center [136, 25] width 120 height 14
copy h4 "Miami, FL"
click at [164, 62] on input "text" at bounding box center [136, 66] width 108 height 10
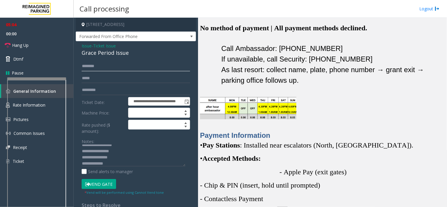
scroll to position [752, 0]
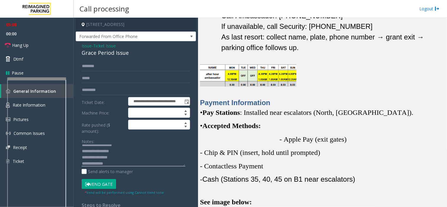
click at [120, 164] on textarea at bounding box center [134, 156] width 104 height 22
click at [54, 44] on link "Hang Up" at bounding box center [37, 45] width 74 height 14
click at [124, 160] on textarea at bounding box center [134, 156] width 104 height 22
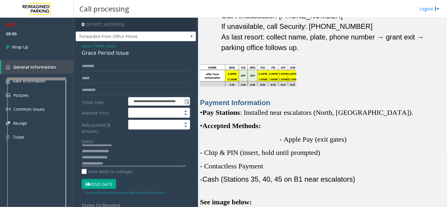
click at [120, 166] on textarea at bounding box center [134, 156] width 104 height 22
type textarea "**********"
click at [34, 43] on link "Wrap Up" at bounding box center [37, 46] width 74 height 17
